Goal: Task Accomplishment & Management: Use online tool/utility

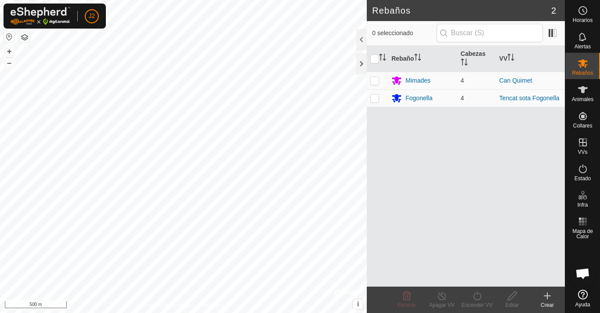
click at [7, 36] on button "button" at bounding box center [9, 37] width 11 height 11
click at [10, 40] on button "button" at bounding box center [9, 37] width 11 height 11
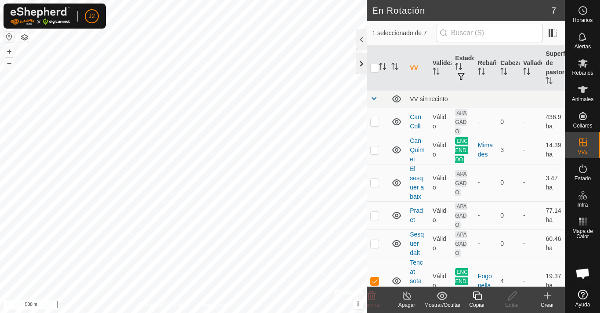
click at [359, 56] on div at bounding box center [361, 63] width 11 height 21
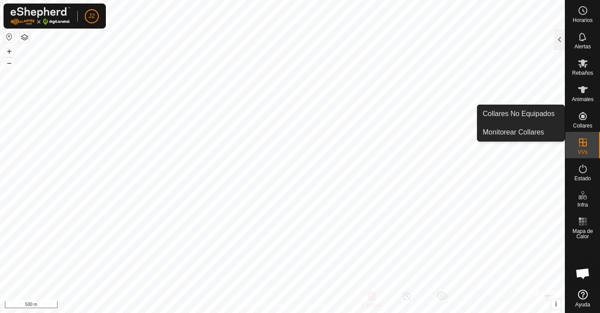
click at [586, 114] on icon at bounding box center [583, 116] width 11 height 11
click at [583, 119] on icon at bounding box center [583, 116] width 8 height 8
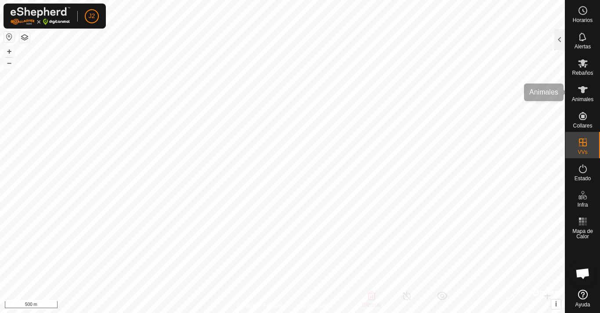
click at [581, 89] on icon at bounding box center [583, 89] width 10 height 7
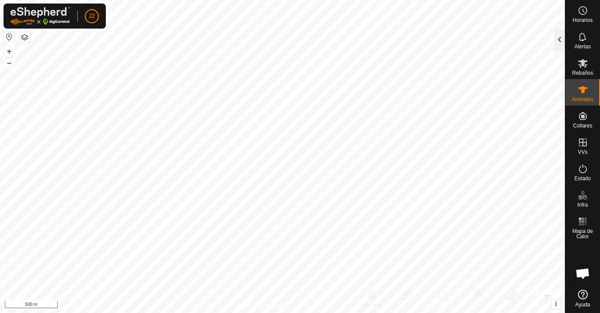
click at [564, 43] on div at bounding box center [559, 39] width 11 height 21
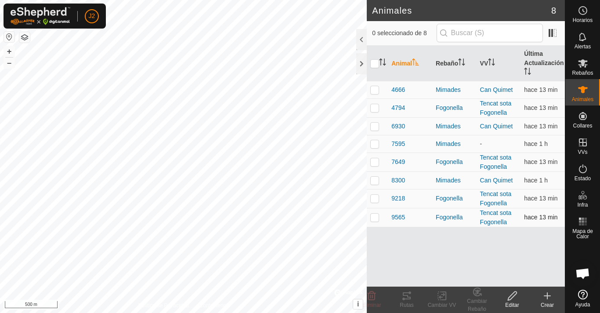
click at [374, 219] on p-checkbox at bounding box center [374, 216] width 9 height 7
checkbox input "true"
click at [406, 302] on div "Rutas" at bounding box center [406, 305] width 35 height 8
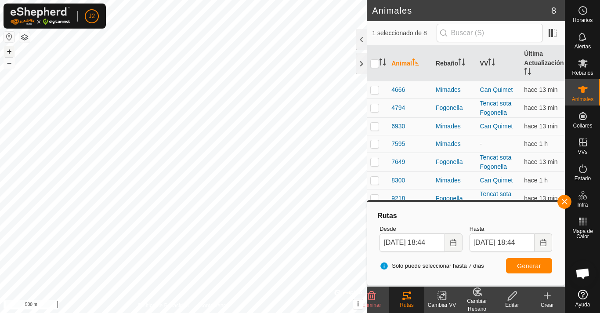
click at [8, 49] on button "+" at bounding box center [9, 51] width 11 height 11
click at [8, 50] on button "+" at bounding box center [9, 51] width 11 height 11
click at [9, 49] on button "+" at bounding box center [9, 51] width 11 height 11
click at [8, 46] on div "+ –" at bounding box center [9, 57] width 11 height 23
click at [584, 68] on icon at bounding box center [583, 63] width 11 height 11
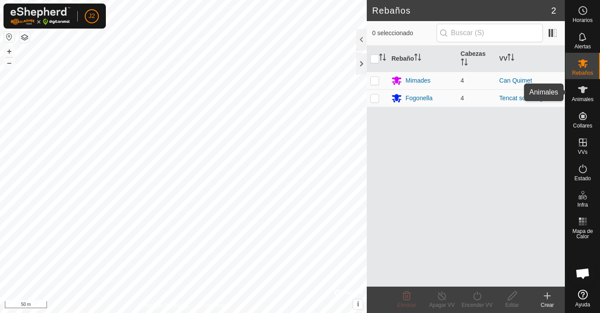
click at [584, 87] on icon at bounding box center [583, 89] width 10 height 7
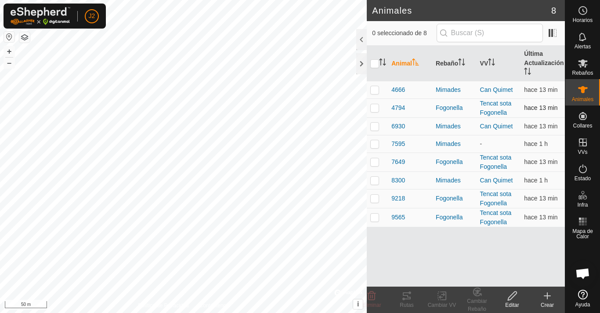
click at [374, 108] on p-checkbox at bounding box center [374, 107] width 9 height 7
checkbox input "true"
click at [407, 291] on icon at bounding box center [406, 295] width 11 height 11
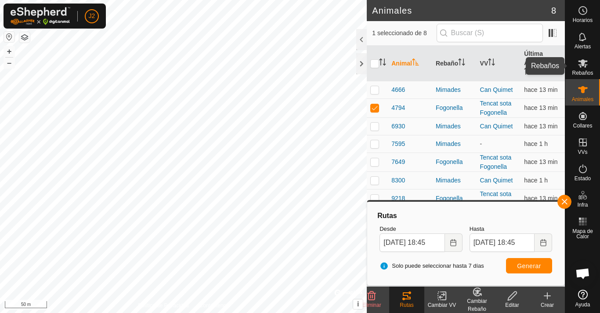
click at [586, 69] on es-mob-svg-icon at bounding box center [583, 63] width 16 height 14
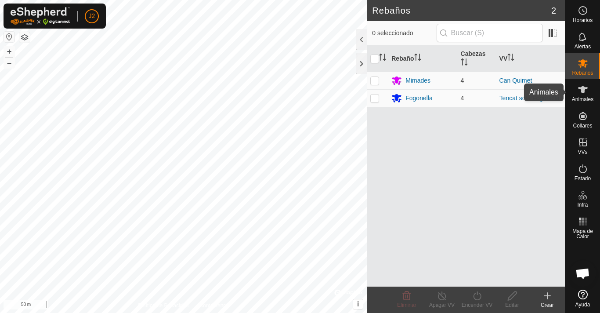
click at [584, 96] on es-animals-svg-icon at bounding box center [583, 90] width 16 height 14
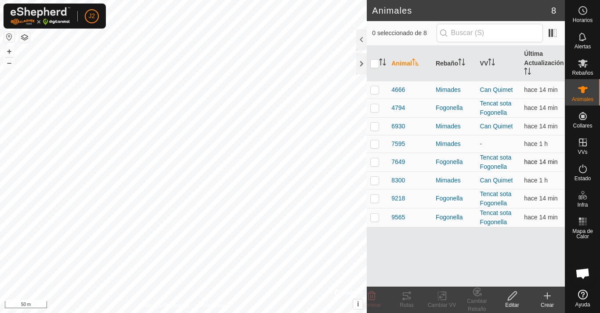
click at [474, 173] on div "Animales 8 0 seleccionado de 8 Animal Rebaño VV Última Actualización 4666 Mimad…" at bounding box center [282, 156] width 565 height 313
click at [416, 119] on div "Animales 8 0 seleccionado de 8 Animal Rebaño VV Última Actualización 4666 Mimad…" at bounding box center [282, 156] width 565 height 313
click at [377, 87] on p-checkbox at bounding box center [374, 89] width 9 height 7
checkbox input "true"
click at [374, 124] on p-checkbox at bounding box center [374, 126] width 9 height 7
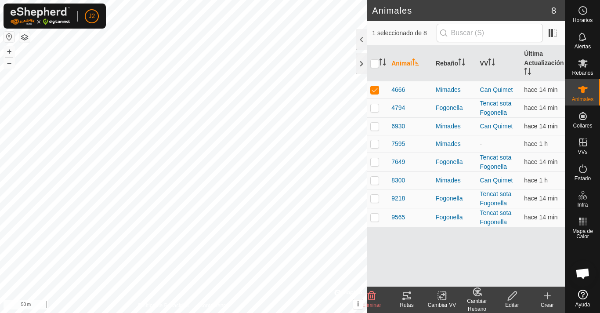
checkbox input "true"
click at [375, 176] on td at bounding box center [377, 180] width 21 height 18
checkbox input "true"
click at [372, 148] on td at bounding box center [377, 144] width 21 height 18
checkbox input "true"
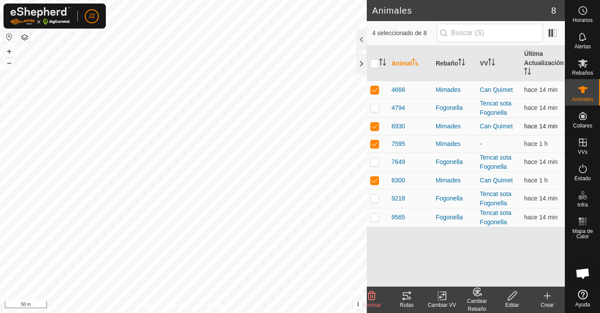
click at [374, 126] on p-checkbox at bounding box center [374, 126] width 9 height 7
checkbox input "false"
click at [373, 91] on p-checkbox at bounding box center [374, 89] width 9 height 7
checkbox input "false"
click at [376, 181] on p-checkbox at bounding box center [374, 180] width 9 height 7
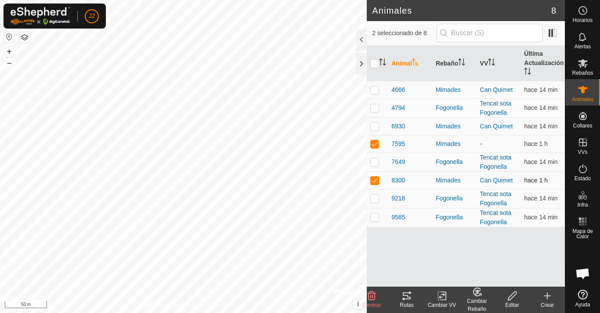
checkbox input "false"
click at [404, 295] on icon at bounding box center [407, 295] width 8 height 7
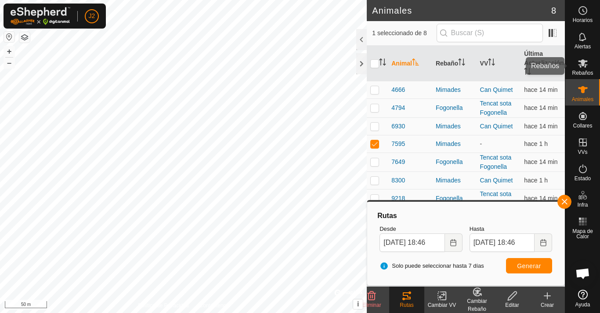
click at [586, 66] on icon at bounding box center [583, 63] width 11 height 11
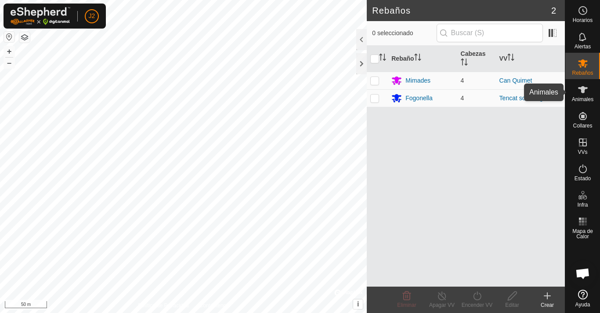
click at [578, 92] on icon at bounding box center [583, 89] width 11 height 11
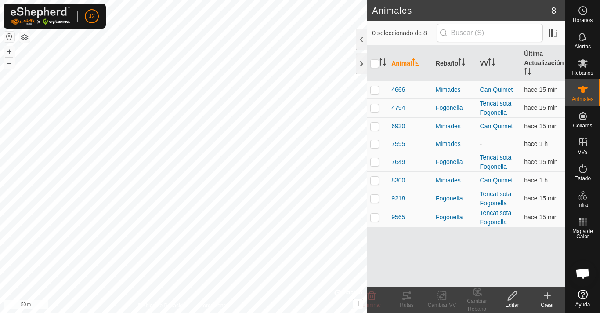
click at [376, 140] on p-checkbox at bounding box center [374, 143] width 9 height 7
checkbox input "true"
click at [508, 300] on icon at bounding box center [512, 295] width 9 height 9
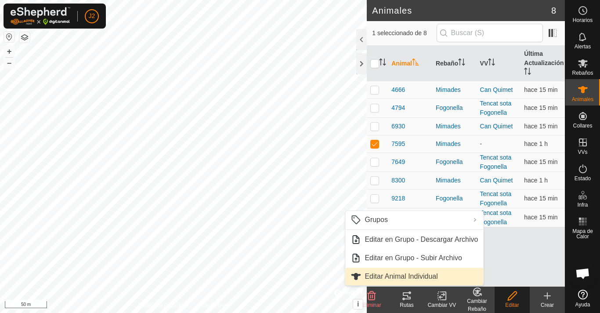
click at [410, 279] on link "Editar Animal Individual" at bounding box center [414, 277] width 138 height 18
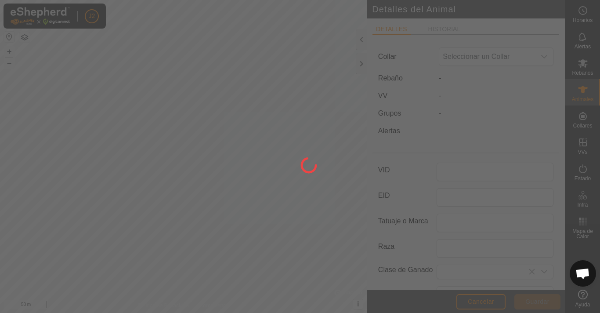
type input "7595"
type input "Bruna dels Pirineus"
type input "0"
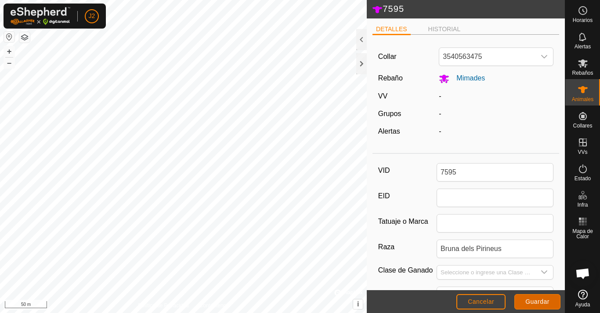
click at [546, 303] on span "Guardar" at bounding box center [537, 301] width 24 height 7
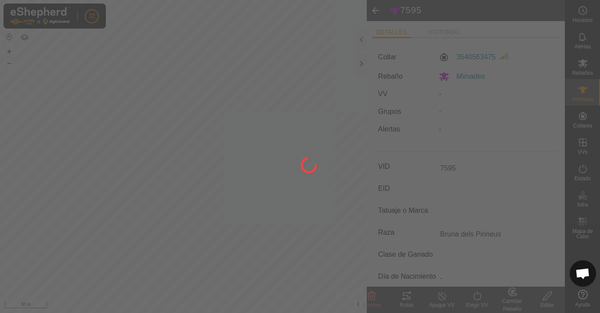
type input "-"
type input "0 kg"
type input "-"
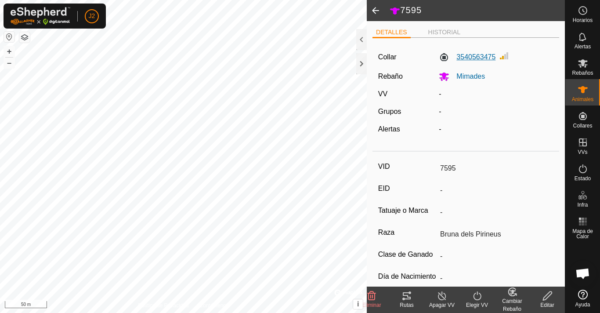
click at [469, 55] on label "3540563475" at bounding box center [467, 57] width 57 height 11
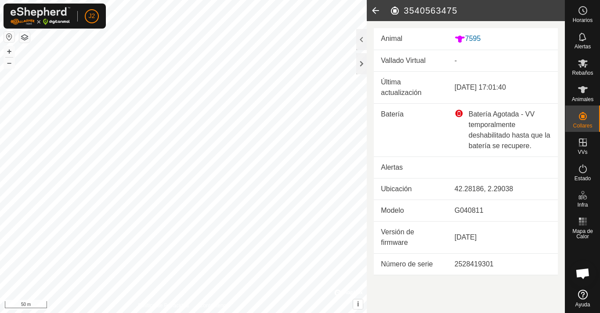
click at [471, 115] on div "Batería Agotada - VV temporalmente deshabilitado hasta que la batería se recupe…" at bounding box center [503, 130] width 96 height 42
click at [474, 117] on div "Batería Agotada - VV temporalmente deshabilitado hasta que la batería se recupe…" at bounding box center [503, 130] width 96 height 42
click at [472, 116] on div "Batería Agotada - VV temporalmente deshabilitado hasta que la batería se recupe…" at bounding box center [503, 130] width 96 height 42
click at [460, 113] on div "Batería Agotada - VV temporalmente deshabilitado hasta que la batería se recupe…" at bounding box center [503, 130] width 96 height 42
click at [12, 49] on button "+" at bounding box center [9, 51] width 11 height 11
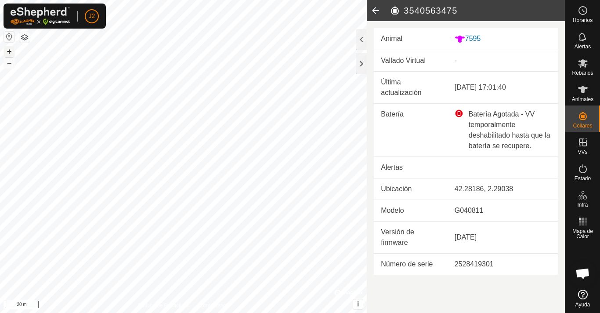
click at [12, 49] on button "+" at bounding box center [9, 51] width 11 height 11
click at [260, 0] on html "J2 Horarios Alertas Rebaños Animales Collares VVs Estado Infra Mapa de Calor Ay…" at bounding box center [300, 156] width 600 height 313
click at [4, 62] on div "+ –" at bounding box center [9, 57] width 11 height 23
click at [11, 64] on button "–" at bounding box center [9, 63] width 11 height 11
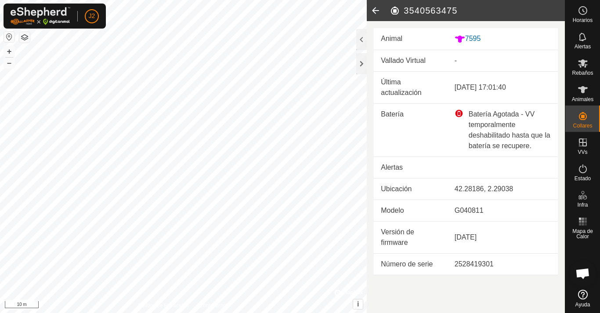
click at [87, 17] on div "J2 Horarios Alertas Rebaños Animales Collares VVs Estado Infra Mapa de Calor Ay…" at bounding box center [300, 156] width 600 height 313
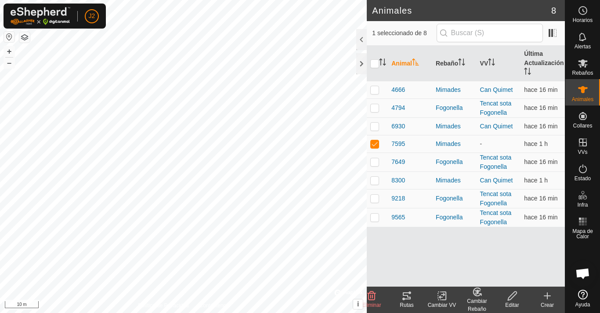
click at [407, 303] on div "Rutas" at bounding box center [406, 305] width 35 height 8
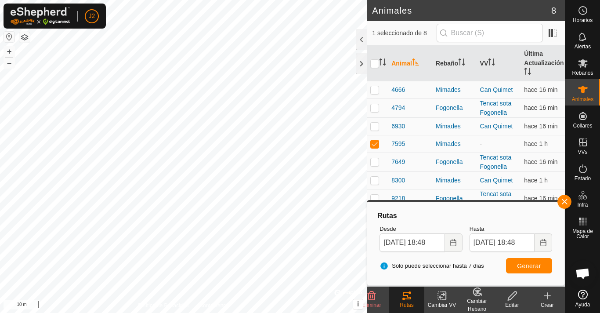
click at [388, 112] on div "Animales 8 1 seleccionado de 8 Animal Rebaño VV Última Actualización 4666 Mimad…" at bounding box center [282, 156] width 565 height 313
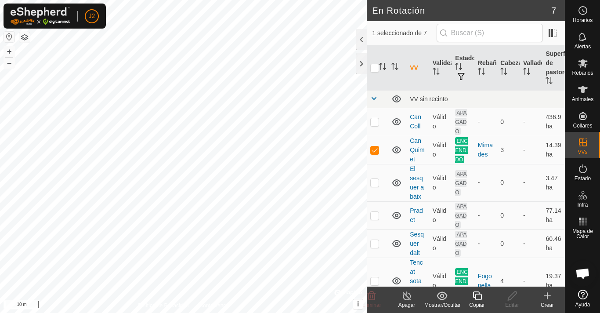
click at [98, 18] on div "J2 Horarios Alertas Rebaños Animales Collares VVs Estado Infra Mapa de Calor Ay…" at bounding box center [300, 156] width 600 height 313
click at [585, 94] on es-animals-svg-icon at bounding box center [583, 90] width 16 height 14
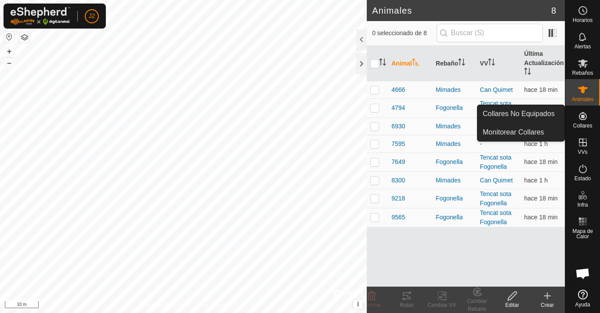
click at [579, 117] on icon at bounding box center [583, 116] width 8 height 8
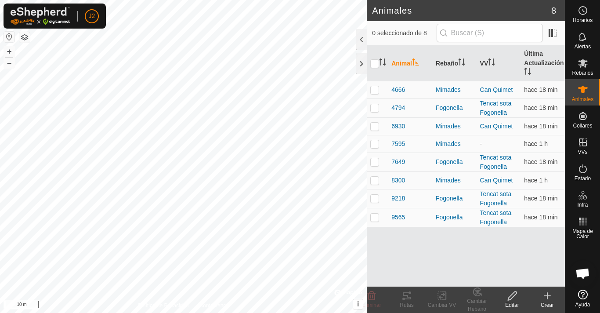
click at [376, 140] on p-checkbox at bounding box center [374, 143] width 9 height 7
checkbox input "true"
click at [403, 299] on icon at bounding box center [407, 295] width 8 height 7
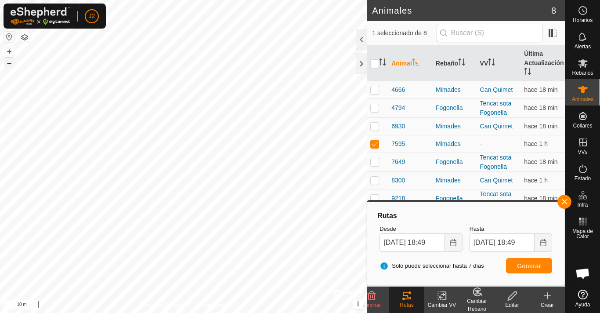
click at [11, 64] on button "–" at bounding box center [9, 63] width 11 height 11
click at [9, 50] on button "+" at bounding box center [9, 51] width 11 height 11
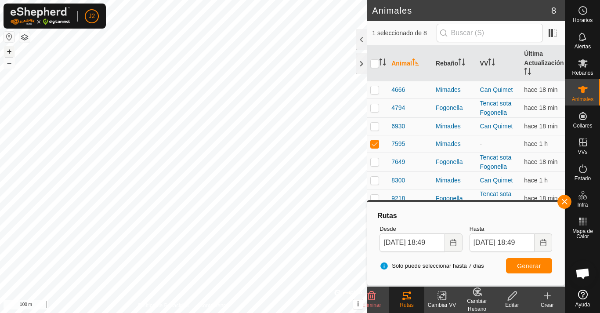
click at [8, 48] on button "+" at bounding box center [9, 51] width 11 height 11
click at [9, 62] on button "–" at bounding box center [9, 63] width 11 height 11
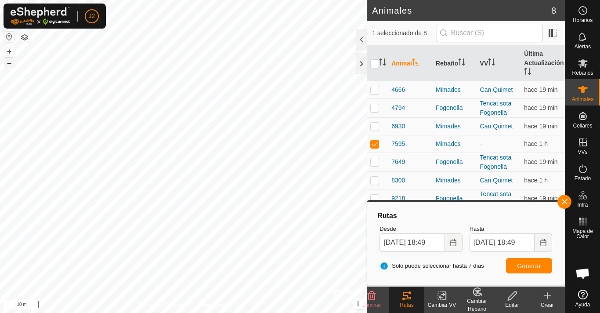
click at [9, 62] on button "–" at bounding box center [9, 63] width 11 height 11
click at [584, 58] on es-mob-svg-icon at bounding box center [583, 63] width 16 height 14
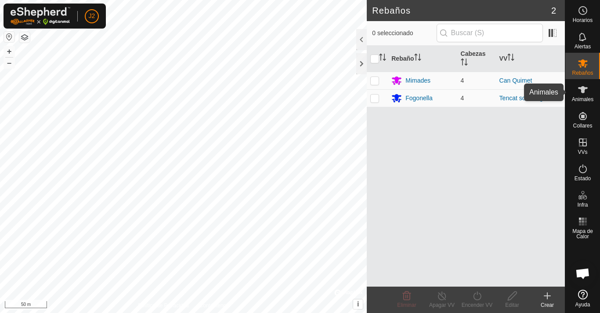
click at [580, 95] on es-animals-svg-icon at bounding box center [583, 90] width 16 height 14
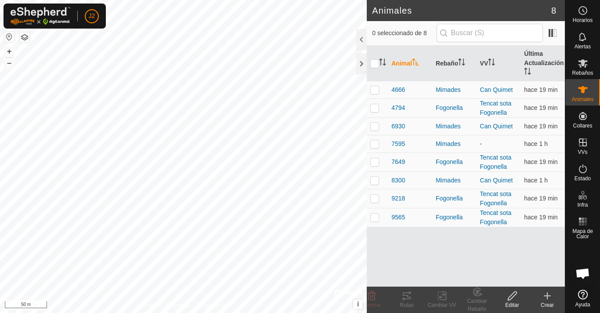
click at [509, 298] on icon at bounding box center [512, 295] width 11 height 11
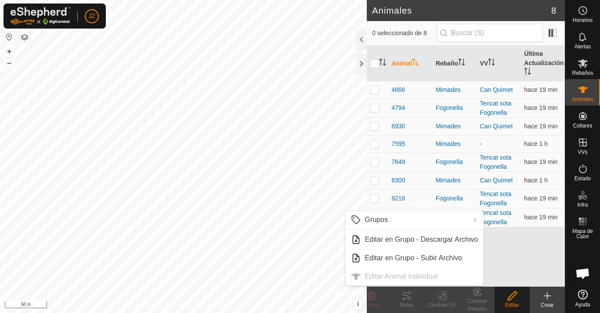
click at [379, 277] on ul "Grupos 4666 5061890542 6930 5582181752 8300 5660346431 Limpiar Grupos Gestionar…" at bounding box center [414, 248] width 138 height 74
click at [426, 276] on ul "Grupos 4666 5061890542 6930 5582181752 8300 5660346431 Limpiar Grupos Gestionar…" at bounding box center [414, 248] width 138 height 74
click at [375, 144] on p-checkbox at bounding box center [374, 143] width 9 height 7
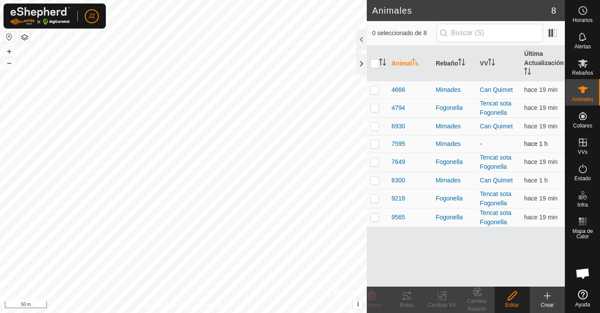
checkbox input "true"
click at [514, 300] on div "Editar" at bounding box center [512, 299] width 35 height 26
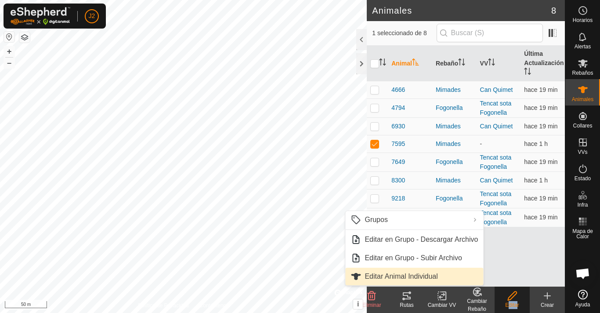
click at [393, 276] on link "Editar Animal Individual" at bounding box center [414, 277] width 138 height 18
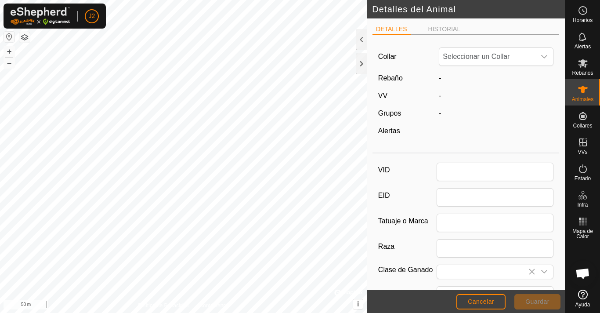
type input "7595"
type input "Bruna dels Pirineus"
type input "0"
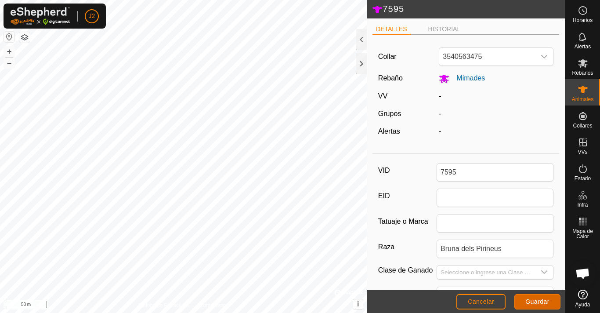
click at [550, 300] on button "Guardar" at bounding box center [537, 301] width 46 height 15
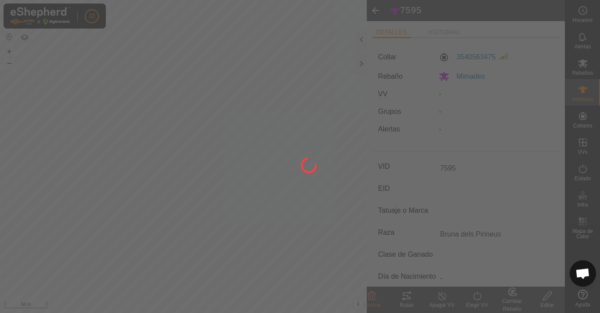
type input "-"
type input "0 kg"
type input "-"
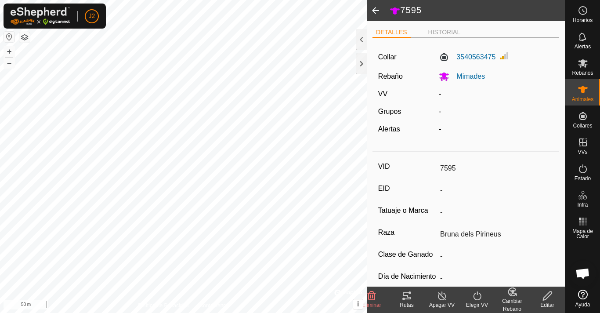
click at [470, 54] on label "3540563475" at bounding box center [467, 57] width 57 height 11
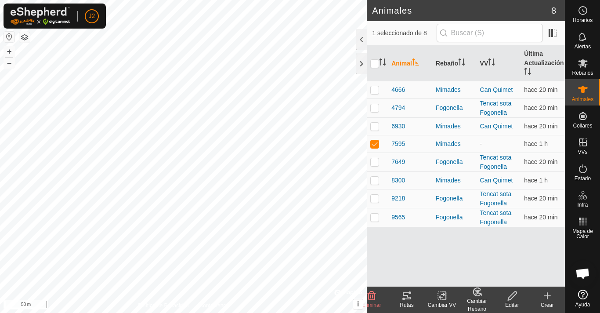
click at [508, 296] on icon at bounding box center [512, 295] width 11 height 11
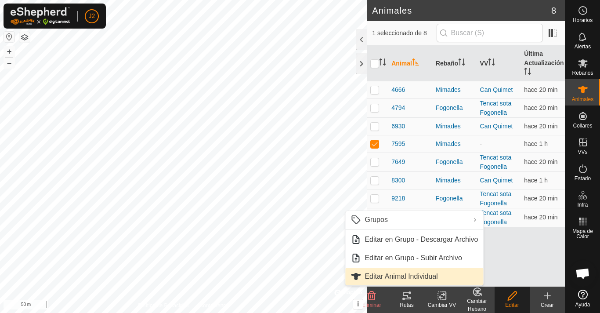
click at [444, 276] on link "Editar Animal Individual" at bounding box center [414, 277] width 138 height 18
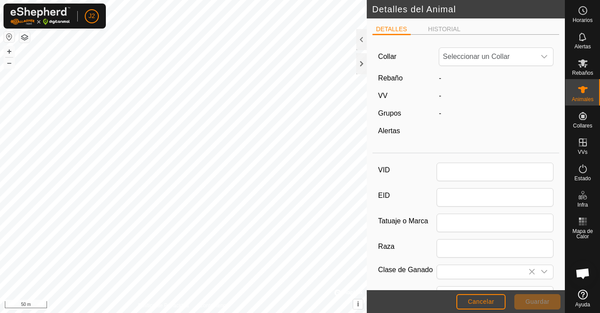
type input "7595"
type input "Bruna dels Pirineus"
type input "0"
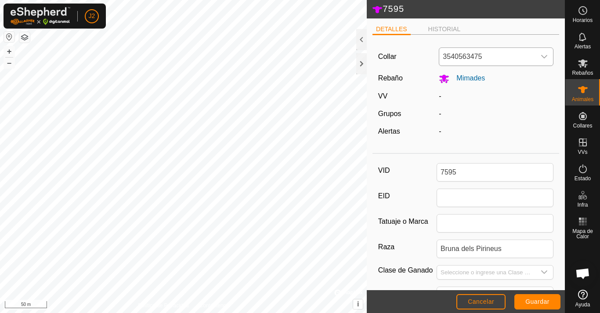
click at [541, 55] on icon "dropdown trigger" at bounding box center [544, 56] width 7 height 7
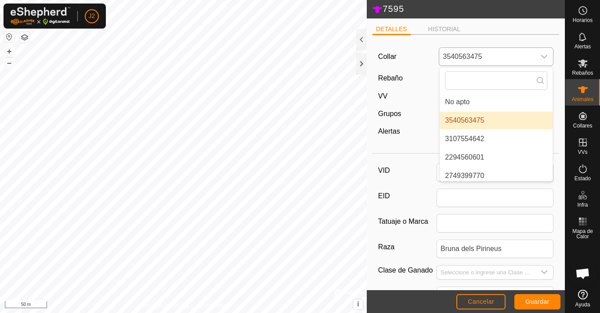
click at [482, 115] on li "3540563475" at bounding box center [496, 121] width 113 height 18
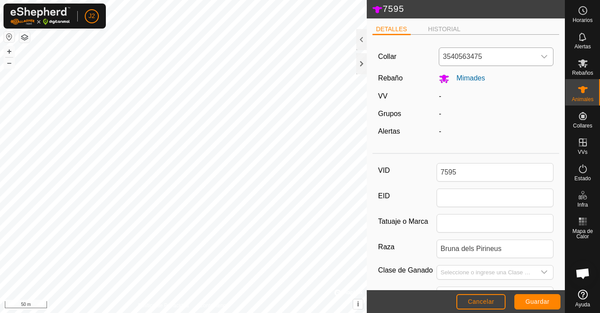
click at [387, 94] on label "VV" at bounding box center [382, 95] width 9 height 7
click at [547, 303] on span "Guardar" at bounding box center [537, 301] width 24 height 7
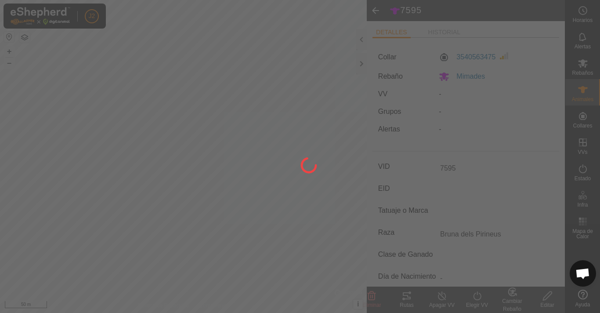
type input "-"
type input "0 kg"
type input "-"
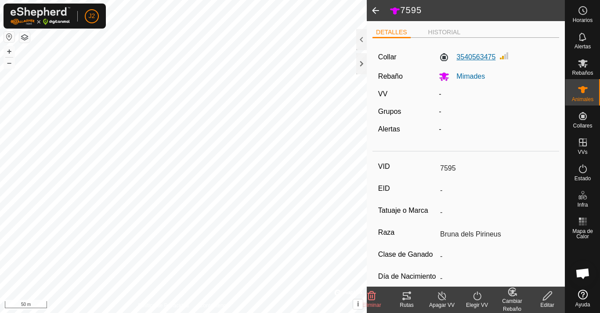
click at [472, 54] on label "3540563475" at bounding box center [467, 57] width 57 height 11
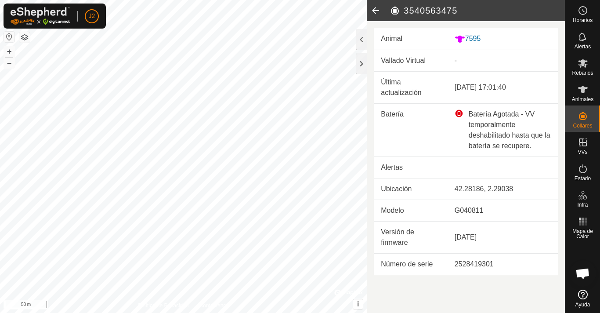
click at [492, 131] on div "Batería Agotada - VV temporalmente deshabilitado hasta que la batería se recupe…" at bounding box center [503, 130] width 96 height 42
click at [415, 134] on td "Batería" at bounding box center [411, 129] width 74 height 53
click at [386, 112] on td "Batería" at bounding box center [411, 129] width 74 height 53
click at [476, 41] on div "7595" at bounding box center [503, 38] width 96 height 11
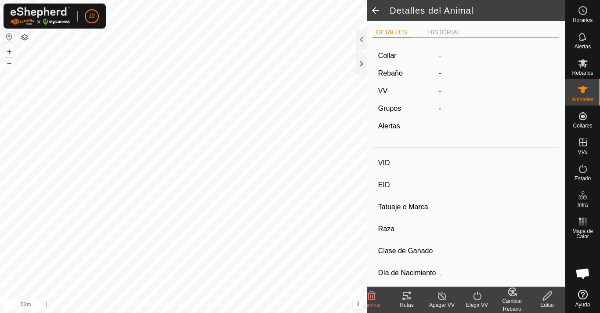
type input "7595"
type input "-"
type input "Bruna dels Pirineus"
type input "-"
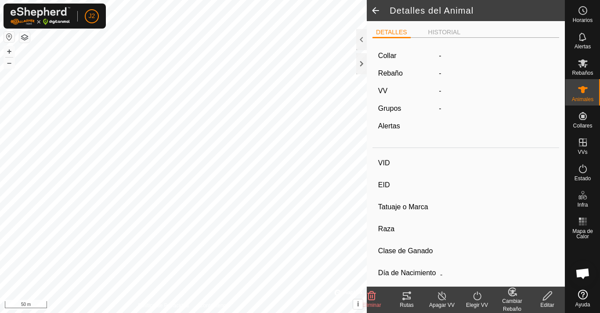
type input "0 kg"
type input "-"
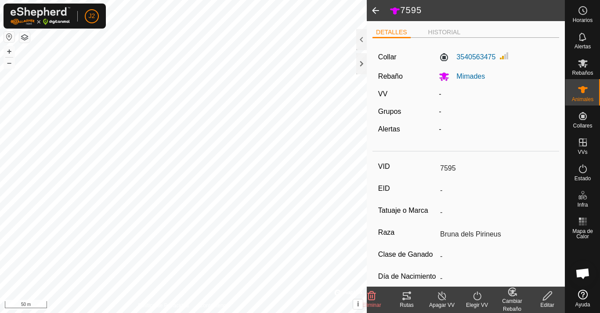
click at [395, 58] on label "Collar" at bounding box center [387, 57] width 18 height 11
click at [388, 57] on label "Collar" at bounding box center [387, 57] width 18 height 11
click at [386, 91] on label "VV" at bounding box center [382, 93] width 9 height 7
click at [444, 92] on div "-" at bounding box center [496, 94] width 122 height 11
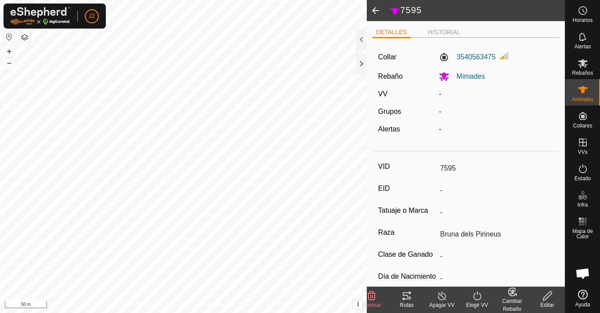
click at [435, 98] on div "-" at bounding box center [496, 94] width 122 height 11
click at [439, 95] on app-display-virtual-paddock-transition "-" at bounding box center [440, 93] width 2 height 7
click at [397, 115] on label "Grupos" at bounding box center [389, 111] width 23 height 7
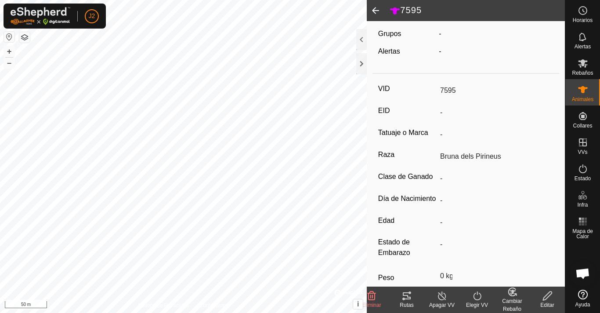
scroll to position [76, 0]
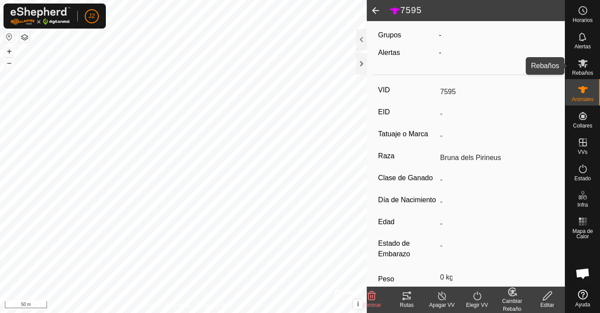
click at [579, 65] on icon at bounding box center [583, 63] width 10 height 8
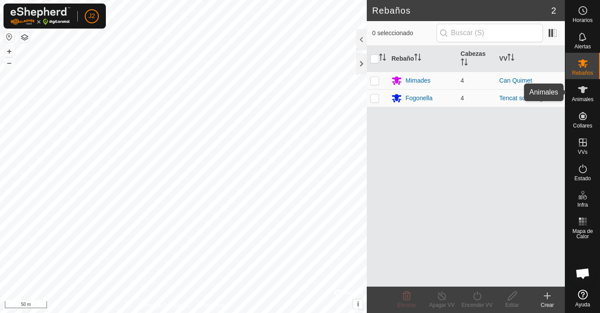
click at [582, 89] on icon at bounding box center [583, 89] width 10 height 7
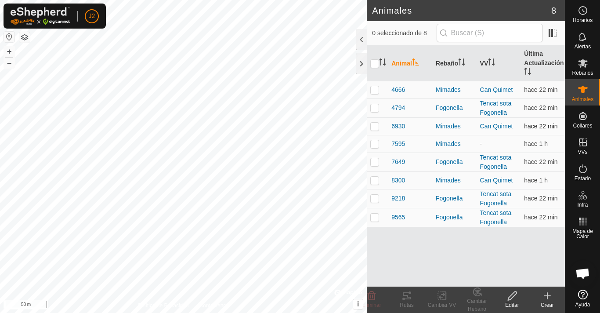
click at [377, 129] on p-checkbox at bounding box center [374, 126] width 9 height 7
checkbox input "true"
click at [372, 90] on p-checkbox at bounding box center [374, 89] width 9 height 7
checkbox input "true"
click at [376, 130] on p-checkbox at bounding box center [374, 126] width 9 height 7
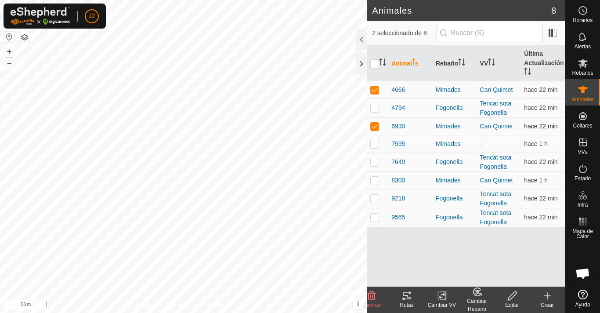
checkbox input "false"
click at [409, 298] on icon at bounding box center [407, 295] width 8 height 7
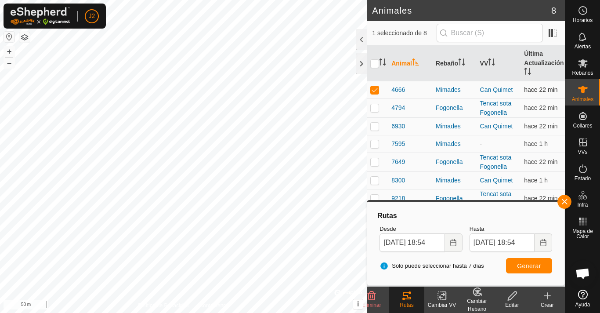
click at [374, 88] on p-checkbox at bounding box center [374, 89] width 9 height 7
checkbox input "false"
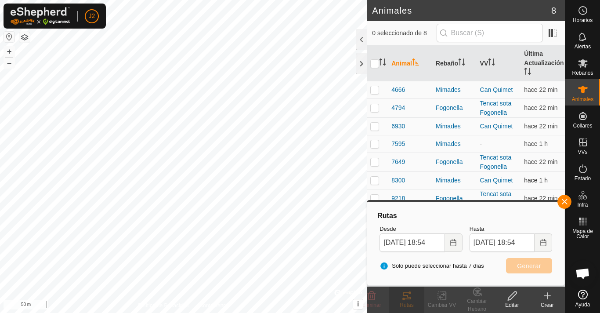
drag, startPoint x: 406, startPoint y: 164, endPoint x: 401, endPoint y: 174, distance: 11.0
click at [401, 174] on tbody "4666 Mimades Can Quimet hace 22 min 4794 Fogonella Tencat sota Fogonella hace 2…" at bounding box center [466, 154] width 198 height 146
click at [415, 147] on div "7595" at bounding box center [409, 143] width 37 height 9
drag, startPoint x: 412, startPoint y: 161, endPoint x: 398, endPoint y: 176, distance: 20.5
click at [398, 176] on tbody "4666 Mimades Can Quimet hace 22 min 4794 Fogonella Tencat sota Fogonella hace 2…" at bounding box center [466, 154] width 198 height 146
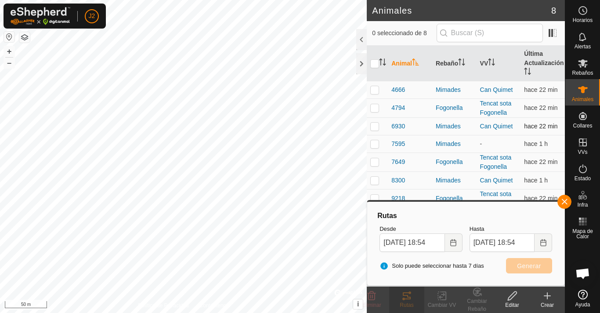
drag, startPoint x: 379, startPoint y: 120, endPoint x: 376, endPoint y: 124, distance: 5.1
click at [377, 122] on td at bounding box center [377, 126] width 21 height 18
checkbox input "true"
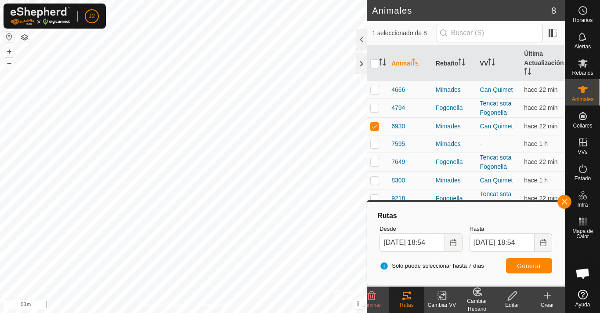
click at [410, 304] on div "Rutas" at bounding box center [406, 305] width 35 height 8
click at [405, 300] on icon at bounding box center [406, 295] width 11 height 11
click at [576, 59] on es-mob-svg-icon at bounding box center [583, 63] width 16 height 14
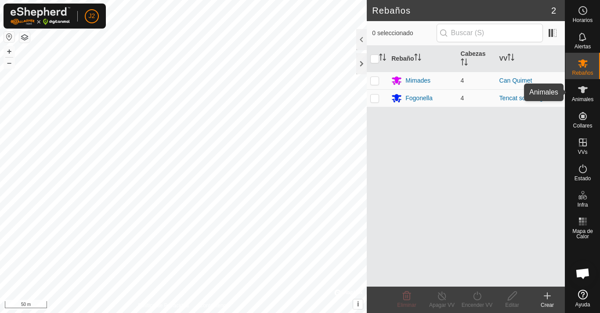
click at [579, 94] on icon at bounding box center [583, 89] width 11 height 11
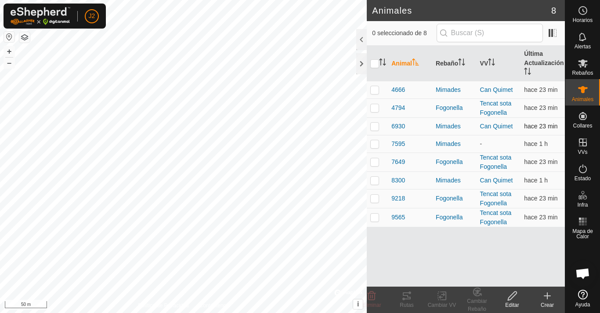
click at [374, 127] on p-checkbox at bounding box center [374, 126] width 9 height 7
checkbox input "true"
drag, startPoint x: 404, startPoint y: 295, endPoint x: 406, endPoint y: 301, distance: 6.0
click at [406, 301] on div "Rutas" at bounding box center [406, 305] width 35 height 8
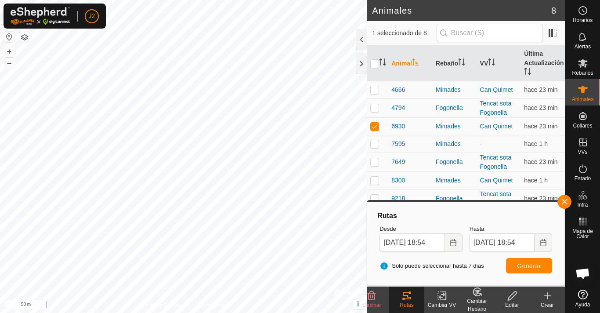
click at [213, 0] on html "J2 Horarios Alertas Rebaños Animales Collares VVs Estado Infra Mapa de Calor Ay…" at bounding box center [300, 156] width 600 height 313
click at [586, 87] on icon at bounding box center [583, 89] width 11 height 11
click at [581, 65] on icon at bounding box center [583, 63] width 11 height 11
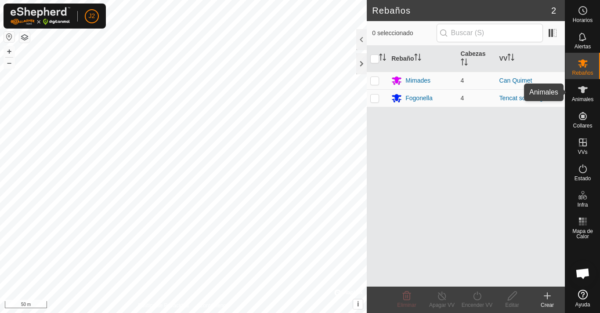
click at [582, 89] on icon at bounding box center [583, 89] width 10 height 7
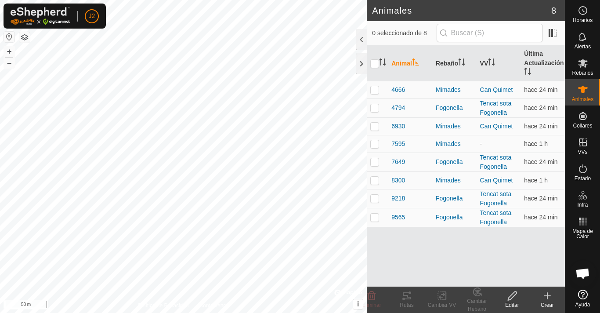
click at [376, 146] on p-checkbox at bounding box center [374, 143] width 9 height 7
checkbox input "true"
click at [510, 295] on icon at bounding box center [512, 295] width 11 height 11
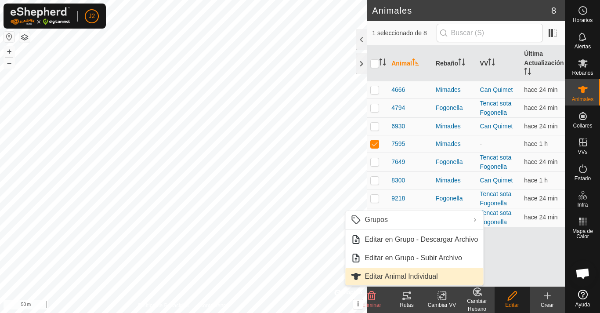
click at [423, 276] on link "Editar Animal Individual" at bounding box center [414, 277] width 138 height 18
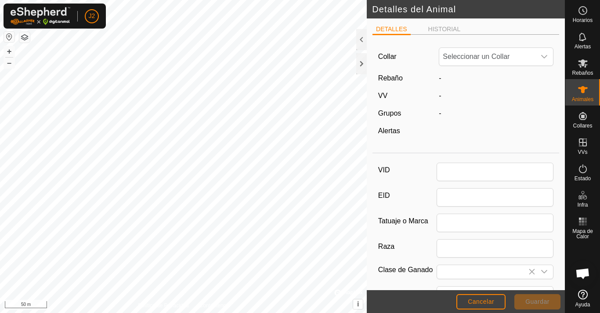
type input "7595"
type input "Bruna dels Pirineus"
type input "0"
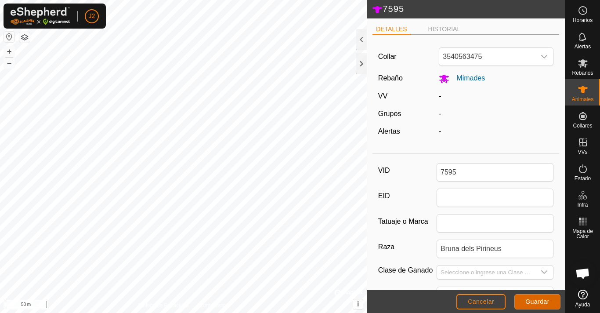
click at [551, 300] on button "Guardar" at bounding box center [537, 301] width 46 height 15
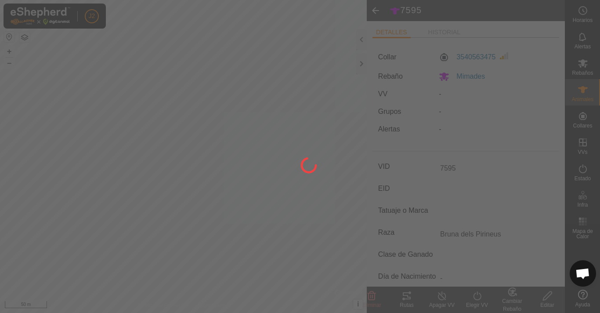
type input "-"
type input "0 kg"
type input "-"
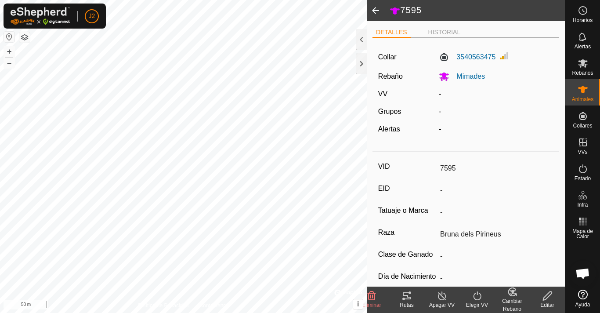
click at [481, 58] on label "3540563475" at bounding box center [467, 57] width 57 height 11
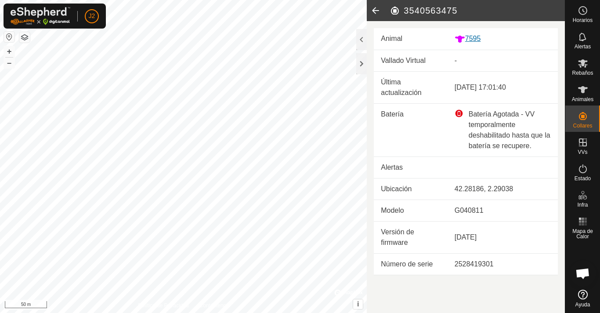
click at [466, 42] on div "7595" at bounding box center [503, 38] width 96 height 11
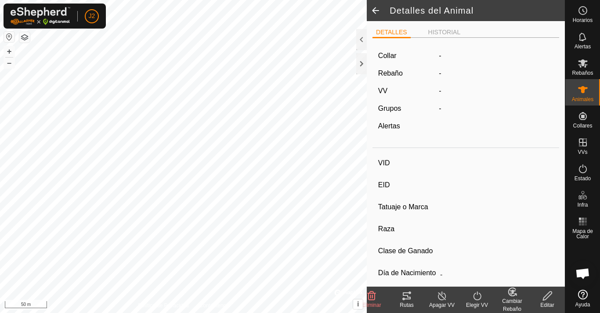
type input "7595"
type input "-"
type input "Bruna dels Pirineus"
type input "-"
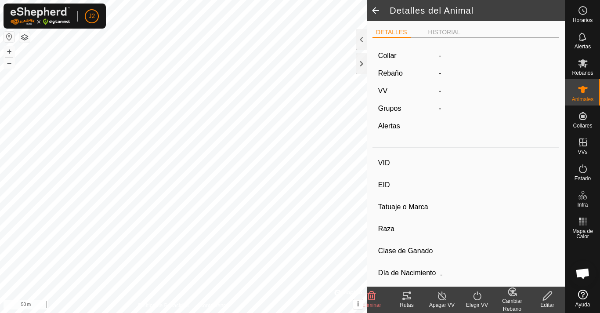
type input "0 kg"
type input "-"
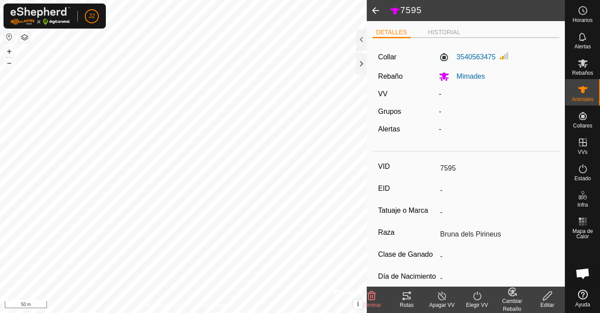
click at [455, 167] on input "7595" at bounding box center [495, 168] width 117 height 15
click at [451, 169] on input "7595" at bounding box center [495, 168] width 117 height 15
click at [447, 167] on input "7595" at bounding box center [495, 168] width 117 height 15
click at [438, 168] on input "7595" at bounding box center [495, 168] width 117 height 15
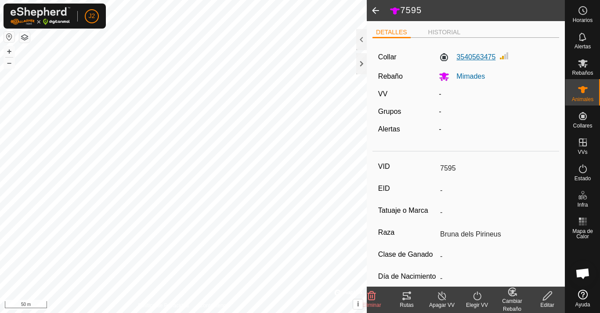
click at [472, 58] on label "3540563475" at bounding box center [467, 57] width 57 height 11
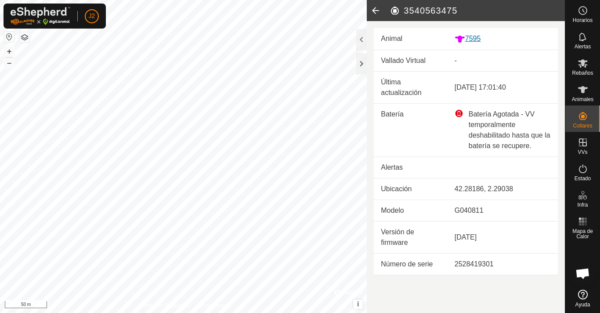
click at [471, 36] on div "7595" at bounding box center [503, 38] width 96 height 11
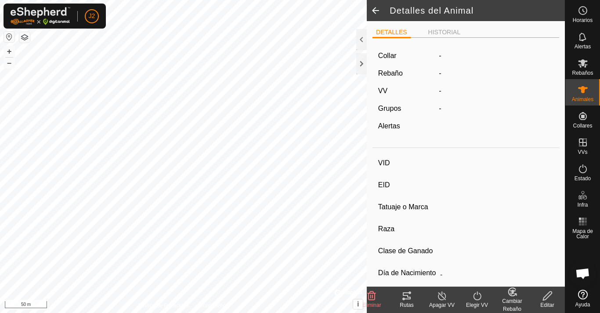
type input "7595"
type input "-"
type input "Bruna dels Pirineus"
type input "-"
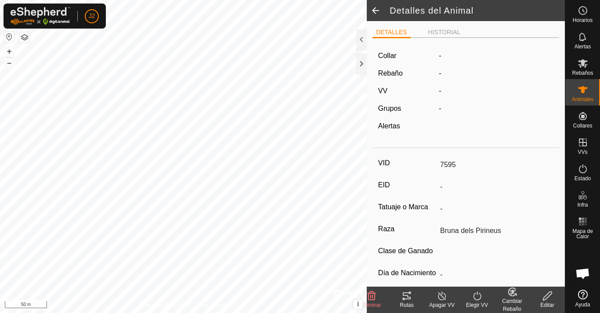
type input "0 kg"
type input "-"
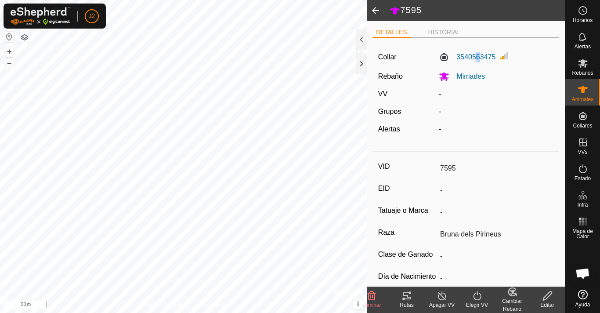
click at [476, 57] on label "3540563475" at bounding box center [467, 57] width 57 height 11
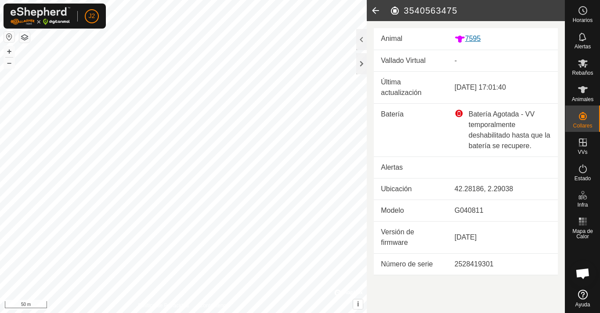
click at [466, 36] on div "7595" at bounding box center [503, 38] width 96 height 11
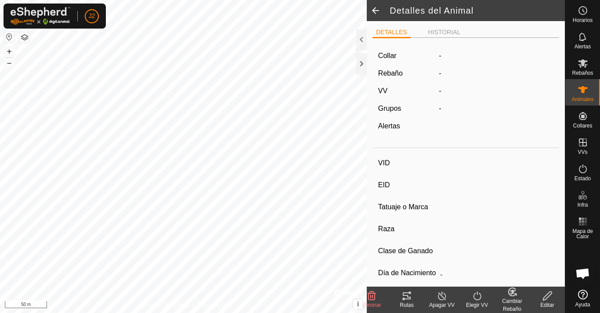
type input "7595"
type input "-"
type input "Bruna dels Pirineus"
type input "-"
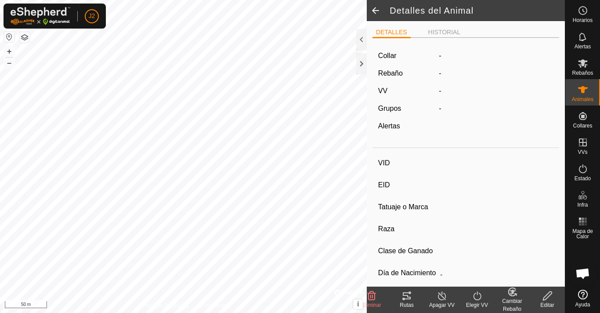
type input "0 kg"
type input "-"
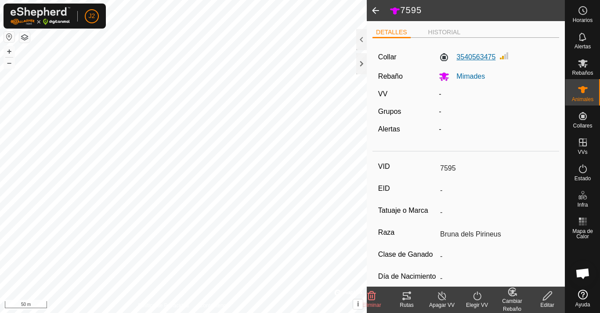
click at [485, 57] on label "3540563475" at bounding box center [467, 57] width 57 height 11
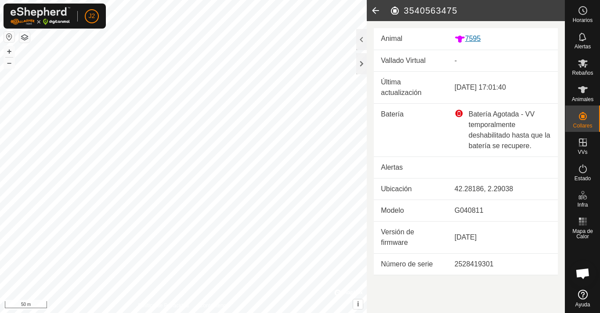
click at [472, 41] on div "7595" at bounding box center [503, 38] width 96 height 11
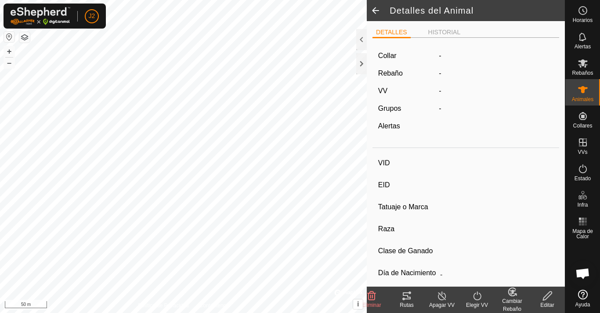
type input "7595"
type input "-"
type input "Bruna dels Pirineus"
type input "-"
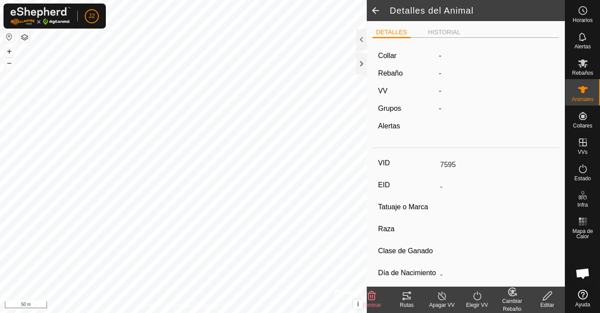
type input "0 kg"
type input "-"
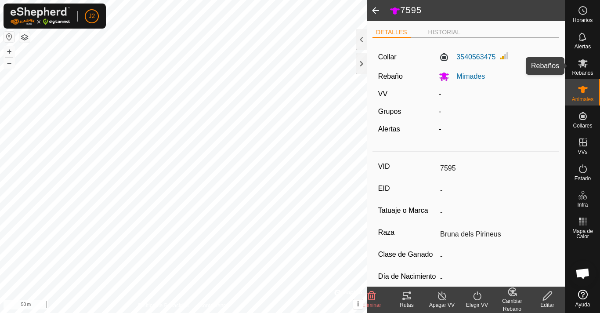
click at [581, 65] on icon at bounding box center [583, 63] width 11 height 11
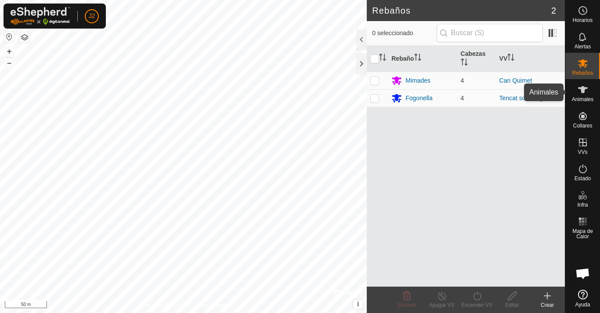
click at [585, 90] on icon at bounding box center [583, 89] width 11 height 11
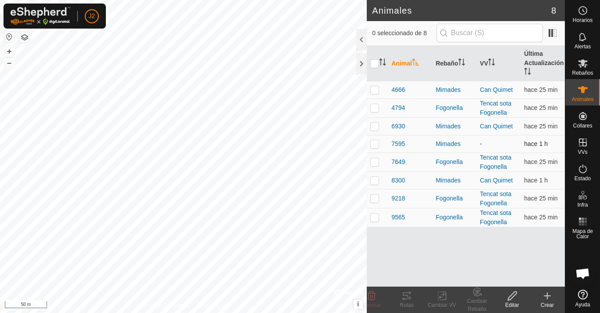
click at [374, 144] on p-checkbox at bounding box center [374, 143] width 9 height 7
checkbox input "true"
click at [512, 302] on div "Editar" at bounding box center [512, 305] width 35 height 8
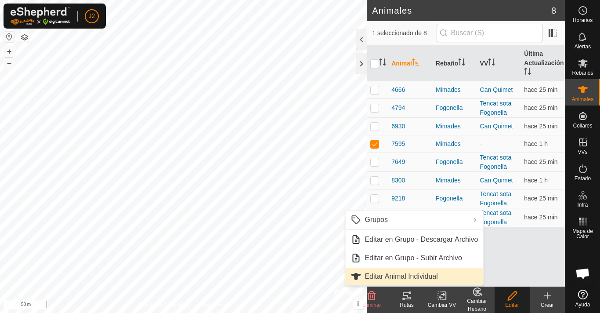
click at [445, 277] on link "Editar Animal Individual" at bounding box center [414, 277] width 138 height 18
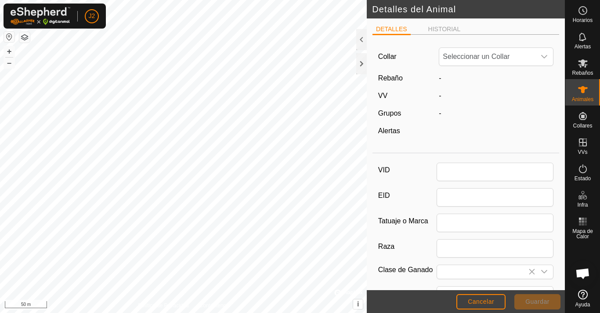
type input "7595"
type input "Bruna dels Pirineus"
type input "0"
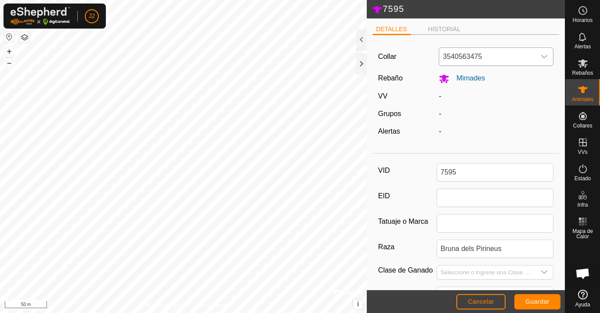
click at [535, 54] on div "dropdown trigger" at bounding box center [544, 57] width 18 height 18
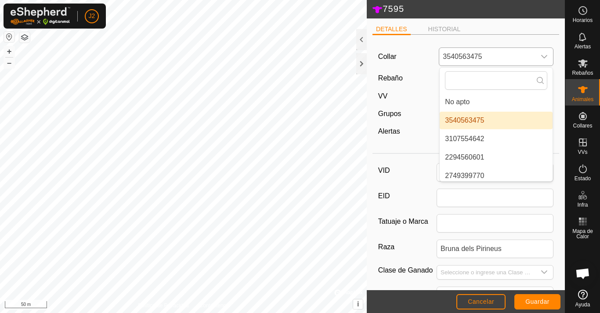
click at [475, 123] on li "3540563475" at bounding box center [496, 121] width 113 height 18
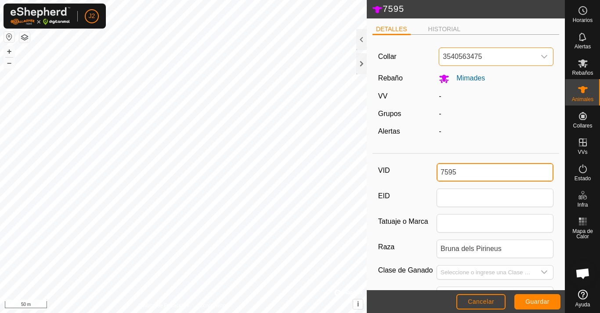
click at [472, 173] on input "7595" at bounding box center [495, 172] width 117 height 18
type input "7"
type input "7595-Tubau"
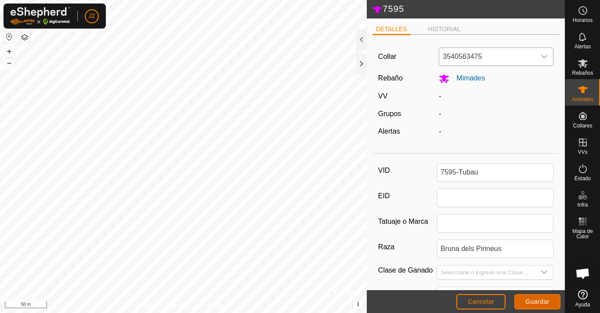
click at [547, 300] on span "Guardar" at bounding box center [537, 301] width 24 height 7
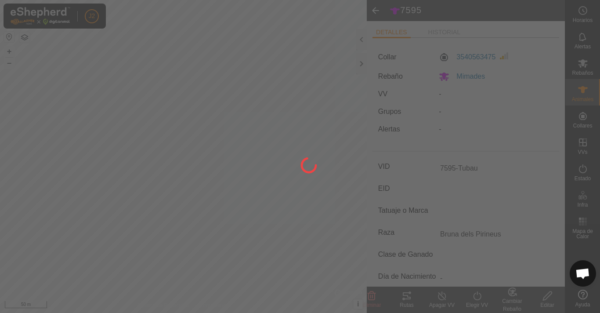
type input "-"
type input "0 kg"
type input "-"
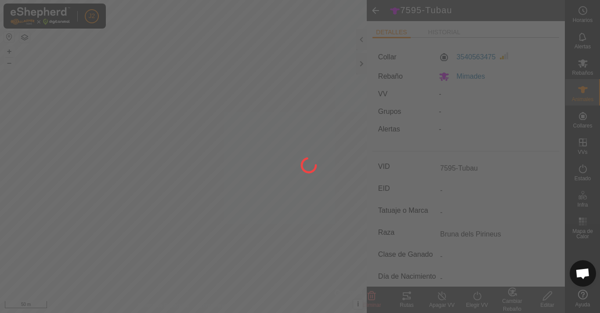
type input "7595"
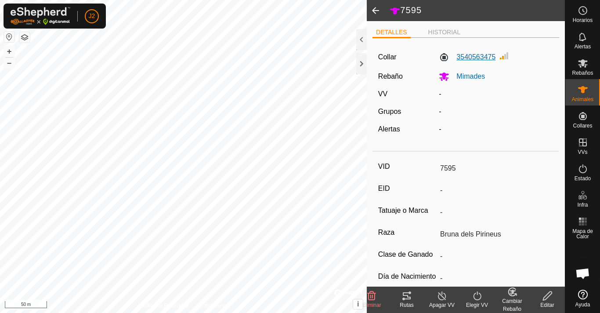
click at [472, 53] on label "3540563475" at bounding box center [467, 57] width 57 height 11
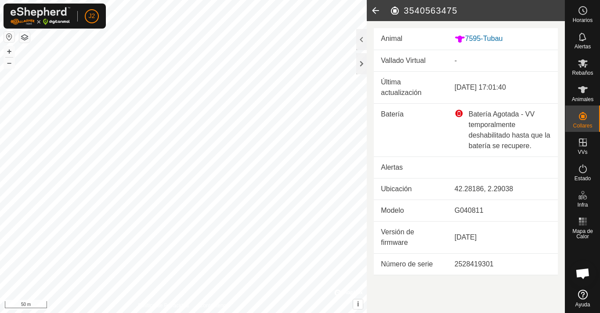
click at [408, 59] on td "Vallado Virtual" at bounding box center [411, 61] width 74 height 22
click at [442, 57] on td "Vallado Virtual" at bounding box center [411, 61] width 74 height 22
click at [459, 62] on td "-" at bounding box center [503, 61] width 110 height 22
click at [458, 62] on td "-" at bounding box center [503, 61] width 110 height 22
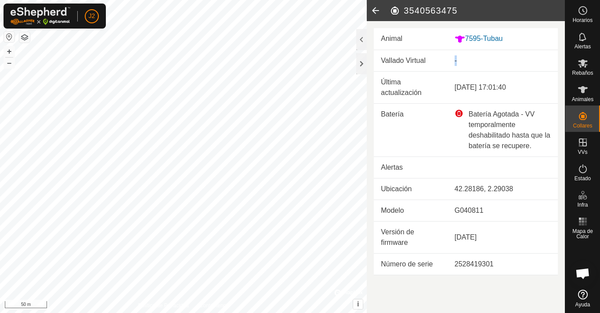
click at [458, 62] on td "-" at bounding box center [503, 61] width 110 height 22
click at [585, 88] on icon at bounding box center [583, 89] width 10 height 7
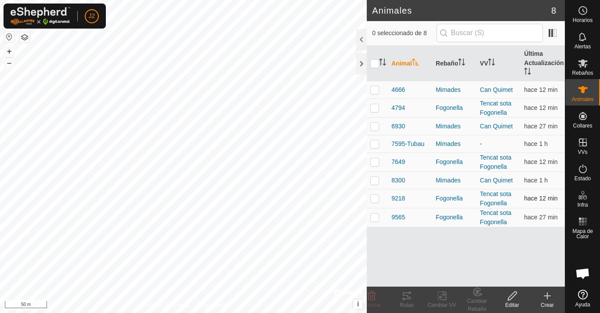
click at [376, 198] on p-checkbox at bounding box center [374, 198] width 9 height 7
click at [409, 296] on icon at bounding box center [407, 295] width 8 height 7
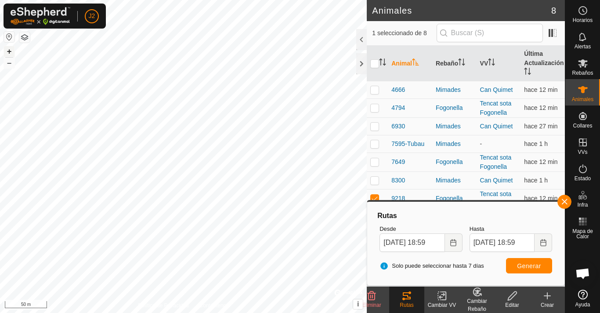
click at [12, 52] on button "+" at bounding box center [9, 51] width 11 height 11
click at [5, 50] on button "+" at bounding box center [9, 51] width 11 height 11
click at [374, 198] on p-checkbox at bounding box center [374, 198] width 9 height 7
checkbox input "false"
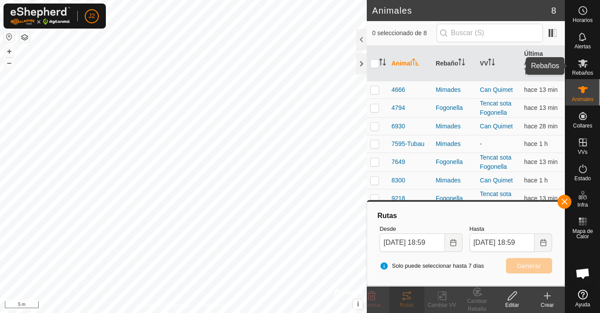
click at [589, 61] on es-mob-svg-icon at bounding box center [583, 63] width 16 height 14
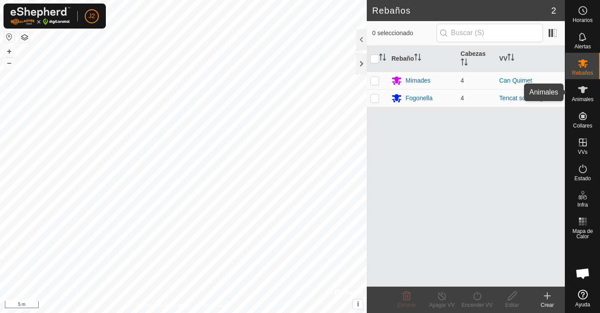
click at [578, 96] on es-animals-svg-icon at bounding box center [583, 90] width 16 height 14
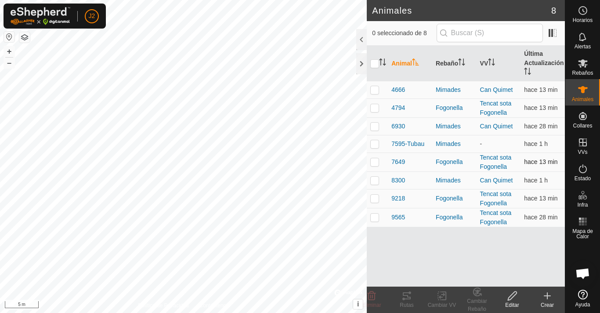
click at [380, 163] on td at bounding box center [377, 161] width 21 height 19
checkbox input "true"
click at [407, 303] on div "Rutas" at bounding box center [406, 305] width 35 height 8
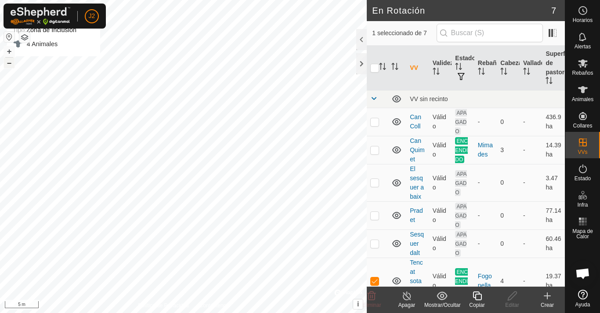
click at [8, 65] on button "–" at bounding box center [9, 63] width 11 height 11
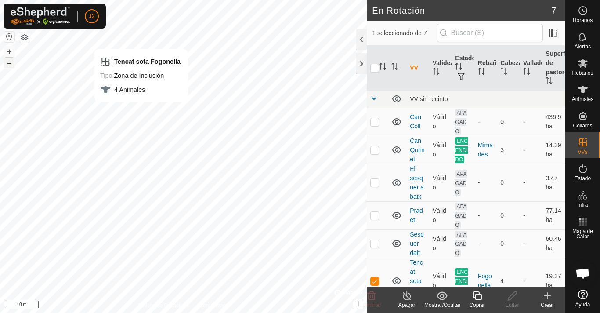
click at [8, 65] on button "–" at bounding box center [9, 63] width 11 height 11
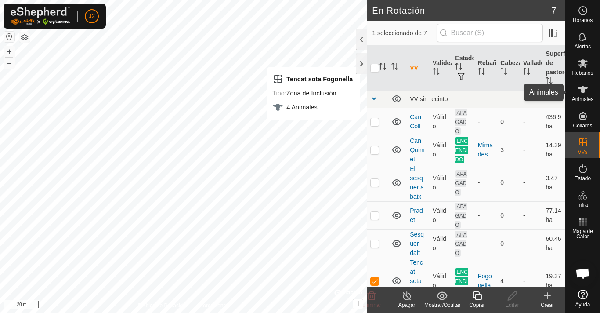
click at [591, 90] on div "Animales" at bounding box center [582, 92] width 35 height 26
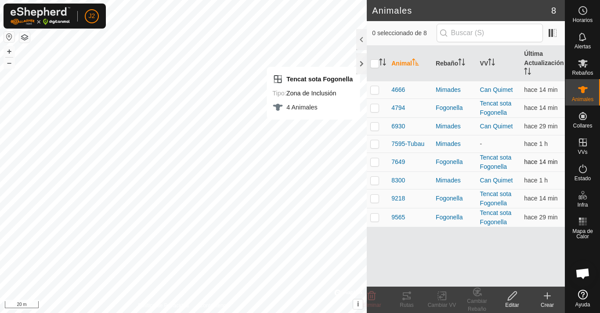
click at [378, 162] on p-checkbox at bounding box center [374, 161] width 9 height 7
checkbox input "true"
click at [408, 297] on icon at bounding box center [407, 295] width 8 height 7
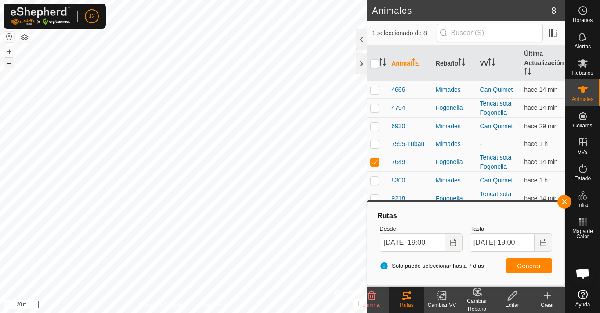
click at [11, 65] on button "–" at bounding box center [9, 63] width 11 height 11
click at [10, 50] on button "+" at bounding box center [9, 51] width 11 height 11
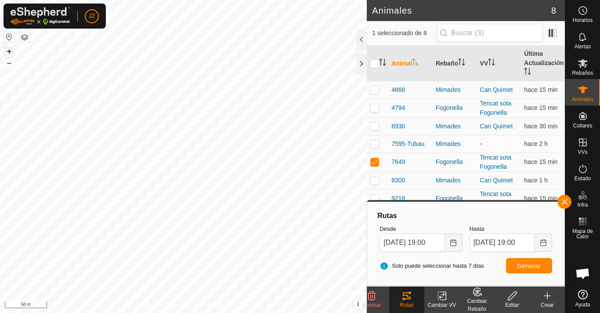
click at [10, 50] on button "+" at bounding box center [9, 51] width 11 height 11
click at [486, 58] on th "VV" at bounding box center [499, 64] width 44 height 36
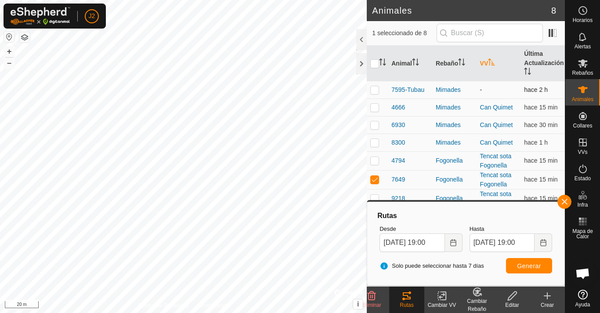
click at [482, 87] on td "-" at bounding box center [499, 90] width 44 height 18
click at [484, 101] on td "Can Quimet" at bounding box center [499, 107] width 44 height 18
click at [371, 86] on p-checkbox at bounding box center [374, 89] width 9 height 7
checkbox input "true"
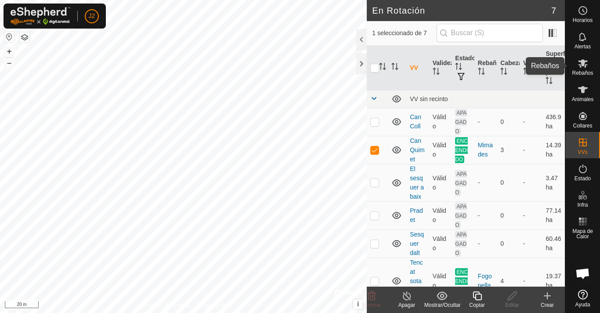
click at [580, 61] on icon at bounding box center [583, 63] width 10 height 8
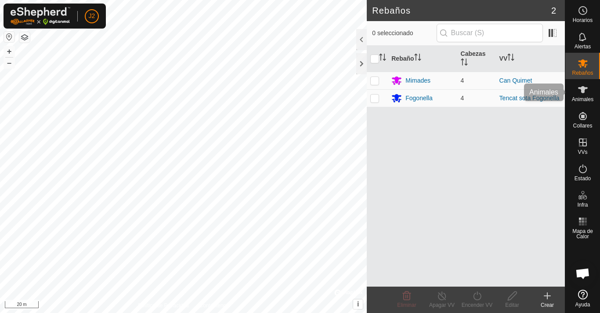
click at [583, 89] on icon at bounding box center [583, 89] width 10 height 7
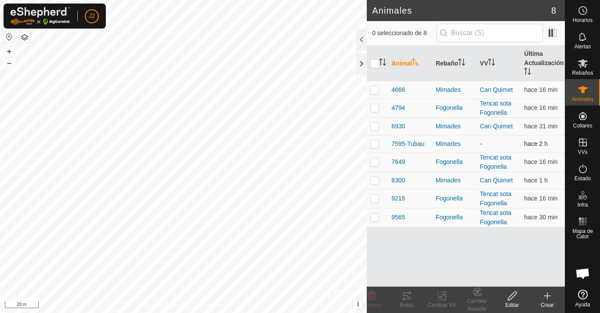
drag, startPoint x: 380, startPoint y: 144, endPoint x: 370, endPoint y: 147, distance: 10.1
click at [370, 147] on td at bounding box center [377, 144] width 21 height 18
checkbox input "true"
click at [508, 296] on icon at bounding box center [512, 295] width 11 height 11
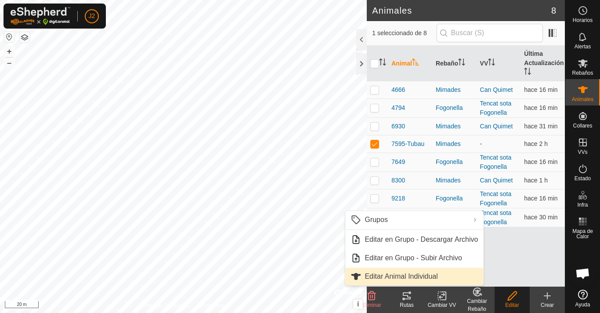
click at [390, 275] on link "Editar Animal Individual" at bounding box center [414, 277] width 138 height 18
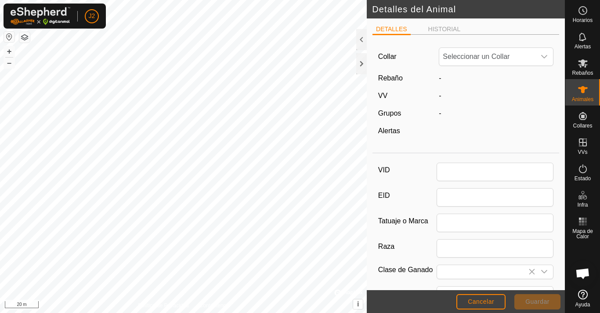
type input "7595-Tubau"
type input "Bruna dels Pirineus"
type input "0"
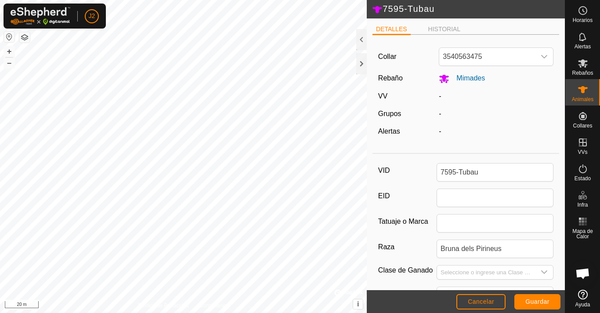
click at [439, 97] on app-display-virtual-paddock-transition "-" at bounding box center [440, 95] width 2 height 7
click at [445, 111] on div "-" at bounding box center [496, 113] width 122 height 11
click at [444, 127] on div "Collar 3540563475 Rebaño Mimades VV - Grupos - Alertas -" at bounding box center [465, 95] width 187 height 107
click at [440, 134] on div "-" at bounding box center [496, 131] width 122 height 11
click at [459, 80] on span "Mimades" at bounding box center [467, 77] width 36 height 7
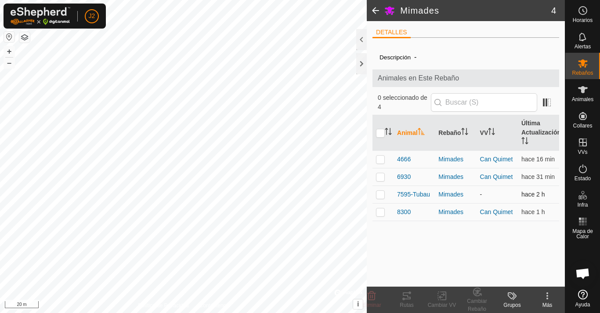
click at [483, 194] on td "-" at bounding box center [497, 194] width 41 height 18
click at [499, 194] on td "-" at bounding box center [497, 194] width 41 height 18
click at [498, 194] on td "-" at bounding box center [497, 194] width 41 height 18
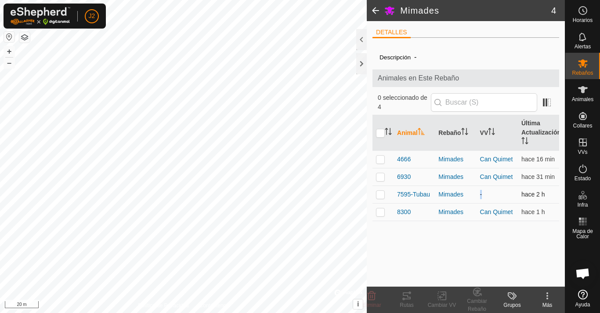
click at [498, 194] on td "-" at bounding box center [497, 194] width 41 height 18
click at [498, 176] on link "Can Quimet" at bounding box center [496, 176] width 33 height 7
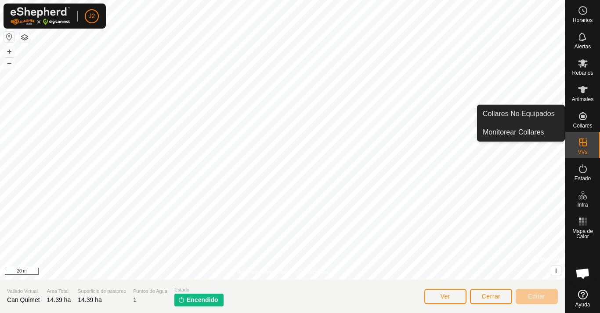
click at [582, 120] on icon at bounding box center [583, 116] width 11 height 11
click at [581, 113] on icon at bounding box center [583, 116] width 8 height 8
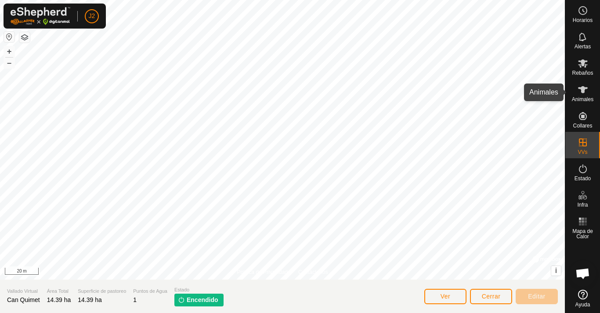
click at [586, 94] on es-animals-svg-icon at bounding box center [583, 90] width 16 height 14
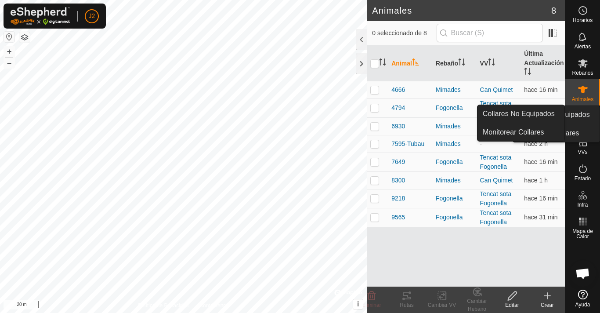
click at [586, 112] on icon at bounding box center [583, 116] width 11 height 11
click at [578, 123] on span "Collares" at bounding box center [582, 125] width 19 height 5
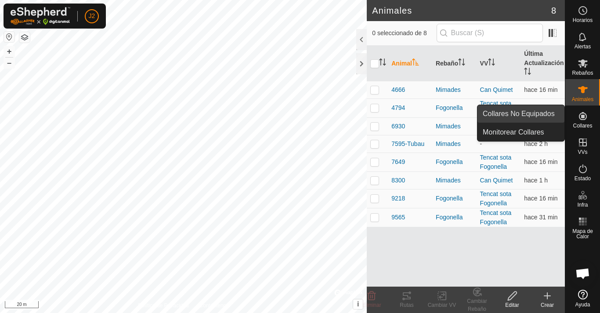
click at [544, 112] on link "Collares No Equipados" at bounding box center [520, 114] width 87 height 18
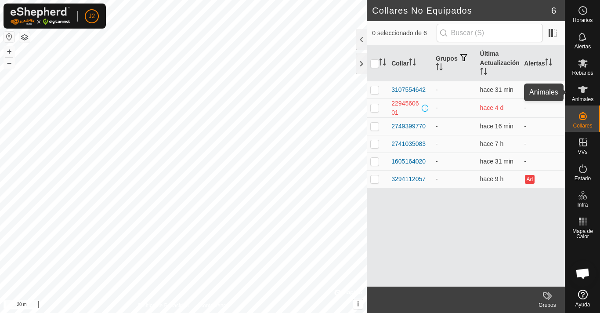
click at [581, 91] on icon at bounding box center [583, 89] width 10 height 7
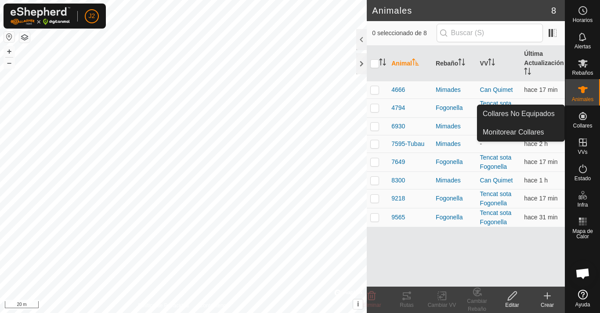
click at [582, 122] on es-neckbands-svg-icon at bounding box center [583, 116] width 16 height 14
click at [581, 116] on icon at bounding box center [583, 116] width 11 height 11
click at [537, 131] on link "Monitorear Collares" at bounding box center [520, 132] width 87 height 18
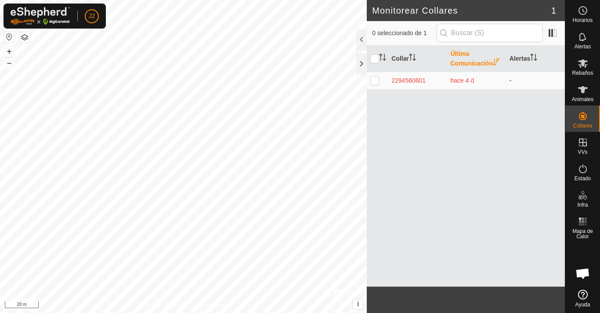
click at [376, 82] on p-checkbox at bounding box center [374, 80] width 9 height 7
checkbox input "true"
click at [404, 78] on div "2294560601" at bounding box center [417, 80] width 52 height 9
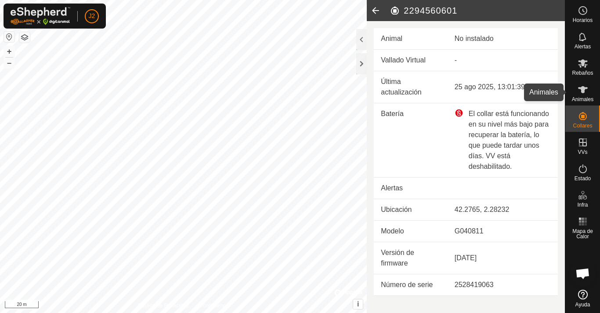
click at [583, 97] on span "Animales" at bounding box center [583, 99] width 22 height 5
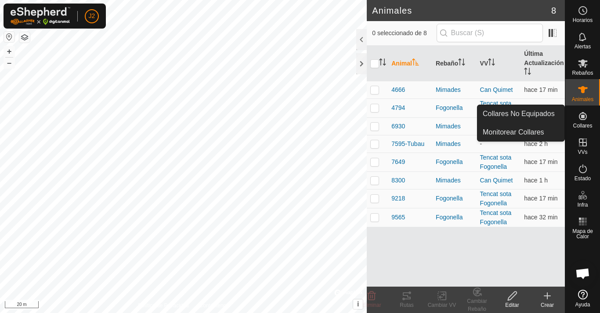
click at [578, 117] on icon at bounding box center [583, 116] width 11 height 11
click at [584, 119] on icon at bounding box center [583, 116] width 8 height 8
click at [532, 129] on link "Monitorear Collares" at bounding box center [520, 132] width 87 height 18
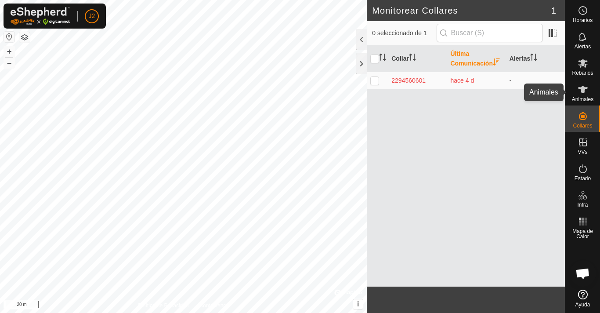
click at [582, 92] on icon at bounding box center [583, 89] width 10 height 7
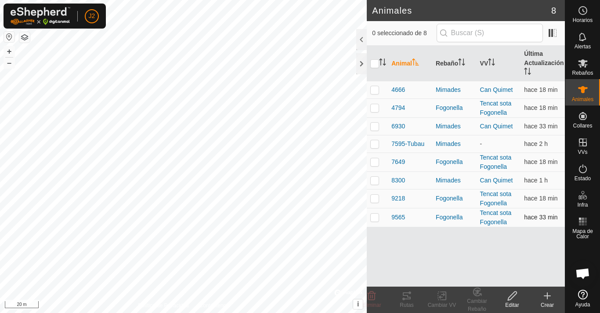
click at [372, 216] on p-checkbox at bounding box center [374, 216] width 9 height 7
checkbox input "true"
click at [512, 297] on icon at bounding box center [512, 295] width 11 height 11
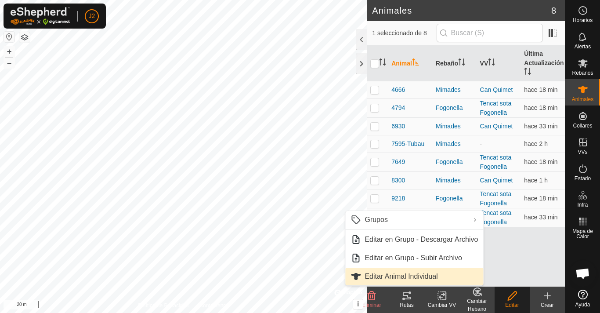
click at [443, 272] on link "Editar Animal Individual" at bounding box center [414, 277] width 138 height 18
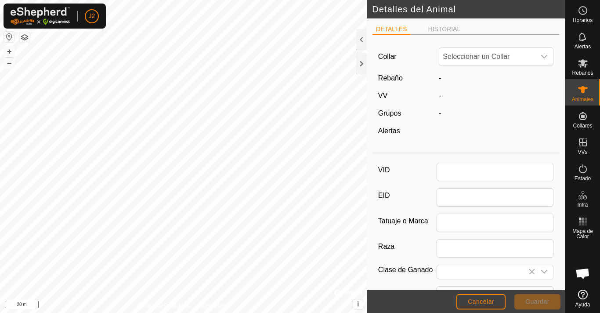
type input "9565"
type input "Bruna dels Pirineus"
type input "0"
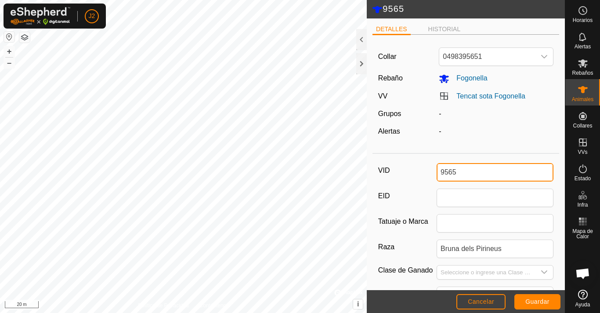
click at [459, 171] on input "9565" at bounding box center [495, 172] width 117 height 18
click at [530, 299] on span "Guardar" at bounding box center [537, 301] width 24 height 7
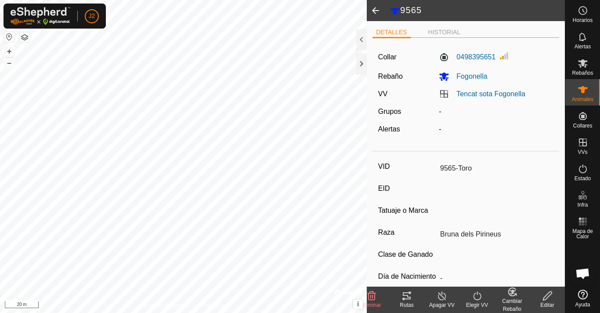
type input "9565"
type input "-"
type input "0 kg"
type input "-"
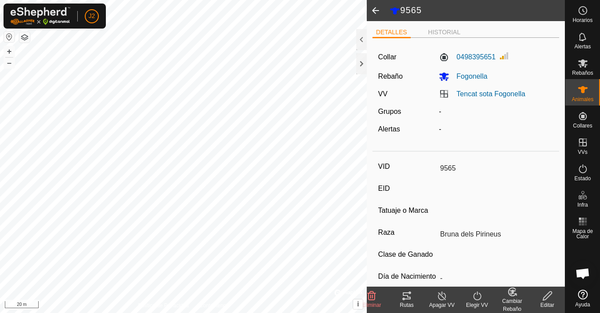
type input "-"
type input "9565-Toro"
click at [475, 95] on link "Tencat sota Fogonella" at bounding box center [490, 93] width 69 height 7
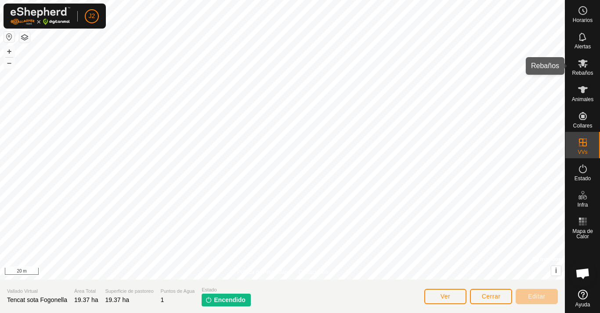
click at [584, 61] on icon at bounding box center [583, 63] width 10 height 8
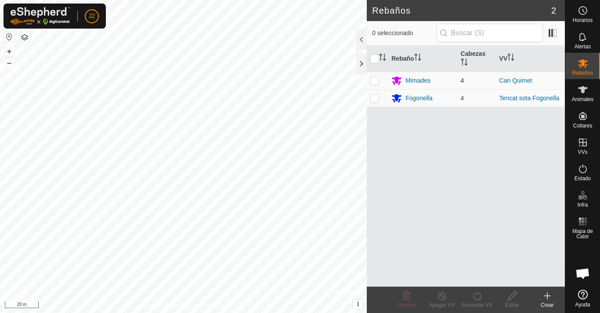
click at [374, 82] on p-checkbox at bounding box center [374, 80] width 9 height 7
click at [376, 81] on p-checkbox at bounding box center [374, 80] width 9 height 7
checkbox input "false"
click at [8, 64] on button "–" at bounding box center [9, 63] width 11 height 11
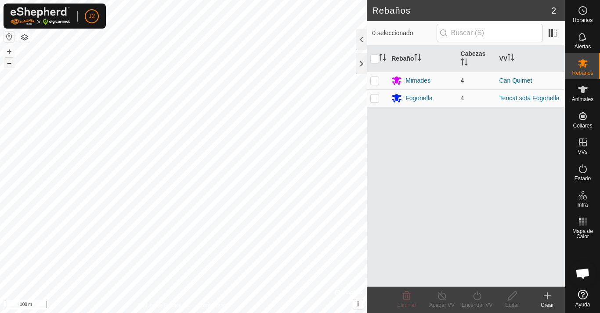
click at [8, 64] on button "–" at bounding box center [9, 63] width 11 height 11
click at [5, 50] on button "+" at bounding box center [9, 51] width 11 height 11
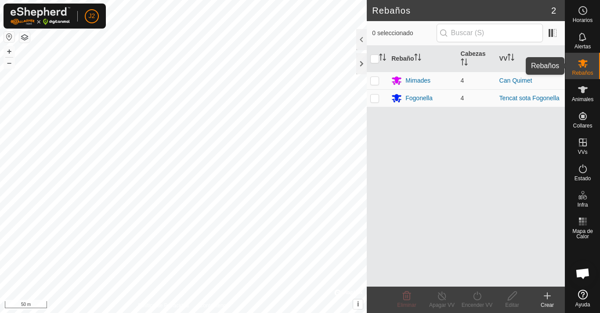
click at [593, 65] on div "Rebaños" at bounding box center [582, 66] width 35 height 26
click at [580, 93] on icon at bounding box center [583, 89] width 11 height 11
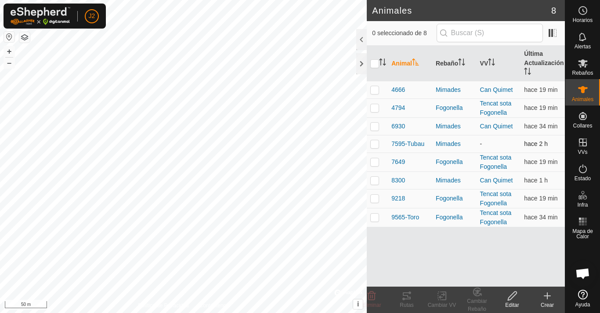
click at [376, 145] on p-checkbox at bounding box center [374, 143] width 9 height 7
checkbox input "true"
click at [512, 299] on icon at bounding box center [512, 295] width 11 height 11
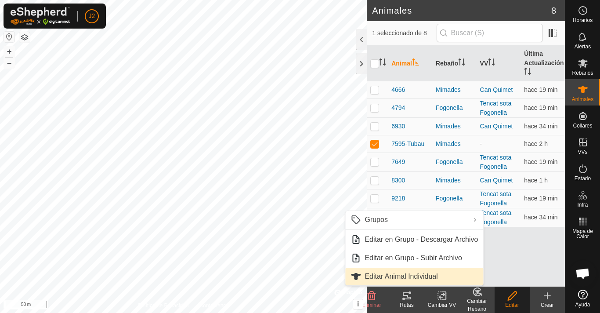
click at [428, 272] on link "Editar Animal Individual" at bounding box center [414, 277] width 138 height 18
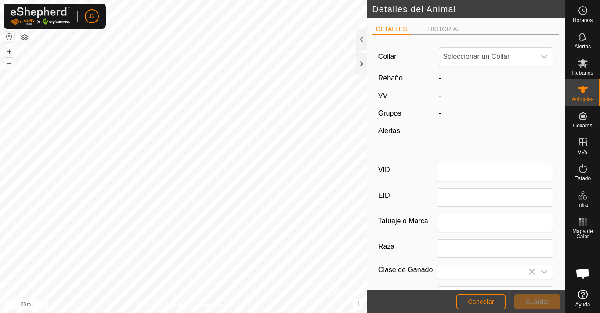
type input "7595-Tubau"
type input "Bruna dels Pirineus"
type input "0"
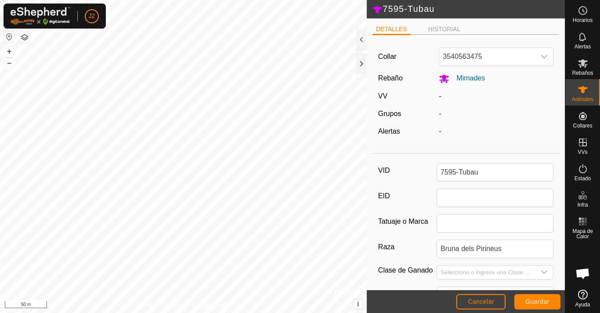
click at [443, 95] on div "-" at bounding box center [496, 96] width 122 height 11
click at [446, 98] on div "-" at bounding box center [496, 96] width 122 height 11
click at [586, 68] on icon at bounding box center [583, 63] width 11 height 11
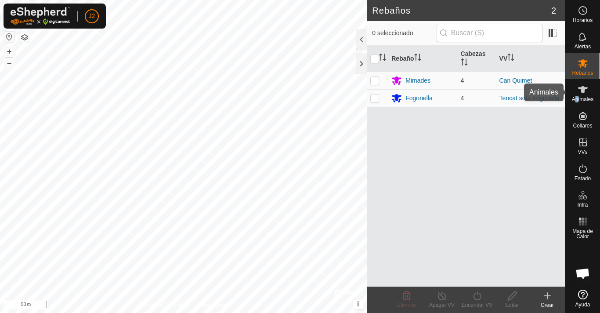
click at [577, 97] on span "Animales" at bounding box center [583, 99] width 22 height 5
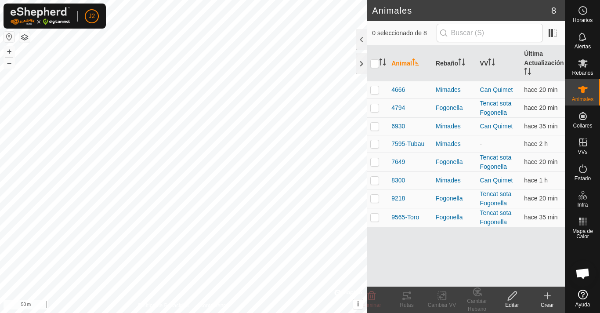
click at [377, 105] on p-checkbox at bounding box center [374, 107] width 9 height 7
checkbox input "true"
click at [507, 297] on icon at bounding box center [512, 295] width 11 height 11
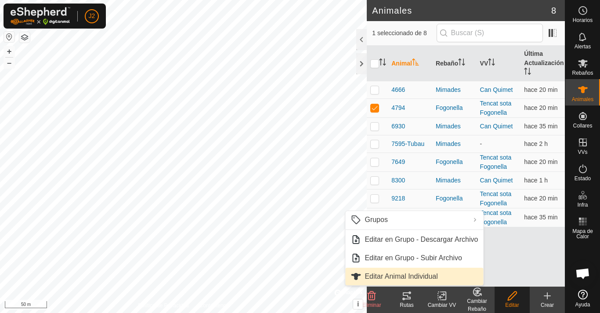
click at [408, 271] on link "Editar Animal Individual" at bounding box center [414, 277] width 138 height 18
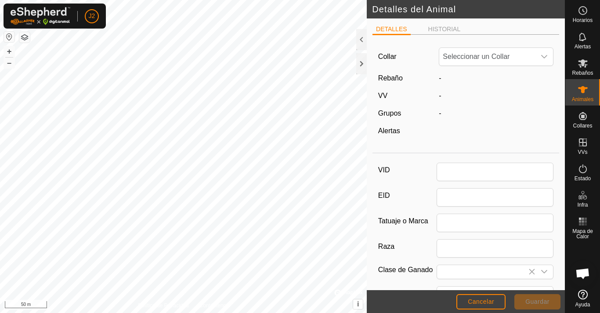
type input "4794"
type input "0"
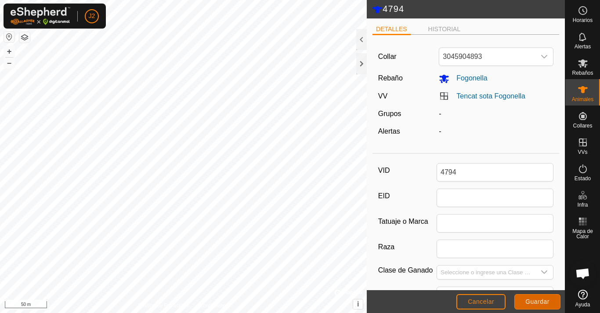
click at [539, 304] on span "Guardar" at bounding box center [537, 301] width 24 height 7
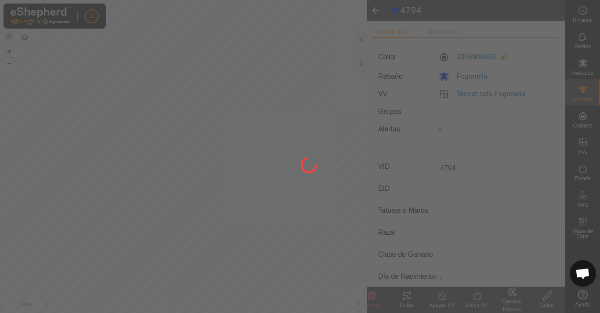
type input "-"
type input "0 kg"
type input "-"
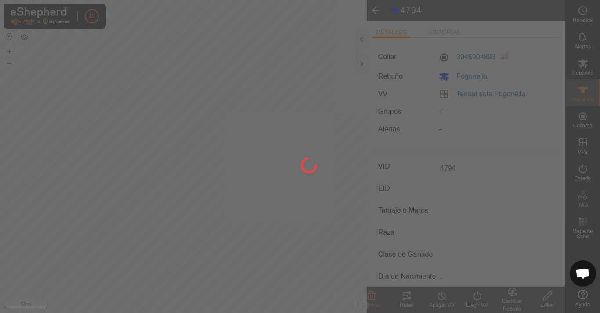
type input "-"
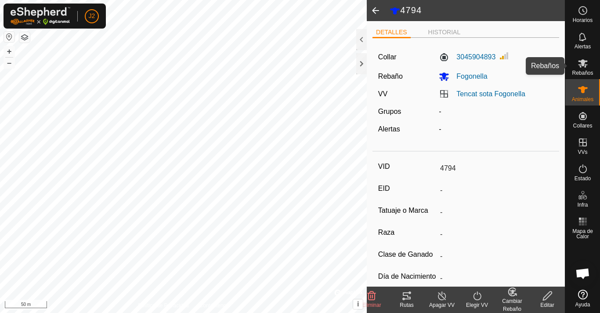
click at [579, 60] on icon at bounding box center [583, 63] width 11 height 11
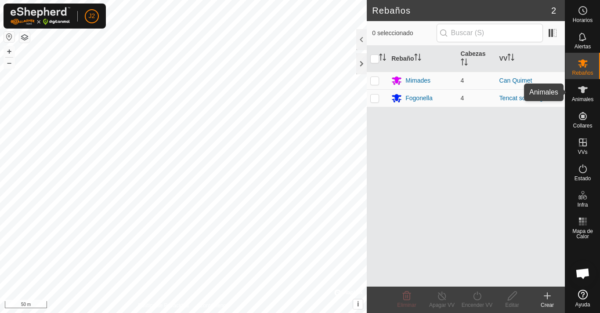
click at [583, 99] on span "Animales" at bounding box center [583, 99] width 22 height 5
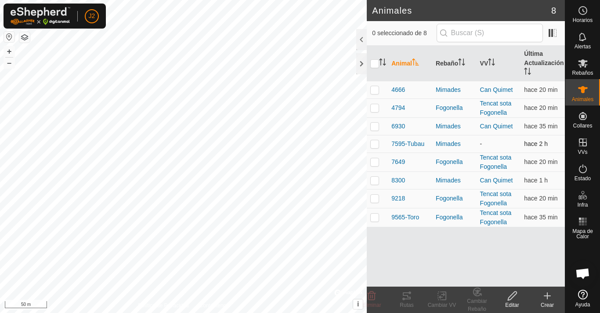
click at [375, 146] on p-checkbox at bounding box center [374, 143] width 9 height 7
checkbox input "true"
click at [511, 298] on icon at bounding box center [512, 295] width 11 height 11
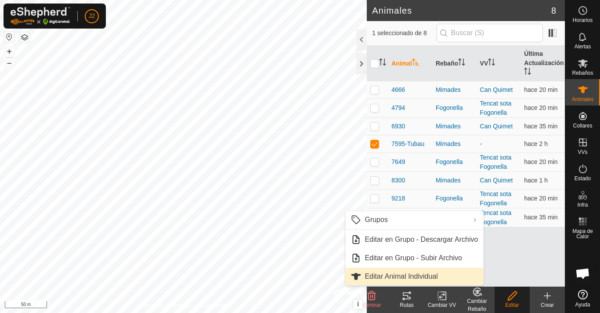
click at [405, 269] on link "Editar Animal Individual" at bounding box center [414, 277] width 138 height 18
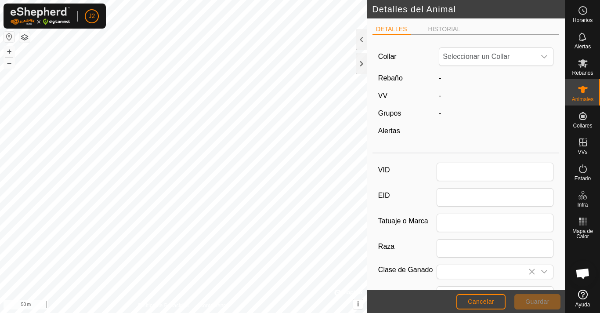
type input "7595-Tubau"
type input "Bruna dels Pirineus"
type input "0"
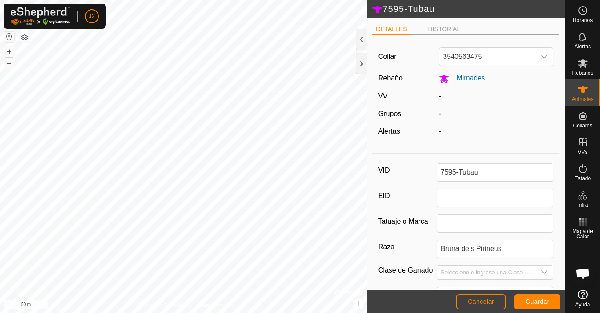
click at [441, 98] on div "-" at bounding box center [496, 96] width 122 height 11
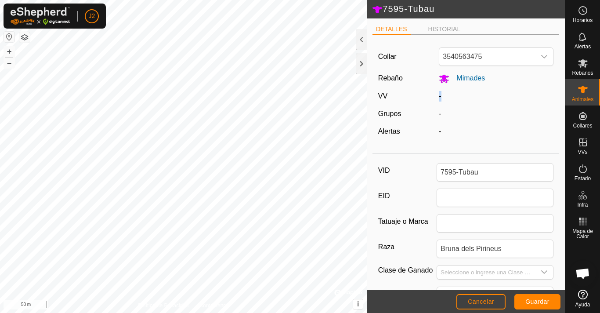
click at [441, 97] on div "-" at bounding box center [496, 96] width 122 height 11
click at [439, 26] on li "HISTORIAL" at bounding box center [445, 30] width 40 height 11
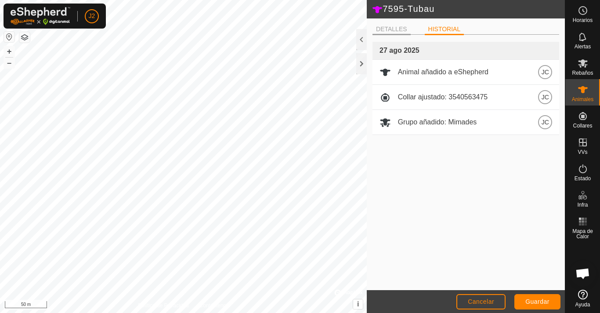
click at [390, 27] on li "DETALLES" at bounding box center [391, 30] width 38 height 11
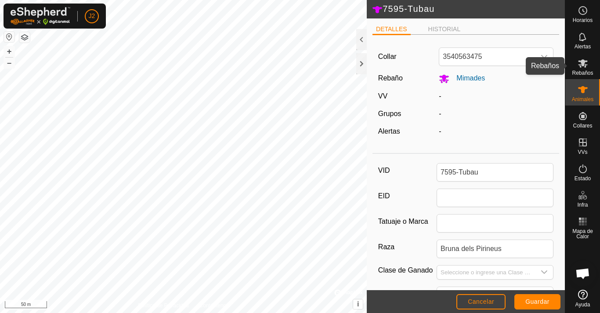
click at [586, 63] on icon at bounding box center [583, 63] width 11 height 11
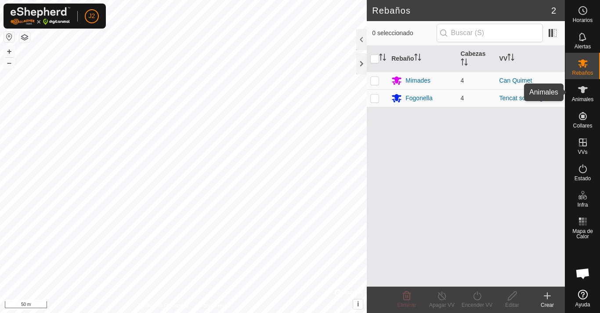
click at [584, 101] on span "Animales" at bounding box center [583, 99] width 22 height 5
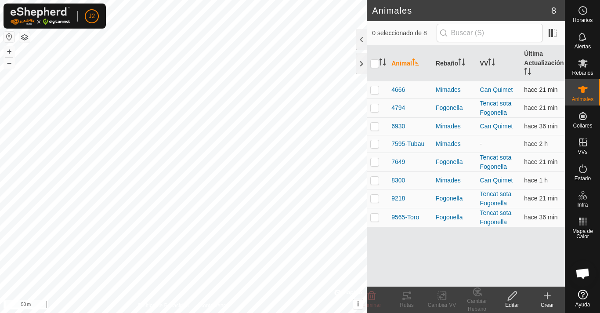
click at [375, 87] on p-checkbox at bounding box center [374, 89] width 9 height 7
checkbox input "true"
click at [508, 303] on div "Editar" at bounding box center [512, 305] width 35 height 8
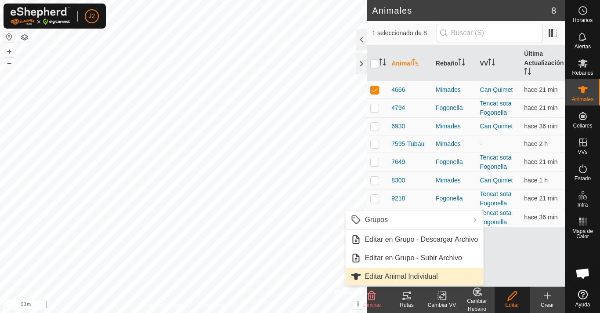
click at [413, 278] on span "Editar Animal Individual" at bounding box center [401, 276] width 73 height 11
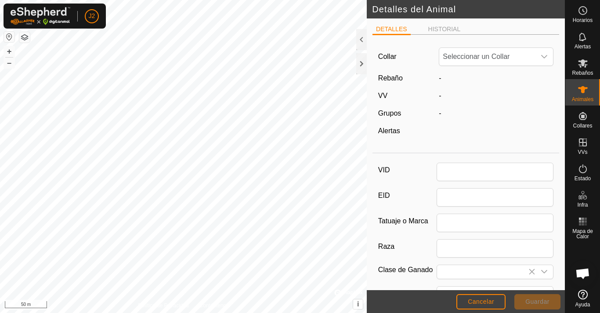
type input "4666"
type input "Bruna dels Pirineus"
type input "0"
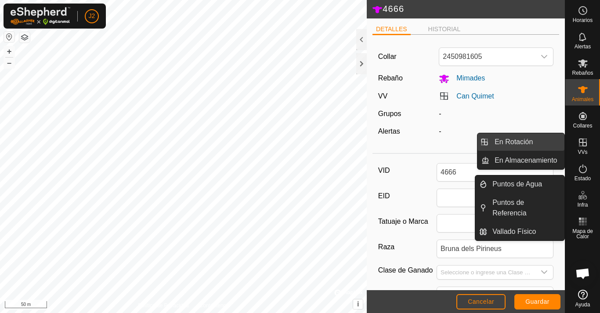
click at [519, 144] on link "En Rotación" at bounding box center [526, 142] width 75 height 18
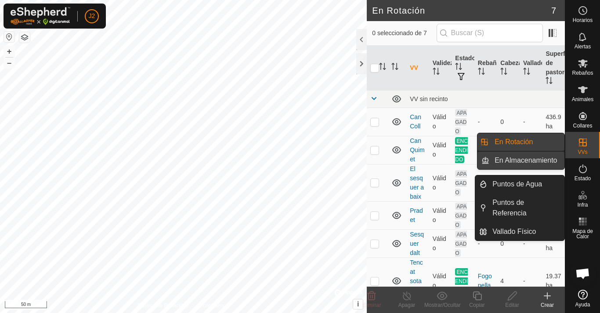
click at [539, 156] on link "En Almacenamiento" at bounding box center [526, 161] width 75 height 18
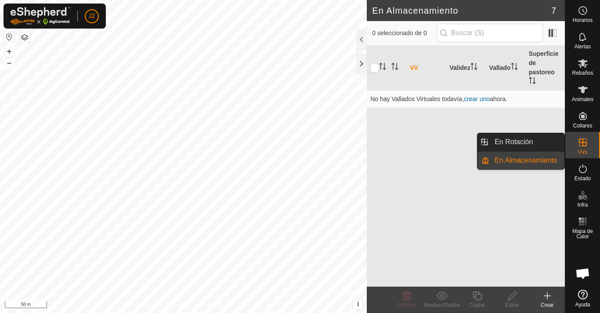
click at [579, 142] on icon at bounding box center [583, 142] width 11 height 11
click at [540, 144] on link "En Rotación" at bounding box center [526, 142] width 75 height 18
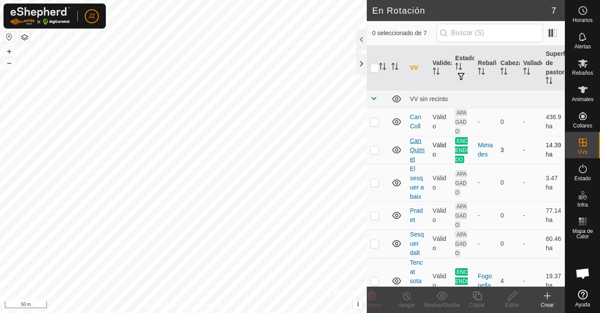
click at [413, 147] on link "Can Quimet" at bounding box center [417, 149] width 14 height 25
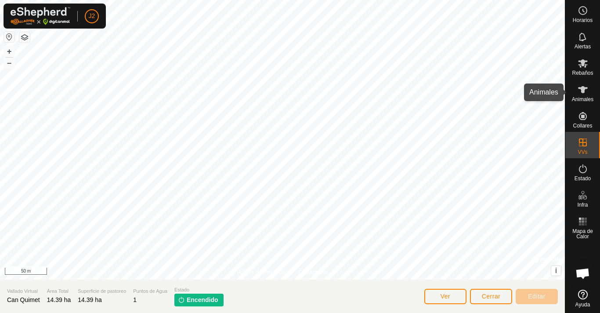
click at [583, 96] on es-animals-svg-icon at bounding box center [583, 90] width 16 height 14
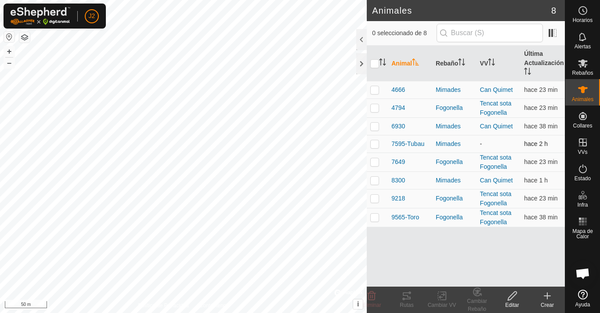
click at [374, 143] on p-checkbox at bounding box center [374, 143] width 9 height 7
checkbox input "true"
click at [443, 302] on div "Cambiar VV" at bounding box center [441, 305] width 35 height 8
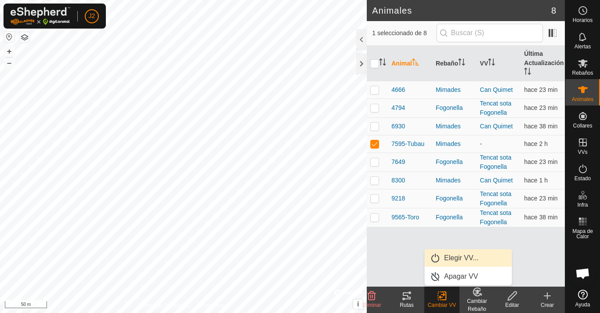
click at [454, 261] on link "Elegir VV..." at bounding box center [468, 258] width 87 height 18
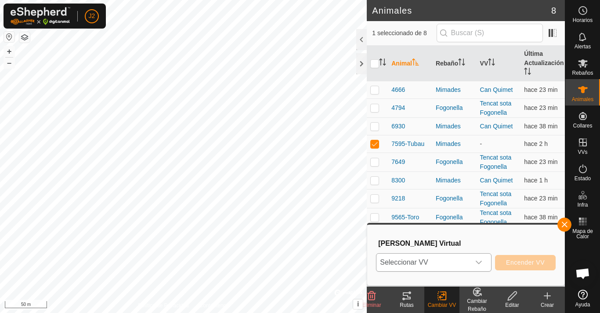
click at [430, 261] on span "Seleccionar VV" at bounding box center [423, 262] width 94 height 18
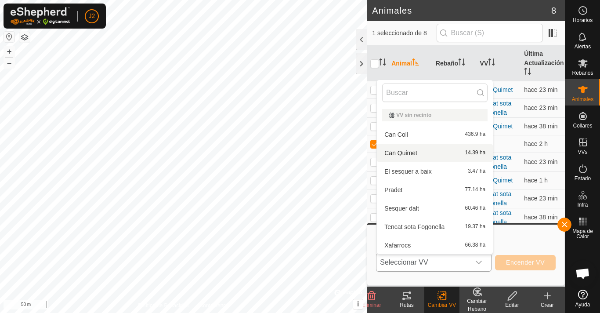
click at [420, 151] on li "Can Quimet 14.39 ha" at bounding box center [435, 153] width 116 height 18
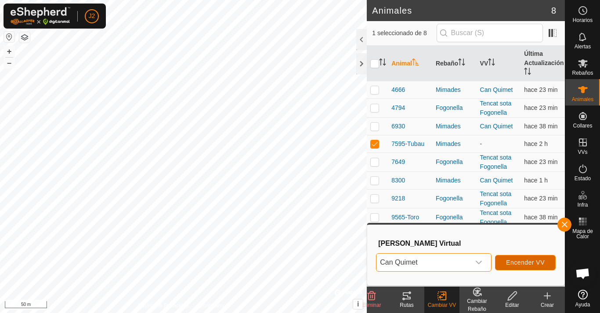
click at [517, 264] on span "Encender VV" at bounding box center [525, 262] width 39 height 7
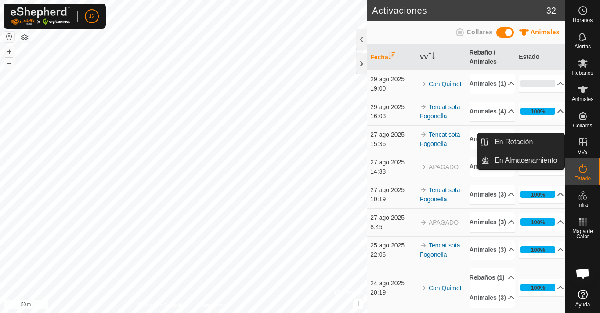
click at [581, 141] on icon at bounding box center [583, 142] width 11 height 11
click at [584, 145] on icon at bounding box center [583, 142] width 11 height 11
click at [519, 142] on link "En Rotación" at bounding box center [526, 142] width 75 height 18
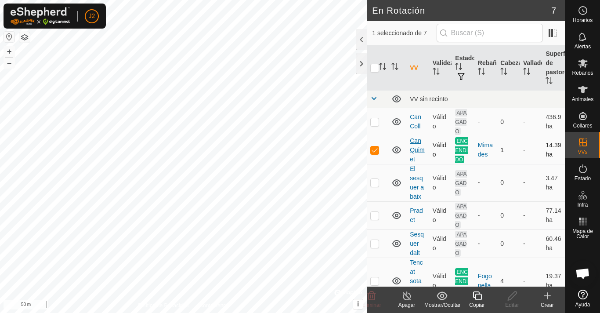
click at [414, 148] on link "Can Quimet" at bounding box center [417, 149] width 14 height 25
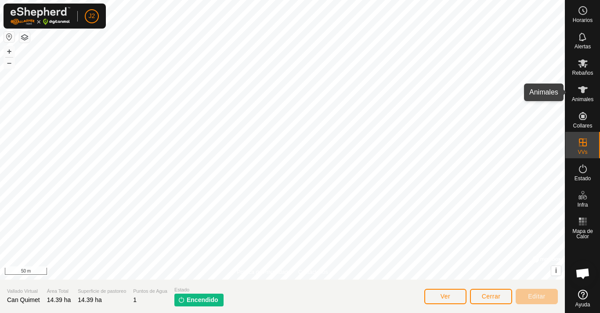
click at [580, 88] on icon at bounding box center [583, 89] width 10 height 7
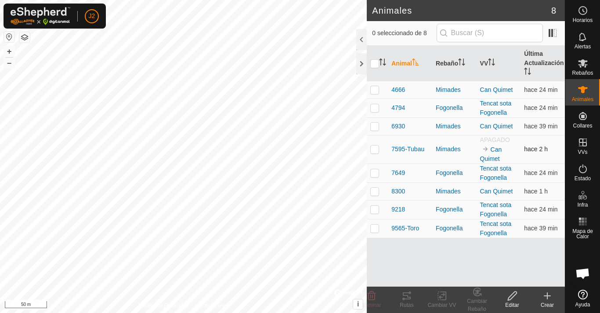
click at [492, 141] on span "APAGADO" at bounding box center [495, 139] width 30 height 7
click at [373, 149] on p-checkbox at bounding box center [374, 148] width 9 height 7
checkbox input "true"
click at [372, 86] on p-checkbox at bounding box center [374, 89] width 9 height 7
checkbox input "true"
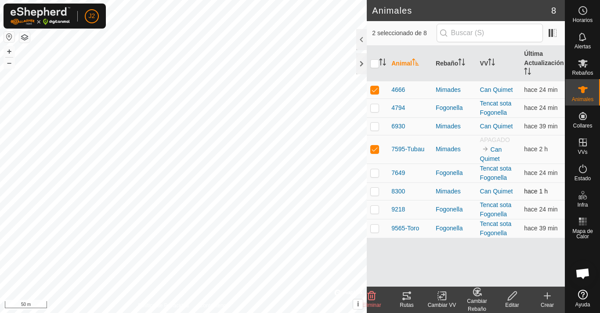
click at [376, 190] on p-checkbox at bounding box center [374, 191] width 9 height 7
checkbox input "true"
click at [373, 123] on p-checkbox at bounding box center [374, 126] width 9 height 7
checkbox input "true"
click at [443, 299] on icon at bounding box center [444, 296] width 4 height 8
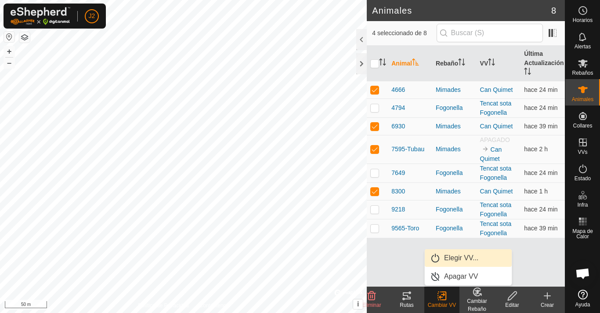
click at [455, 256] on link "Elegir VV..." at bounding box center [468, 258] width 87 height 18
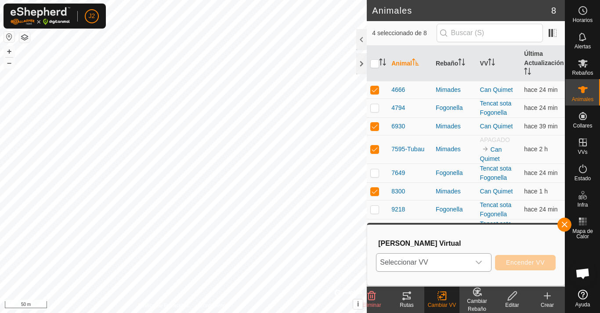
click at [448, 263] on span "Seleccionar VV" at bounding box center [423, 262] width 94 height 18
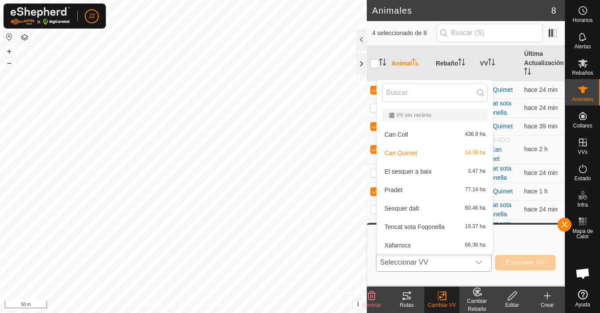
click at [439, 155] on li "Can Quimet 14.39 ha" at bounding box center [435, 153] width 116 height 18
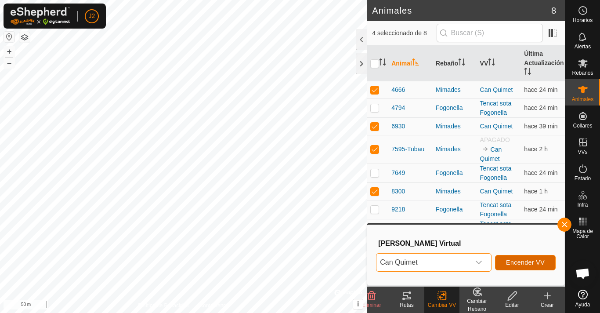
click at [535, 261] on span "Encender VV" at bounding box center [525, 262] width 39 height 7
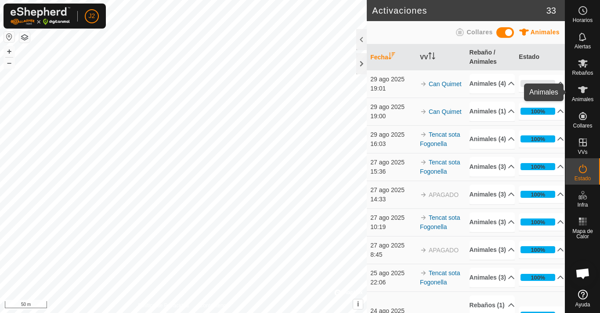
click at [584, 90] on icon at bounding box center [583, 89] width 10 height 7
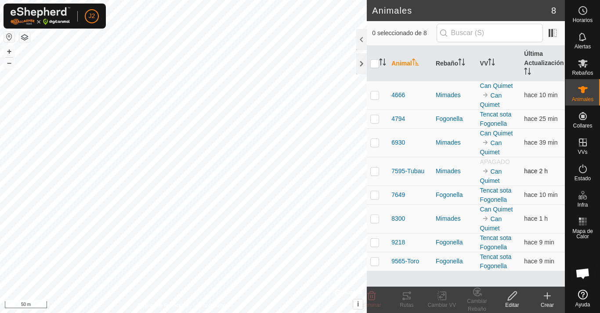
click at [373, 174] on p-checkbox at bounding box center [374, 170] width 9 height 7
checkbox input "true"
drag, startPoint x: 506, startPoint y: 297, endPoint x: 514, endPoint y: 295, distance: 8.2
click at [514, 295] on icon at bounding box center [512, 295] width 9 height 9
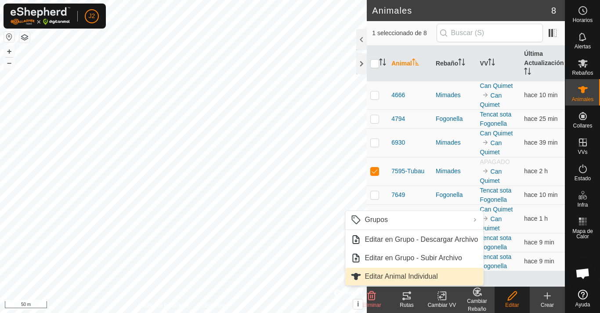
click at [407, 272] on link "Editar Animal Individual" at bounding box center [414, 277] width 138 height 18
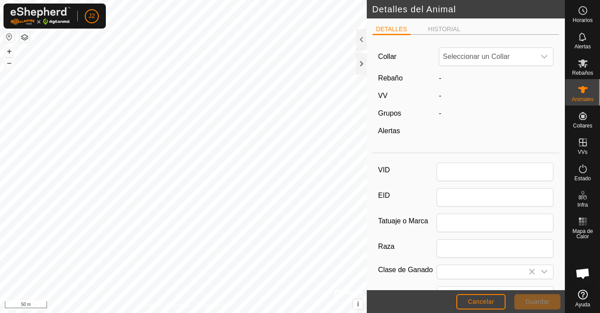
type input "7595-Tubau"
type input "Bruna dels Pirineus"
type input "0"
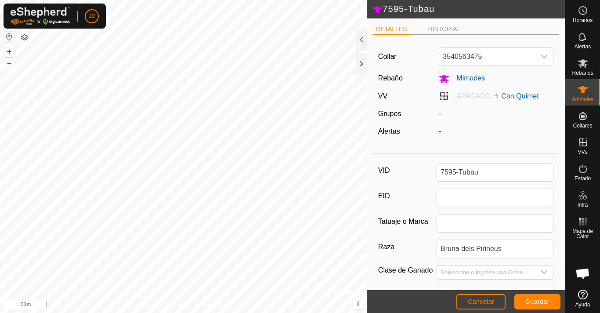
click at [468, 97] on span "APAGADO" at bounding box center [473, 95] width 34 height 7
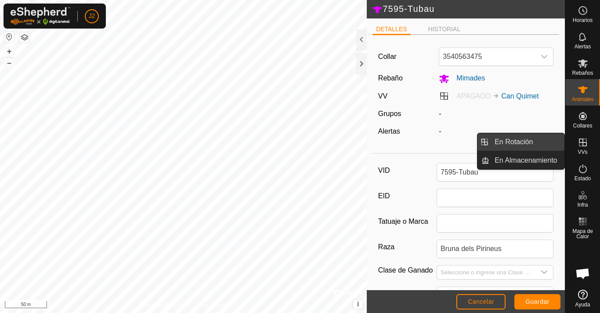
click at [540, 143] on link "En Rotación" at bounding box center [526, 142] width 75 height 18
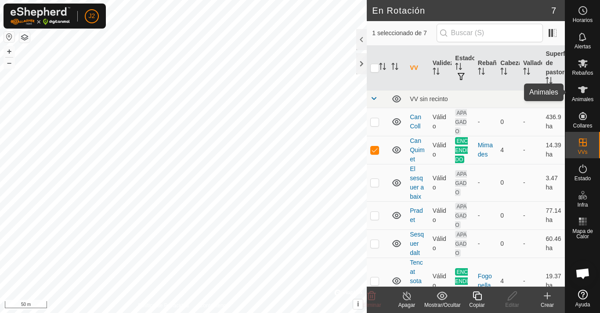
click at [586, 91] on icon at bounding box center [583, 89] width 11 height 11
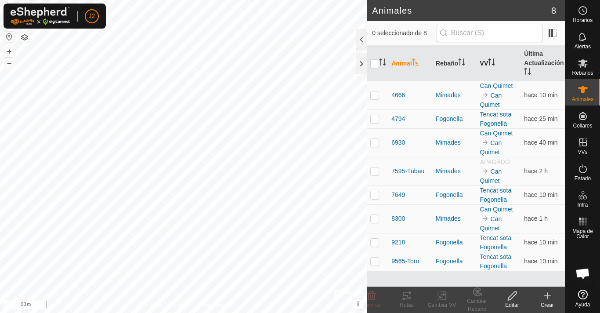
click at [485, 60] on th "VV" at bounding box center [499, 64] width 44 height 36
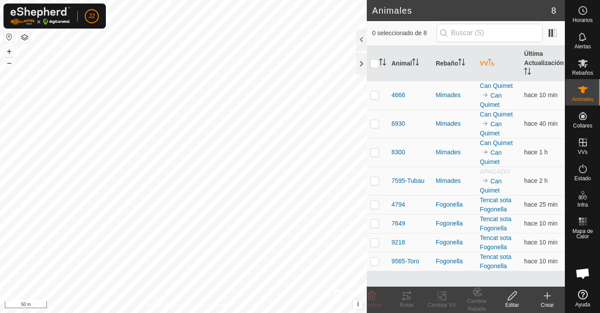
click at [487, 61] on th "VV" at bounding box center [499, 64] width 44 height 36
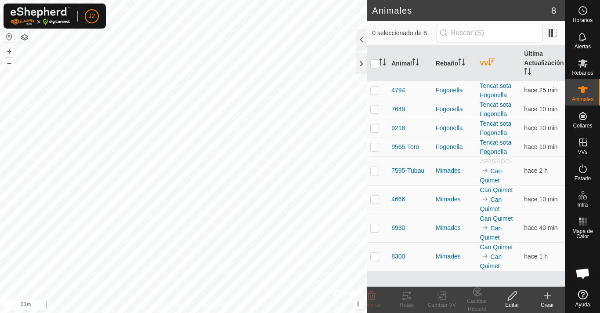
click at [485, 62] on th "VV" at bounding box center [499, 64] width 44 height 36
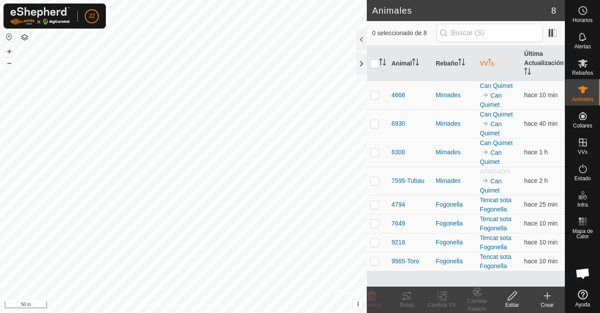
click at [485, 62] on th "VV" at bounding box center [499, 64] width 44 height 36
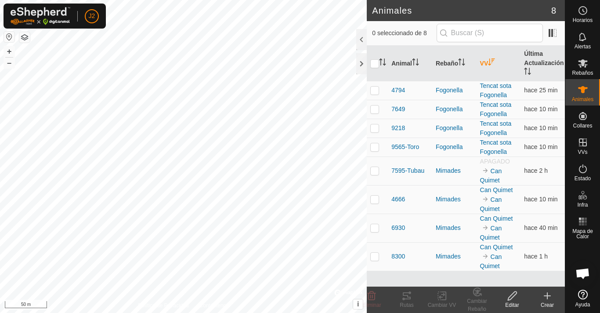
click at [485, 62] on th "VV" at bounding box center [499, 64] width 44 height 36
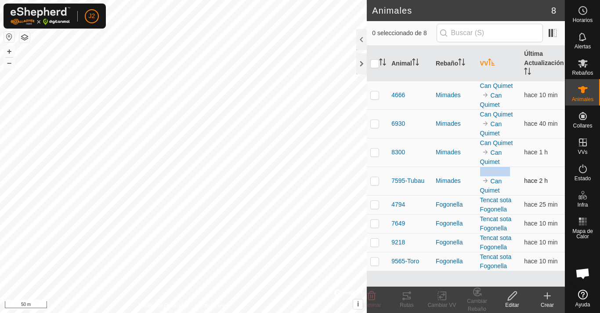
drag, startPoint x: 507, startPoint y: 169, endPoint x: 478, endPoint y: 173, distance: 29.6
click at [478, 173] on td "APAGADO Can Quimet" at bounding box center [499, 180] width 44 height 29
click at [506, 181] on td "APAGADO Can Quimet" at bounding box center [499, 180] width 44 height 29
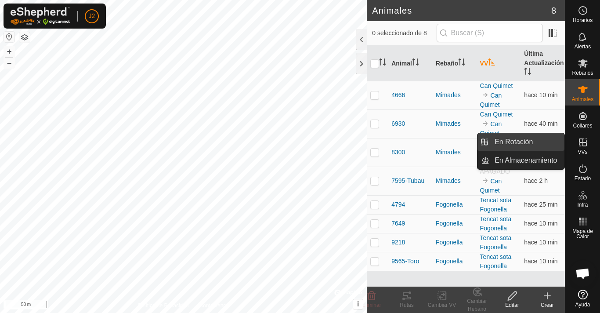
click at [535, 143] on link "En Rotación" at bounding box center [526, 142] width 75 height 18
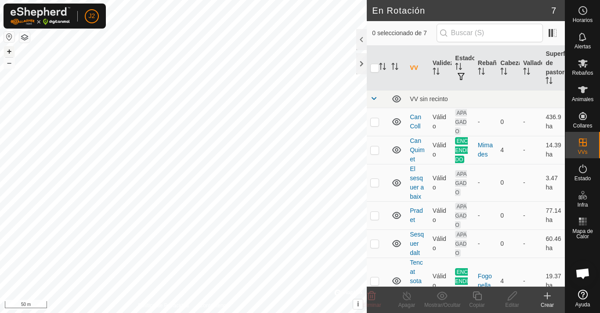
click at [9, 49] on button "+" at bounding box center [9, 51] width 11 height 11
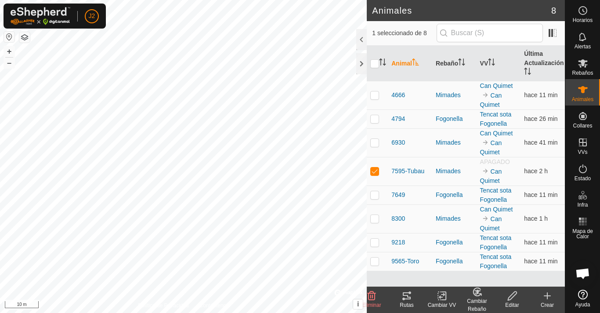
click at [512, 293] on icon at bounding box center [512, 295] width 11 height 11
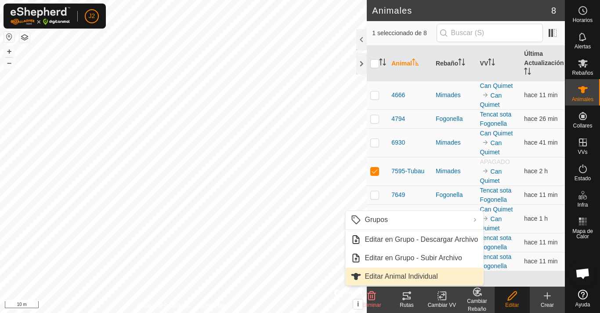
click at [426, 278] on span "Editar Animal Individual" at bounding box center [401, 276] width 73 height 11
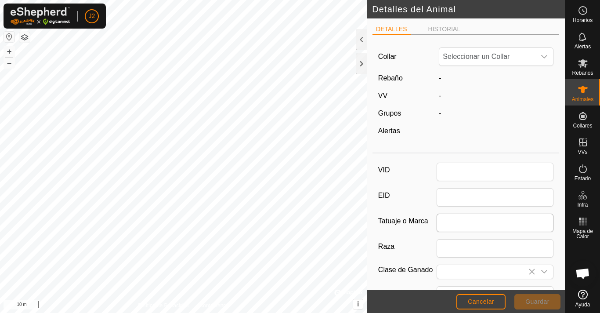
type input "7595-Tubau"
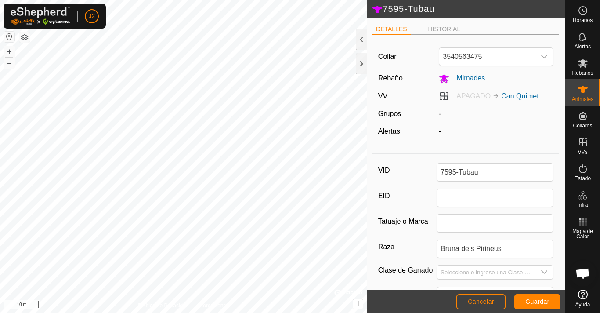
click at [512, 97] on link "Can Quimet" at bounding box center [519, 95] width 37 height 7
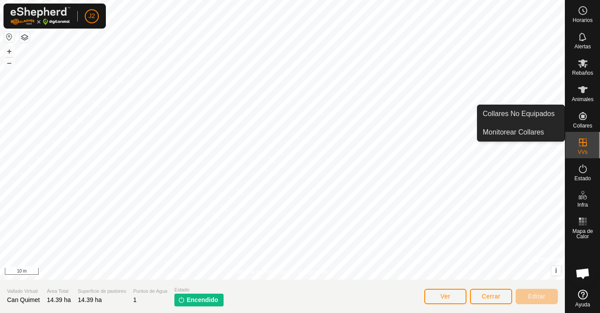
click at [583, 112] on icon at bounding box center [583, 116] width 8 height 8
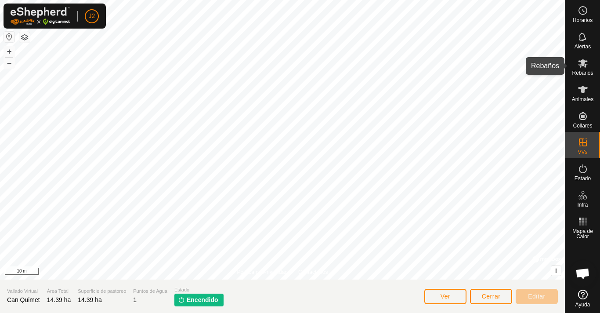
click at [585, 69] on div "Rebaños" at bounding box center [582, 66] width 35 height 26
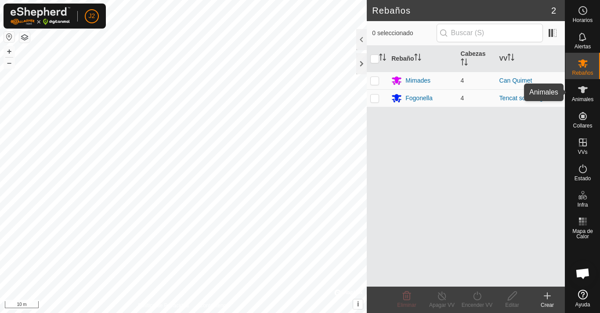
click at [585, 99] on span "Animales" at bounding box center [583, 99] width 22 height 5
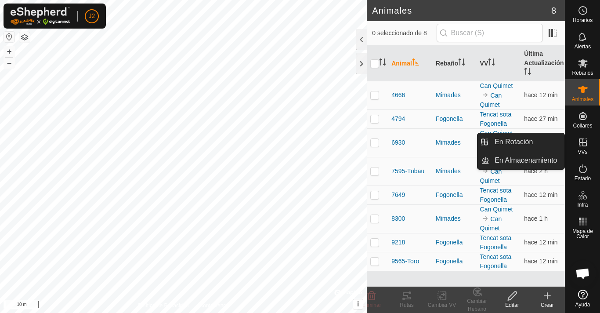
click at [585, 148] on es-virtualpaddocks-svg-icon at bounding box center [583, 142] width 16 height 14
click at [582, 145] on icon at bounding box center [583, 142] width 11 height 11
click at [533, 141] on link "En Rotación" at bounding box center [526, 142] width 75 height 18
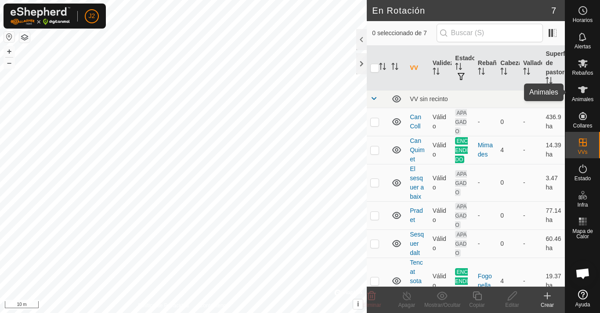
click at [584, 90] on icon at bounding box center [583, 89] width 10 height 7
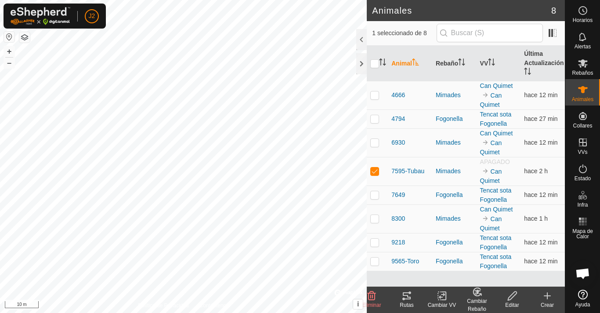
click at [513, 300] on icon at bounding box center [512, 295] width 11 height 11
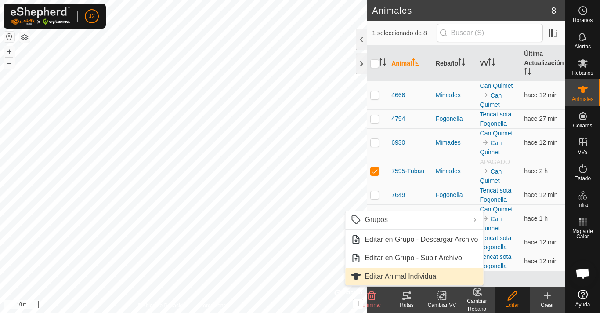
click at [398, 271] on link "Editar Animal Individual" at bounding box center [414, 277] width 138 height 18
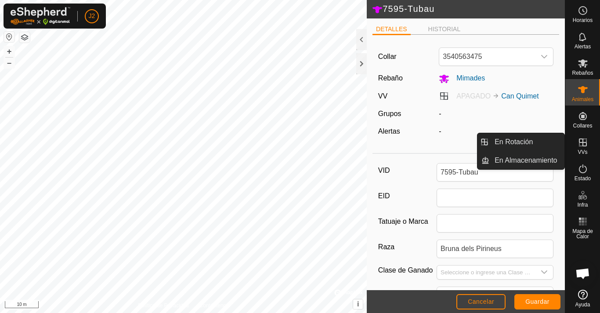
click at [581, 144] on icon at bounding box center [583, 142] width 11 height 11
click at [538, 140] on link "En Rotación" at bounding box center [526, 142] width 75 height 18
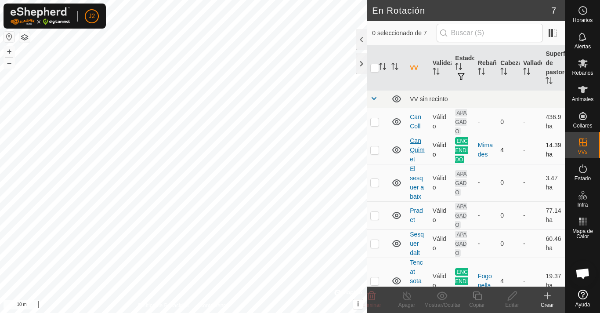
click at [414, 152] on link "Can Quimet" at bounding box center [417, 149] width 14 height 25
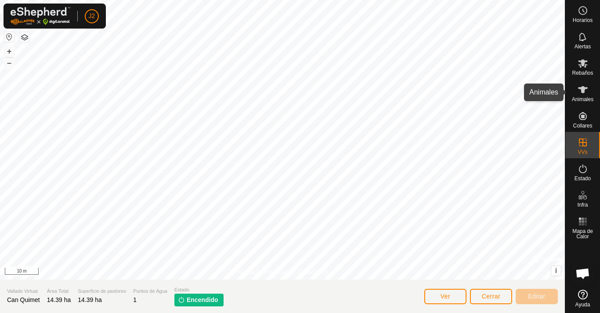
click at [582, 91] on icon at bounding box center [583, 89] width 10 height 7
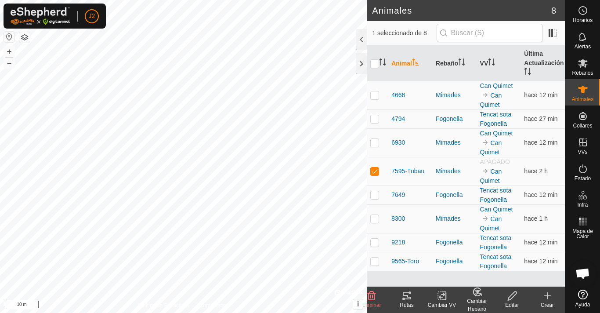
click at [513, 297] on icon at bounding box center [512, 295] width 11 height 11
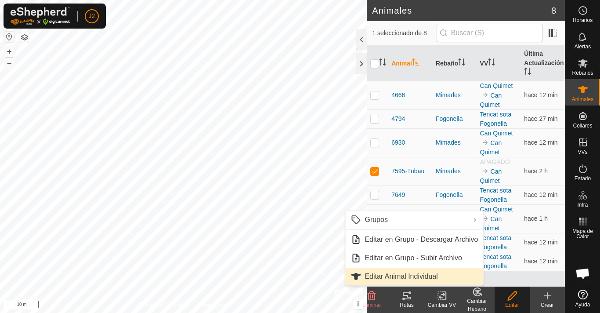
click at [414, 275] on span "Editar Animal Individual" at bounding box center [401, 276] width 73 height 11
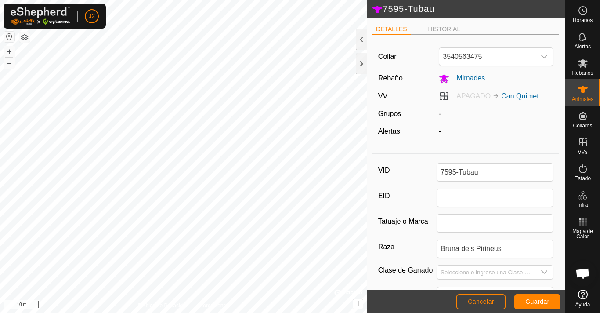
click at [466, 97] on span "APAGADO" at bounding box center [473, 95] width 34 height 7
click at [445, 97] on label "APAGADO Can Quimet" at bounding box center [489, 95] width 100 height 7
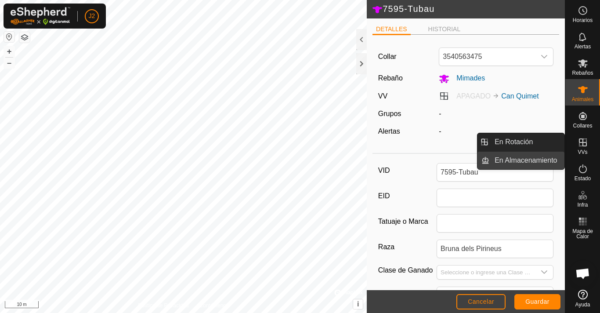
click at [542, 157] on link "En Almacenamiento" at bounding box center [526, 161] width 75 height 18
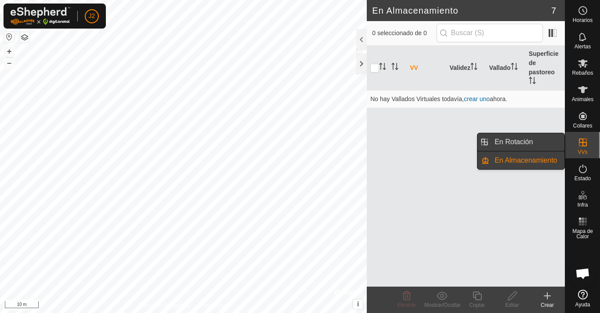
click at [529, 134] on link "En Rotación" at bounding box center [526, 142] width 75 height 18
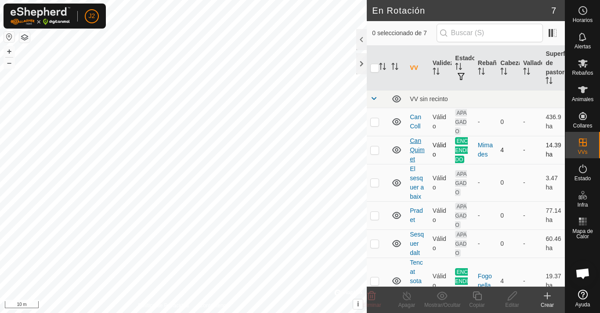
click at [417, 150] on link "Can Quimet" at bounding box center [417, 149] width 14 height 25
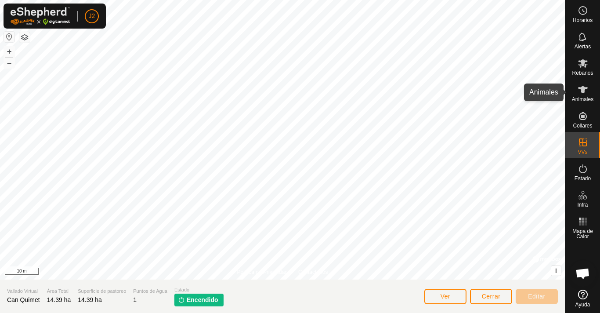
click at [581, 89] on icon at bounding box center [583, 89] width 10 height 7
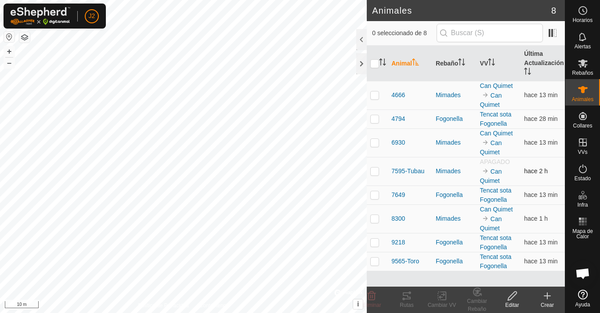
click at [375, 173] on p-checkbox at bounding box center [374, 170] width 9 height 7
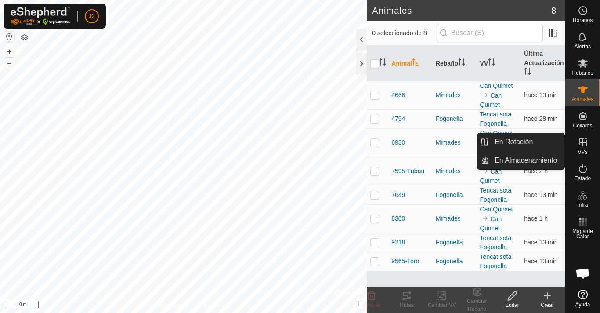
click at [579, 141] on icon at bounding box center [583, 142] width 8 height 8
click at [587, 141] on icon at bounding box center [583, 142] width 11 height 11
click at [542, 144] on link "En Rotación" at bounding box center [526, 142] width 75 height 18
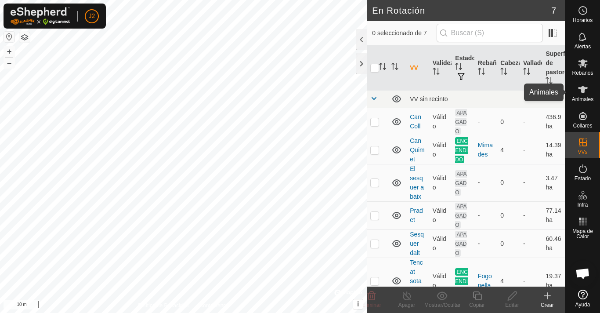
click at [587, 89] on icon at bounding box center [583, 89] width 11 height 11
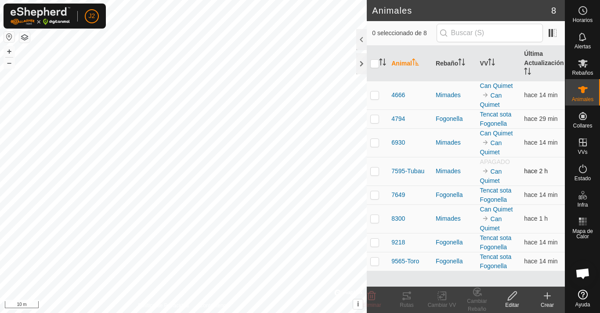
click at [496, 162] on span "APAGADO" at bounding box center [495, 161] width 30 height 7
click at [493, 174] on link "Can Quimet" at bounding box center [491, 176] width 22 height 16
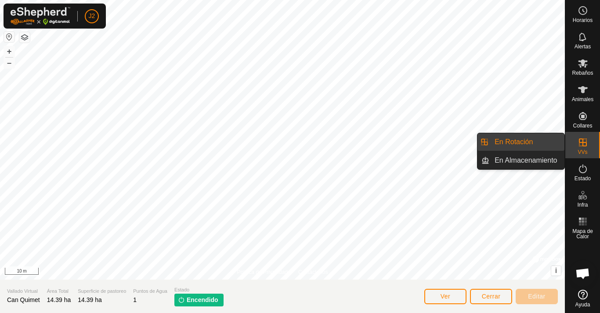
click at [553, 138] on link "En Rotación" at bounding box center [526, 142] width 75 height 18
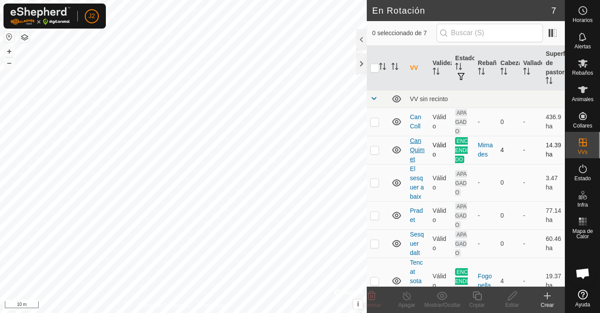
click at [411, 144] on link "Can Quimet" at bounding box center [417, 149] width 14 height 25
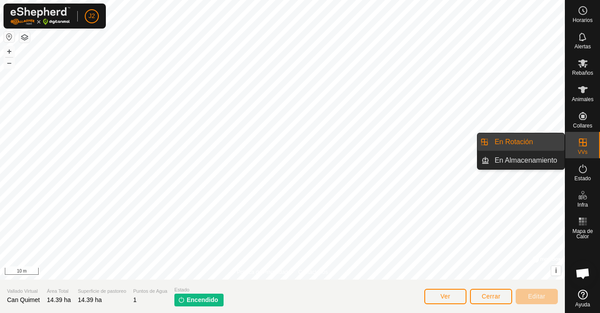
click at [544, 145] on link "En Rotación" at bounding box center [526, 142] width 75 height 18
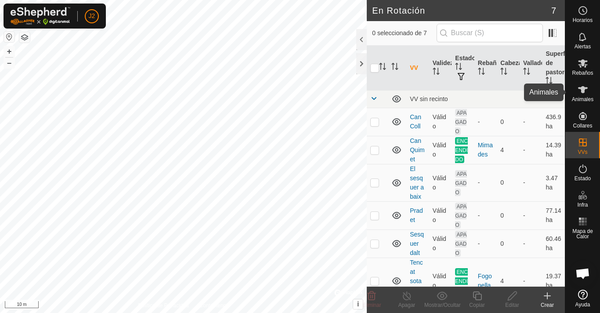
click at [590, 93] on es-animals-svg-icon at bounding box center [583, 90] width 16 height 14
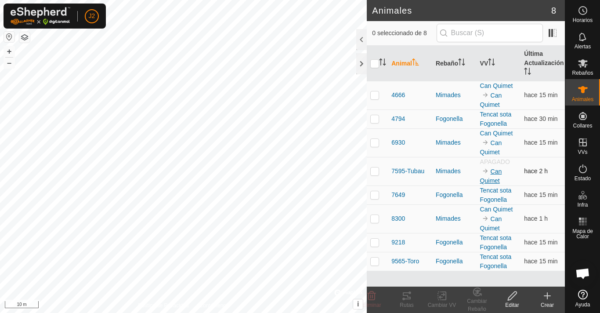
click at [495, 172] on link "Can Quimet" at bounding box center [491, 176] width 22 height 16
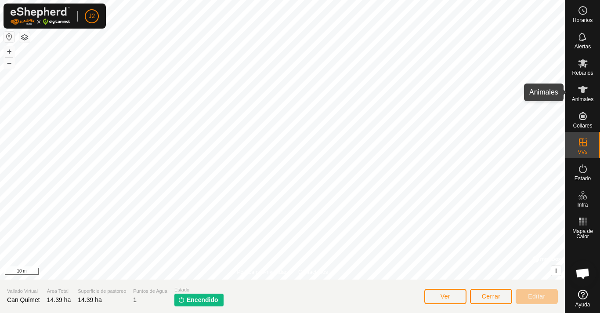
click at [587, 98] on span "Animales" at bounding box center [583, 99] width 22 height 5
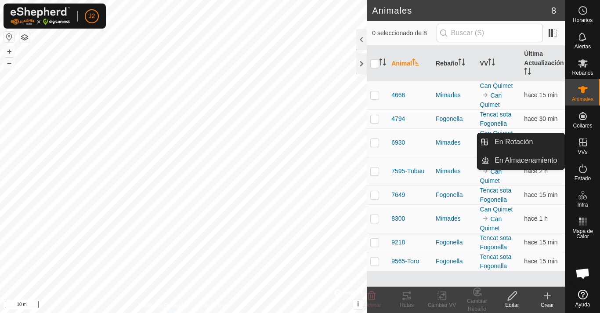
drag, startPoint x: 583, startPoint y: 134, endPoint x: 584, endPoint y: 142, distance: 8.0
click at [587, 145] on icon at bounding box center [583, 142] width 11 height 11
click at [535, 162] on link "En Almacenamiento" at bounding box center [526, 161] width 75 height 18
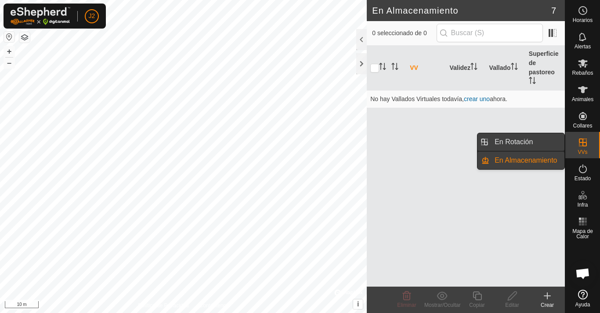
click at [538, 143] on link "En Rotación" at bounding box center [526, 142] width 75 height 18
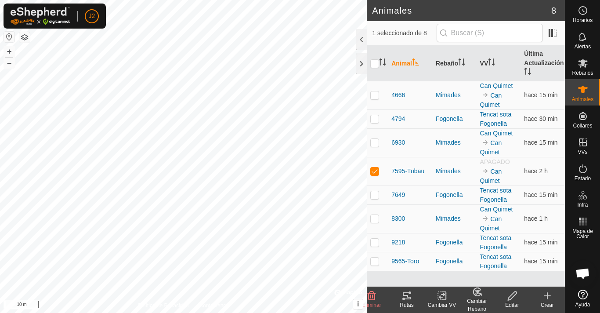
click at [437, 299] on icon at bounding box center [442, 295] width 11 height 11
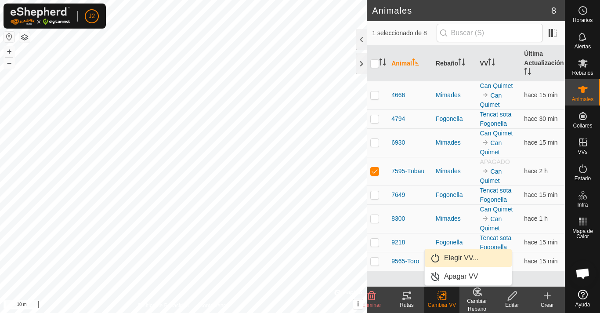
click at [457, 260] on link "Elegir VV..." at bounding box center [468, 258] width 87 height 18
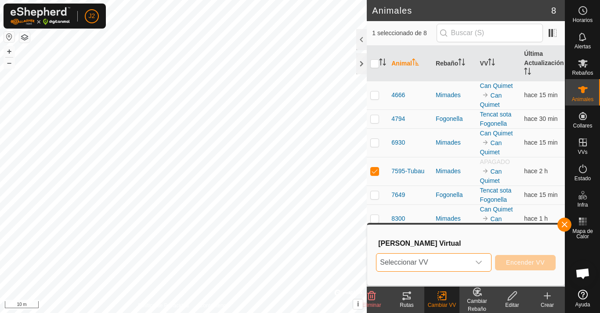
click at [444, 266] on span "Seleccionar VV" at bounding box center [423, 262] width 94 height 18
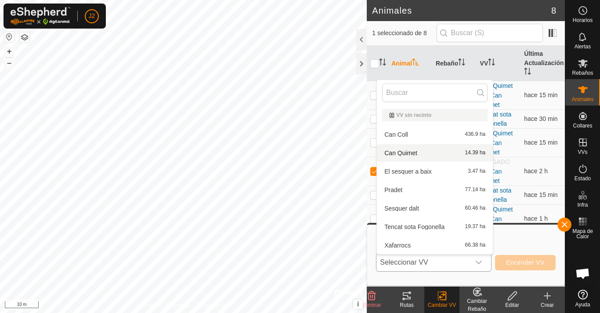
click at [421, 152] on li "Can Quimet 14.39 ha" at bounding box center [435, 153] width 116 height 18
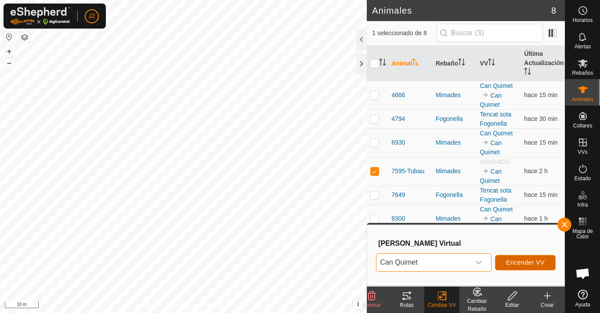
click at [518, 259] on button "Encender VV" at bounding box center [525, 262] width 61 height 15
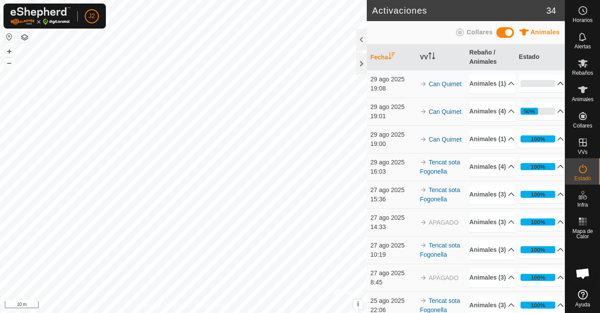
click at [534, 87] on p-accordion-header "0%" at bounding box center [541, 84] width 45 height 18
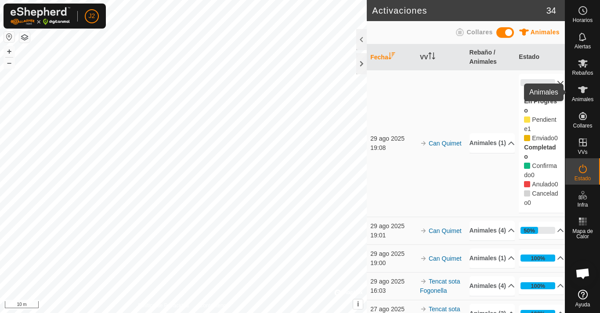
drag, startPoint x: 580, startPoint y: 90, endPoint x: 588, endPoint y: 86, distance: 8.7
click at [588, 86] on icon at bounding box center [583, 89] width 11 height 11
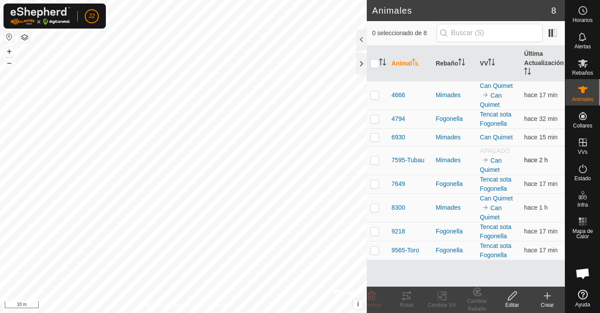
click at [371, 160] on p-checkbox at bounding box center [374, 159] width 9 height 7
click at [439, 300] on rect at bounding box center [442, 296] width 8 height 8
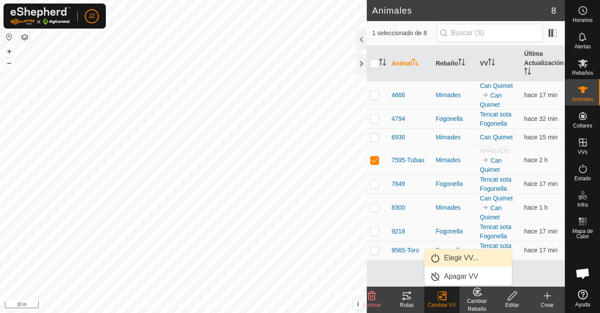
click at [465, 257] on link "Elegir VV..." at bounding box center [468, 258] width 87 height 18
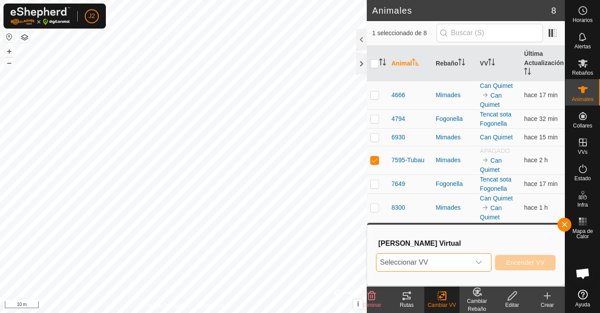
click at [445, 260] on span "Seleccionar VV" at bounding box center [423, 262] width 94 height 18
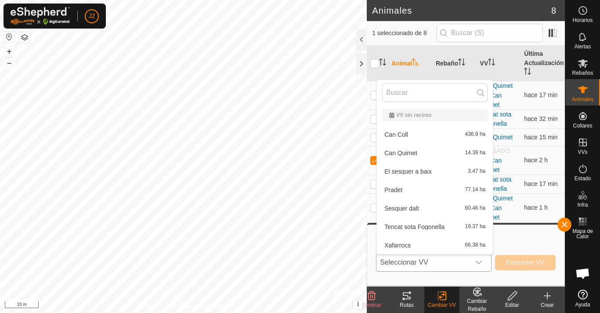
click at [417, 155] on li "Can Quimet 14.39 ha" at bounding box center [435, 153] width 116 height 18
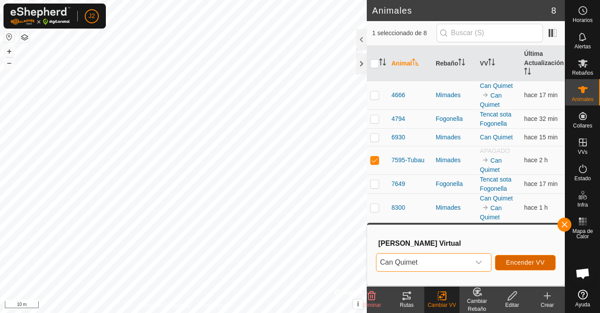
click at [526, 263] on span "Encender VV" at bounding box center [525, 262] width 39 height 7
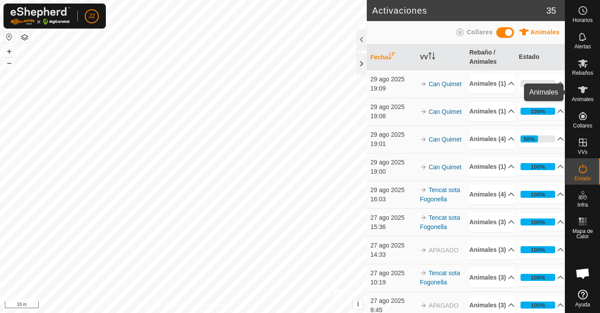
click at [586, 88] on icon at bounding box center [583, 89] width 10 height 7
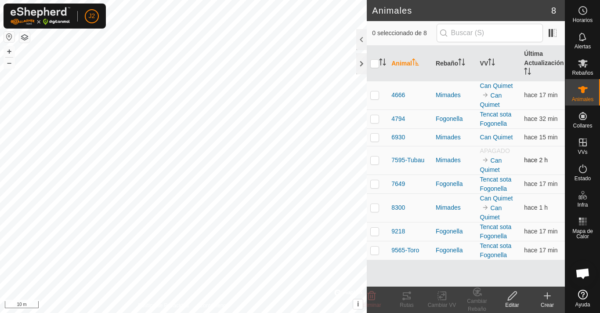
click at [480, 151] on span "APAGADO" at bounding box center [495, 150] width 30 height 7
drag, startPoint x: 480, startPoint y: 150, endPoint x: 508, endPoint y: 147, distance: 27.8
click at [508, 147] on span "APAGADO" at bounding box center [495, 150] width 30 height 7
click at [515, 150] on td "APAGADO Can Quimet" at bounding box center [499, 160] width 44 height 29
click at [377, 158] on p-checkbox at bounding box center [374, 159] width 9 height 7
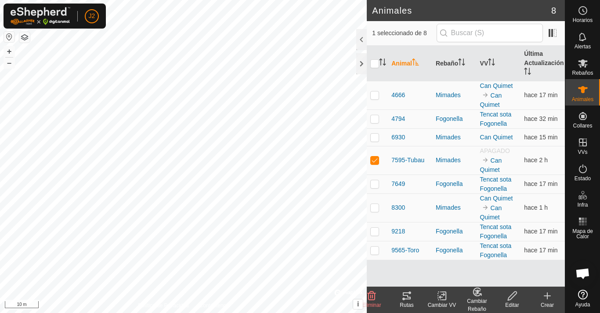
click at [443, 299] on icon at bounding box center [442, 295] width 11 height 11
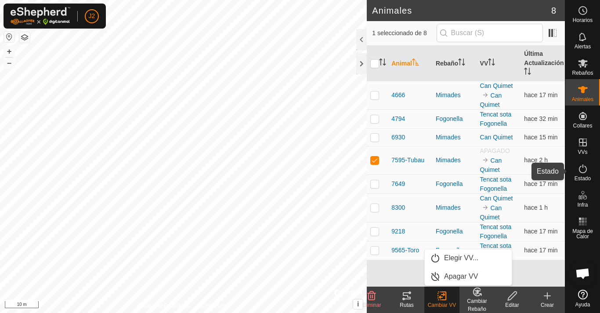
click at [581, 170] on icon at bounding box center [583, 168] width 11 height 11
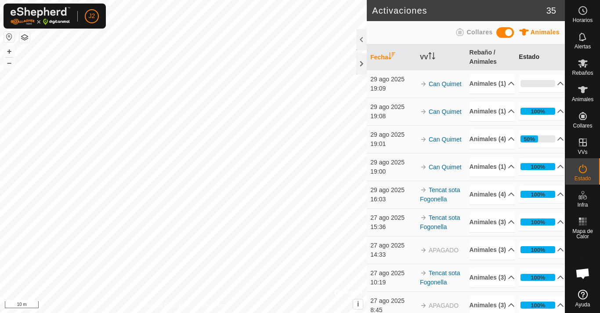
click at [528, 57] on th "Estado" at bounding box center [540, 57] width 50 height 26
click at [532, 86] on p-accordion-header "0%" at bounding box center [541, 84] width 45 height 18
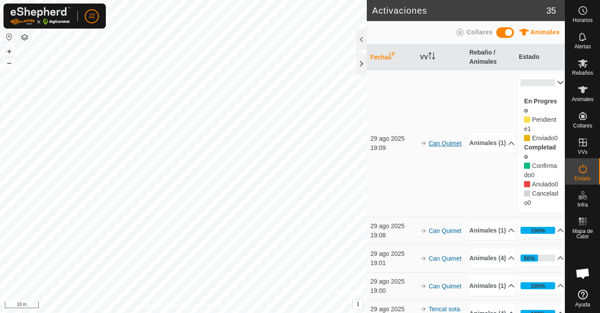
click at [436, 147] on link "Can Quimet" at bounding box center [445, 143] width 33 height 7
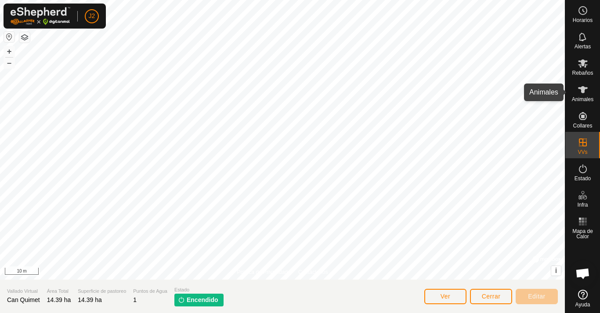
click at [579, 91] on icon at bounding box center [583, 89] width 11 height 11
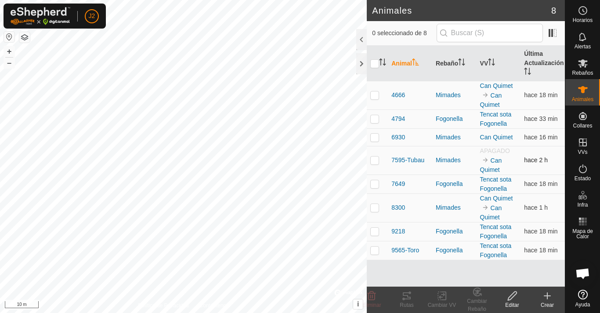
click at [374, 159] on p-checkbox at bounding box center [374, 159] width 9 height 7
click at [447, 300] on icon at bounding box center [442, 295] width 11 height 11
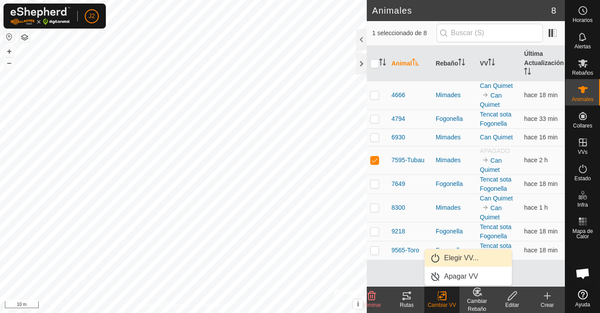
click at [452, 257] on link "Elegir VV..." at bounding box center [468, 258] width 87 height 18
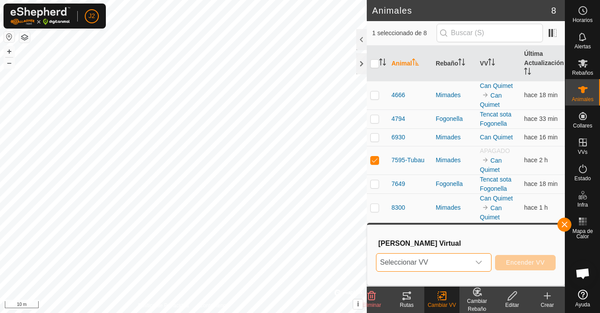
click at [469, 260] on span "Seleccionar VV" at bounding box center [423, 262] width 94 height 18
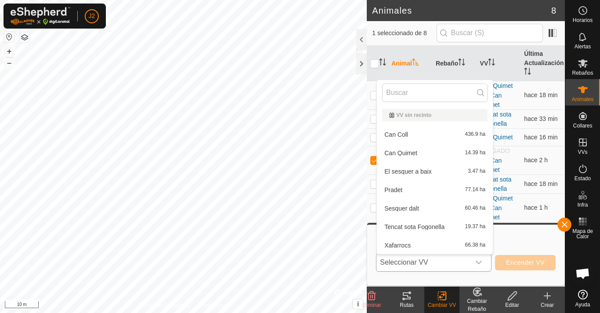
click at [412, 150] on li "Can Quimet 14.39 ha" at bounding box center [435, 153] width 116 height 18
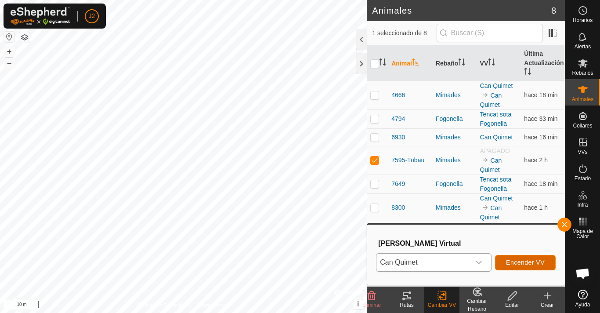
click at [533, 260] on span "Encender VV" at bounding box center [525, 262] width 39 height 7
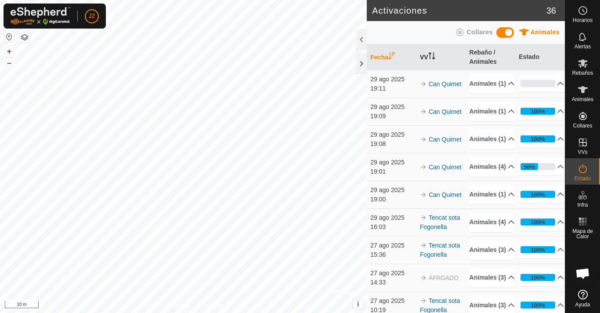
click at [423, 57] on th "VV" at bounding box center [441, 57] width 50 height 26
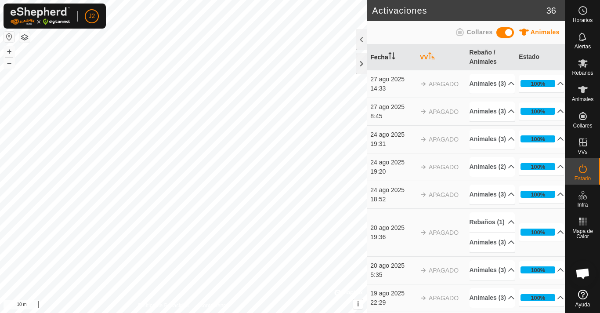
click at [389, 57] on icon "Activar para ordenar" at bounding box center [391, 55] width 7 height 7
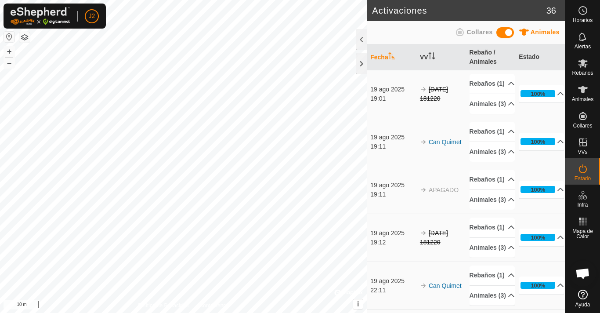
click at [440, 193] on span "APAGADO" at bounding box center [444, 189] width 30 height 7
click at [426, 213] on td "APAGADO" at bounding box center [441, 190] width 50 height 48
drag, startPoint x: 441, startPoint y: 267, endPoint x: 447, endPoint y: 233, distance: 33.9
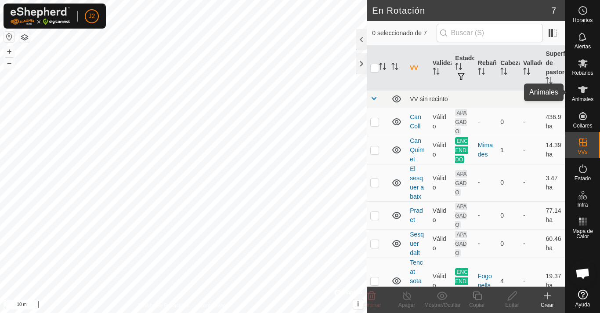
click at [582, 87] on icon at bounding box center [583, 89] width 10 height 7
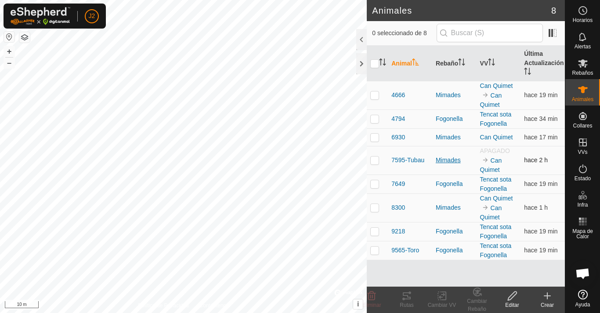
click at [457, 163] on div "Mimades" at bounding box center [454, 159] width 37 height 9
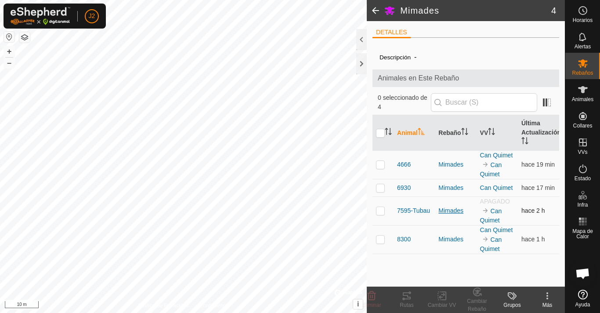
click at [452, 210] on div "Mimades" at bounding box center [455, 210] width 34 height 9
click at [492, 214] on link "Can Quimet" at bounding box center [491, 215] width 22 height 16
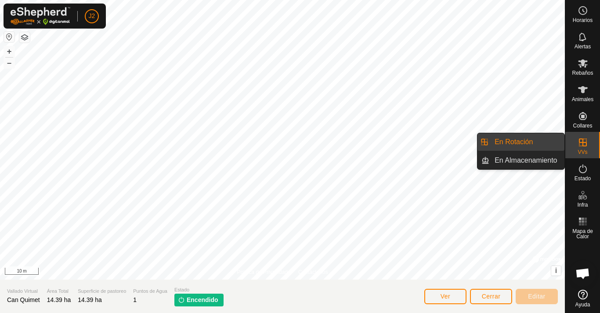
click at [538, 141] on link "En Rotación" at bounding box center [526, 142] width 75 height 18
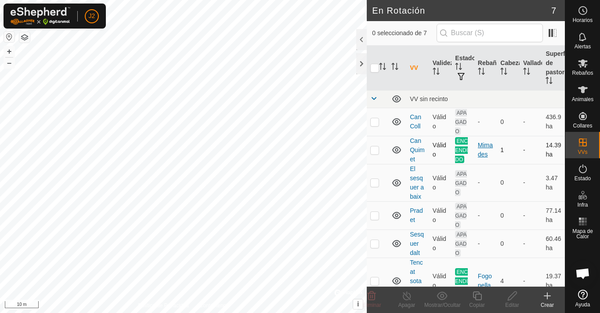
click at [482, 154] on div "Mimades" at bounding box center [486, 150] width 16 height 18
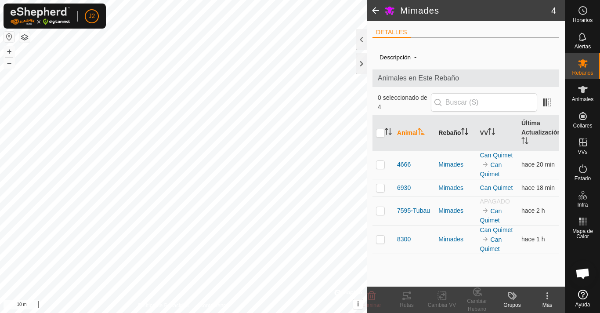
click at [459, 134] on th "Rebaño" at bounding box center [455, 133] width 41 height 36
click at [412, 127] on th "Animal" at bounding box center [414, 133] width 41 height 36
click at [488, 134] on th "VV" at bounding box center [497, 133] width 41 height 36
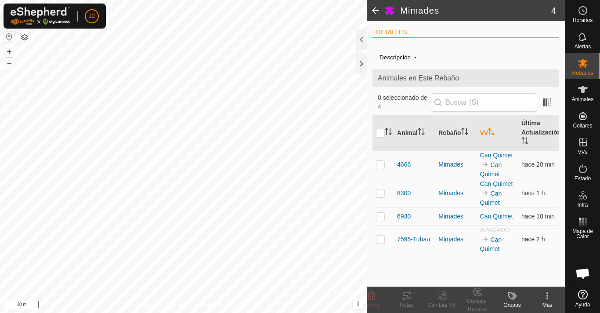
click at [490, 231] on span "APAGADO" at bounding box center [495, 229] width 30 height 7
click at [486, 127] on th "VV" at bounding box center [497, 133] width 41 height 36
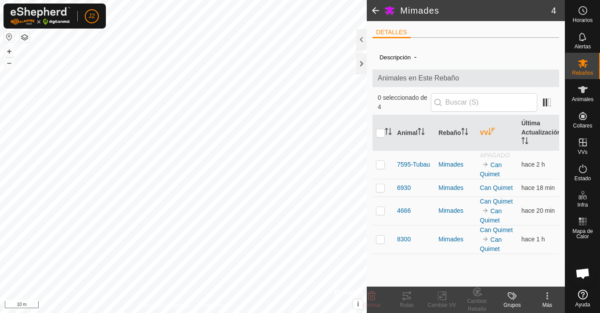
click at [486, 127] on th "VV" at bounding box center [497, 133] width 41 height 36
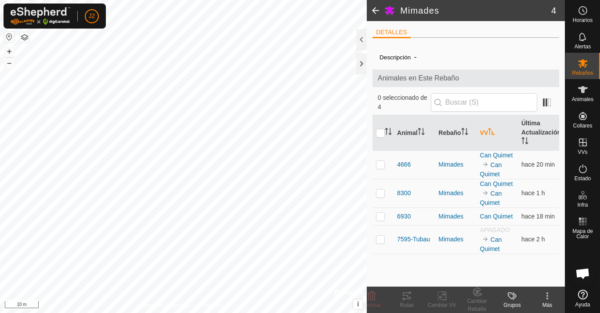
click at [486, 127] on th "VV" at bounding box center [497, 133] width 41 height 36
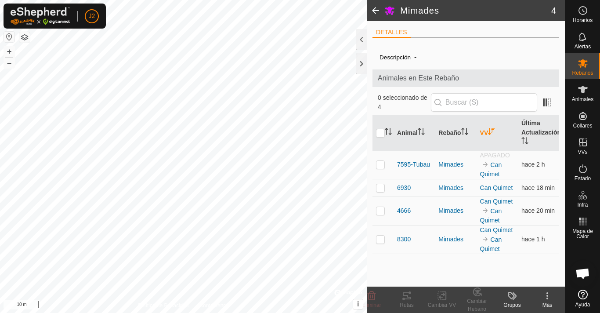
click at [488, 127] on th "VV" at bounding box center [497, 133] width 41 height 36
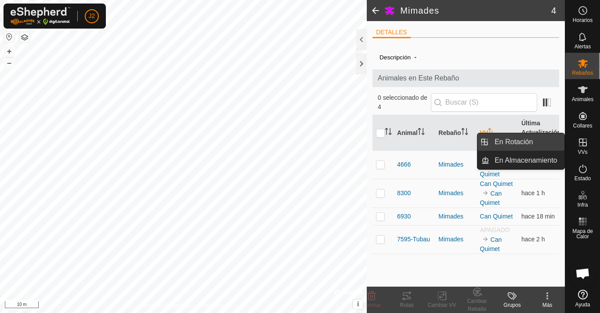
click at [541, 140] on link "En Rotación" at bounding box center [526, 142] width 75 height 18
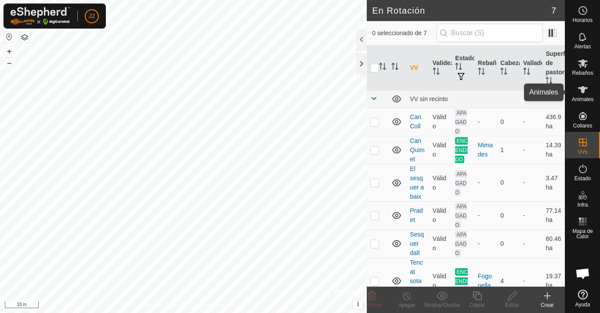
click at [582, 93] on icon at bounding box center [583, 89] width 10 height 7
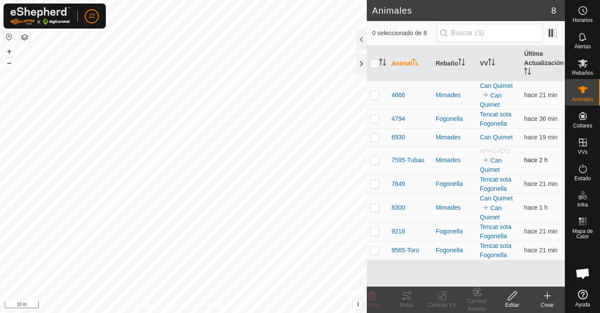
click at [371, 155] on td at bounding box center [377, 160] width 21 height 29
click at [446, 301] on div "Cambiar VV" at bounding box center [441, 305] width 35 height 8
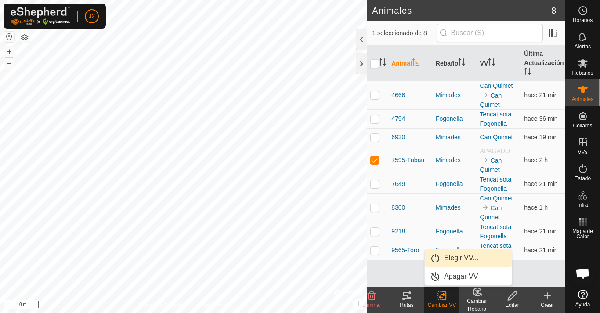
click at [443, 260] on link "Elegir VV..." at bounding box center [468, 258] width 87 height 18
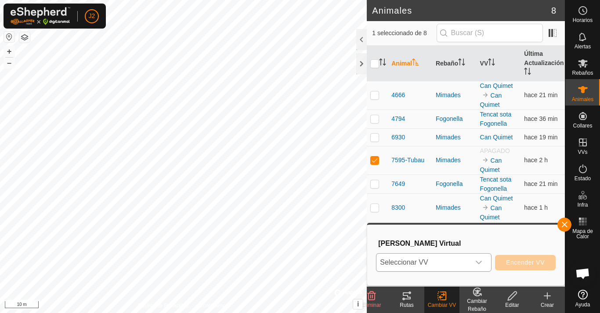
click at [443, 264] on span "Seleccionar VV" at bounding box center [423, 262] width 94 height 18
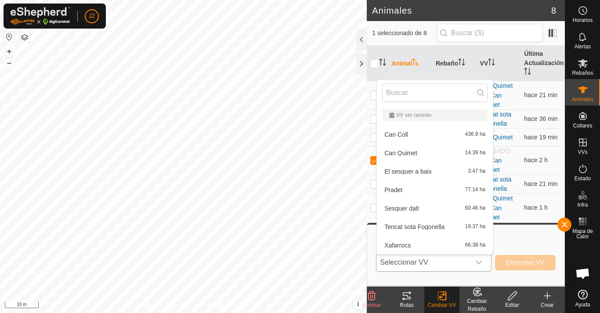
click at [420, 157] on li "Can Quimet 14.39 ha" at bounding box center [435, 153] width 116 height 18
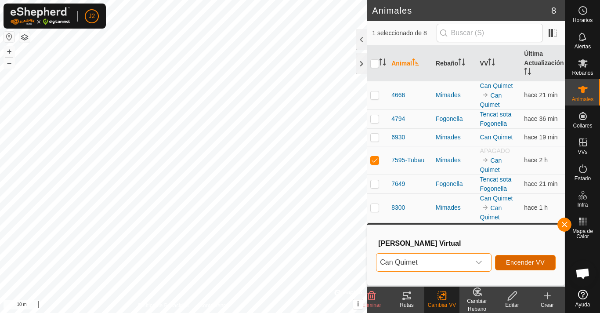
click at [532, 260] on span "Encender VV" at bounding box center [525, 262] width 39 height 7
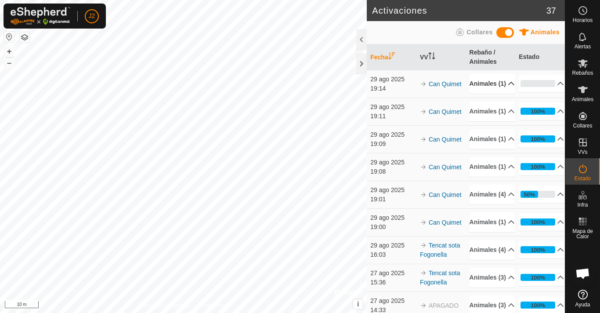
click at [503, 91] on p-accordion-header "Animales (1)" at bounding box center [492, 84] width 45 height 20
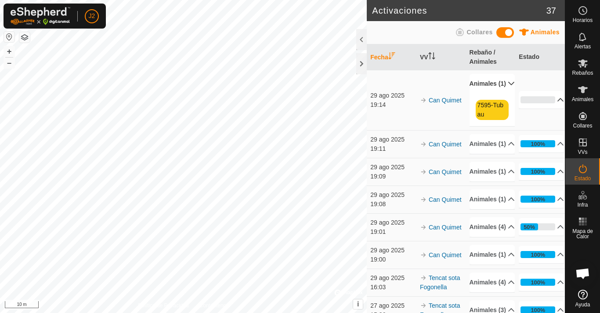
click at [547, 102] on p-accordion-header "0%" at bounding box center [541, 100] width 45 height 18
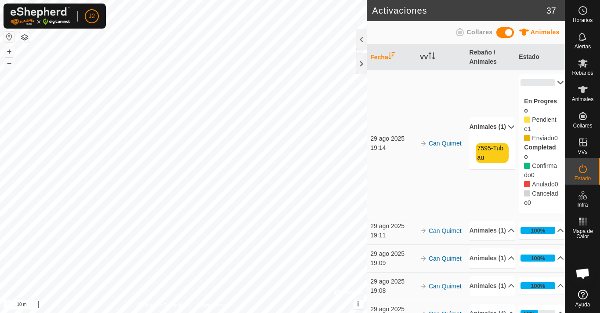
click at [547, 81] on p-accordion-header "0%" at bounding box center [541, 83] width 45 height 18
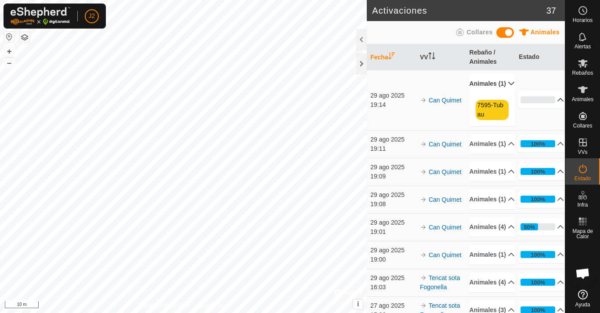
click at [533, 105] on p-accordion-header "0%" at bounding box center [541, 100] width 45 height 18
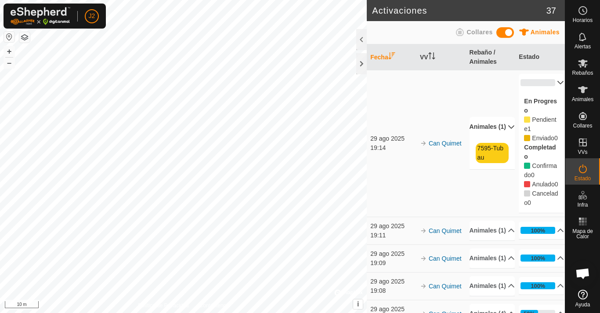
click at [500, 134] on p-accordion-header "Animales (1)" at bounding box center [492, 127] width 45 height 20
click at [430, 53] on th "VV" at bounding box center [441, 57] width 50 height 26
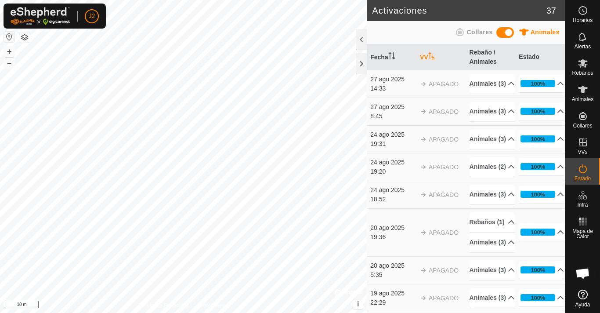
click at [430, 56] on icon "Activar para ordenar" at bounding box center [431, 55] width 7 height 7
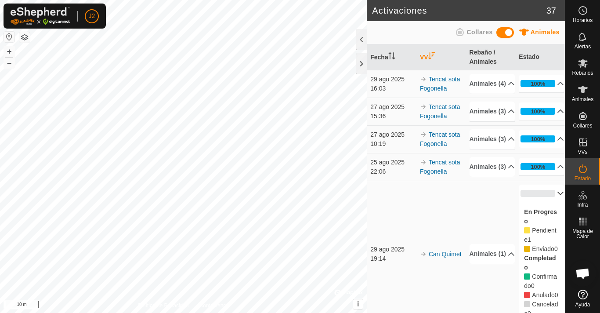
click at [432, 56] on icon "Activar para ordenar" at bounding box center [431, 55] width 7 height 7
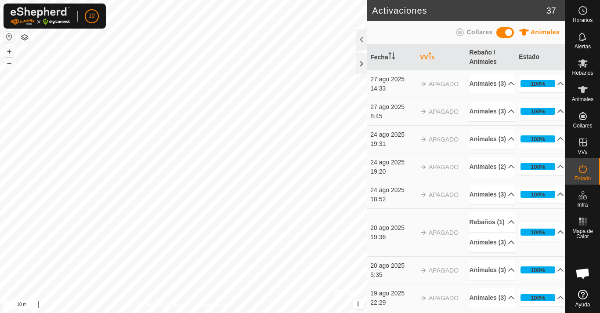
click at [430, 54] on icon "Activar para ordenar" at bounding box center [431, 55] width 7 height 7
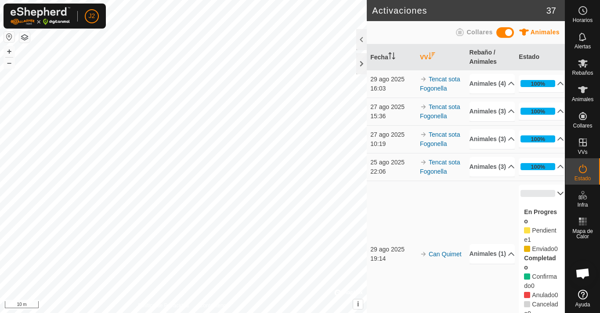
click at [430, 56] on icon "Activar para ordenar" at bounding box center [431, 55] width 7 height 7
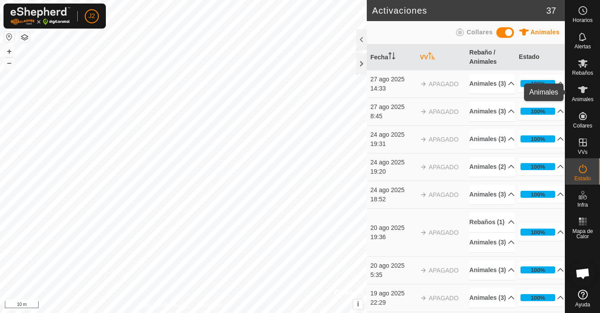
click at [582, 95] on es-animals-svg-icon at bounding box center [583, 90] width 16 height 14
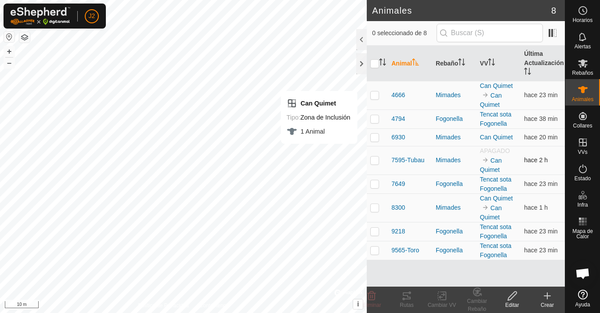
click at [377, 159] on p-checkbox at bounding box center [374, 159] width 9 height 7
click at [513, 294] on icon at bounding box center [512, 295] width 11 height 11
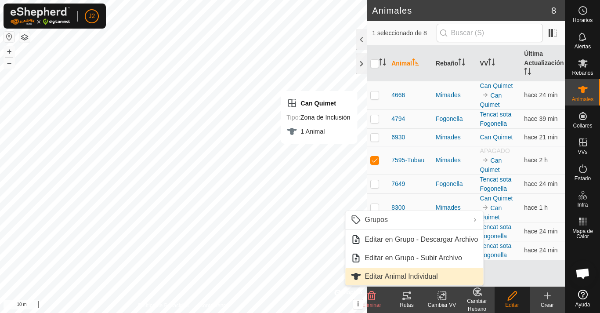
click at [427, 279] on span "Editar Animal Individual" at bounding box center [401, 276] width 73 height 11
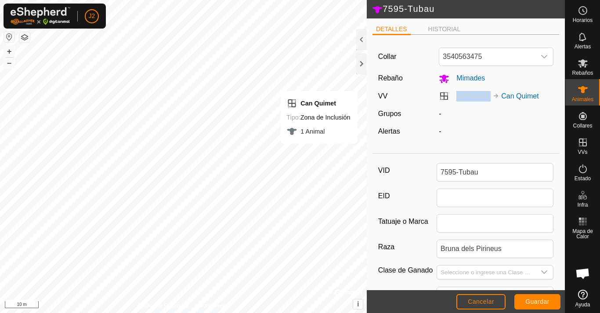
drag, startPoint x: 455, startPoint y: 98, endPoint x: 485, endPoint y: 97, distance: 30.3
click at [485, 97] on span "APAGADO" at bounding box center [473, 95] width 34 height 7
click at [539, 298] on span "Guardar" at bounding box center [537, 301] width 24 height 7
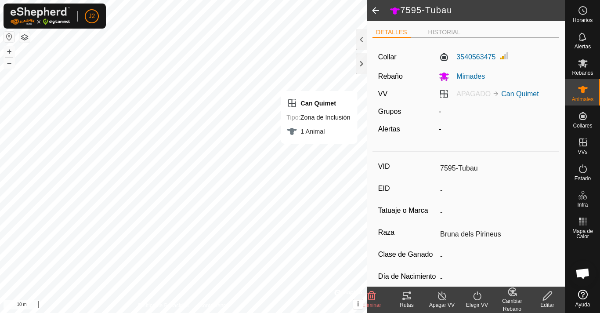
click at [471, 55] on label "3540563475" at bounding box center [467, 57] width 57 height 11
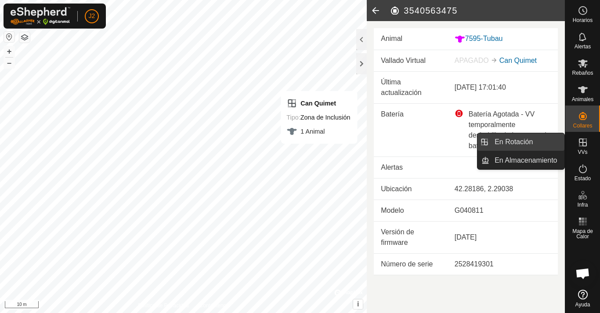
click at [541, 148] on link "En Rotación" at bounding box center [526, 142] width 75 height 18
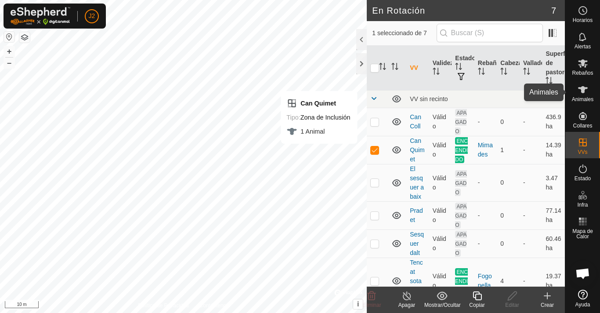
click at [590, 91] on es-animals-svg-icon at bounding box center [583, 90] width 16 height 14
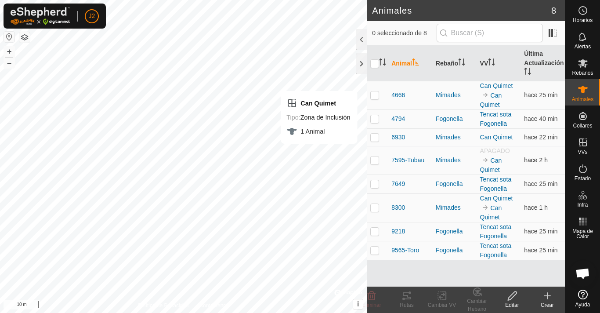
click at [376, 162] on p-checkbox at bounding box center [374, 159] width 9 height 7
click at [439, 300] on icon at bounding box center [442, 295] width 11 height 11
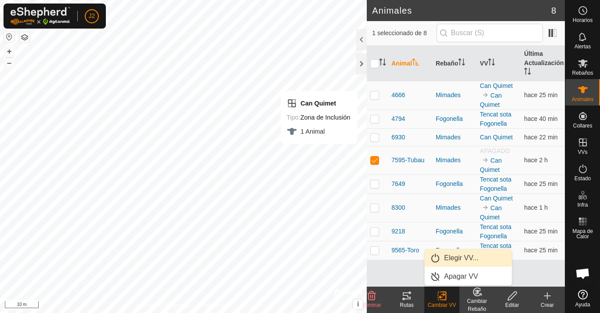
click at [436, 259] on span "Elegir VV..." at bounding box center [435, 258] width 11 height 11
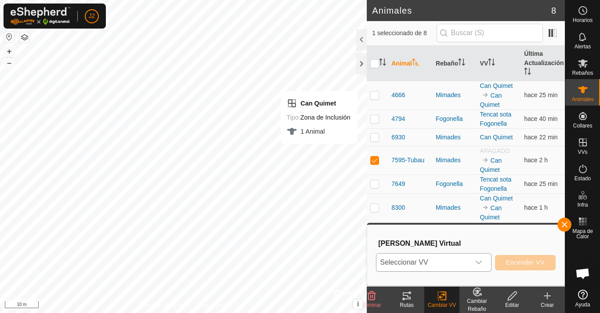
click at [427, 260] on span "Seleccionar VV" at bounding box center [423, 262] width 94 height 18
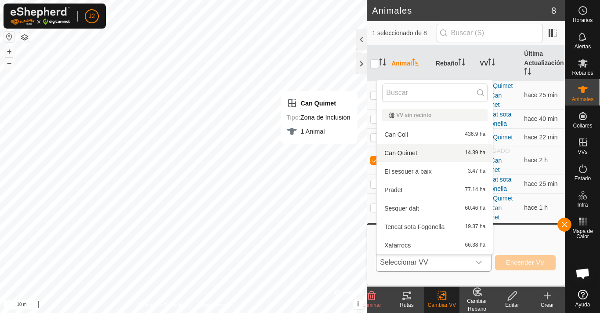
click at [401, 157] on li "Can Quimet 14.39 ha" at bounding box center [435, 153] width 116 height 18
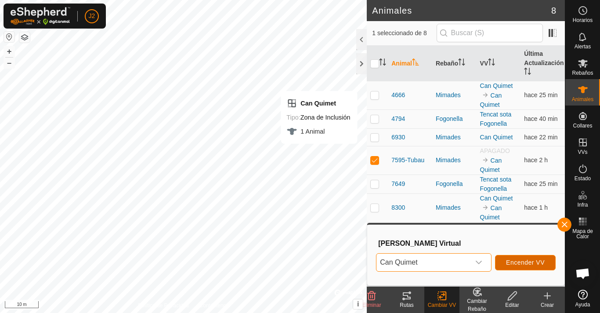
click at [517, 258] on button "Encender VV" at bounding box center [525, 262] width 61 height 15
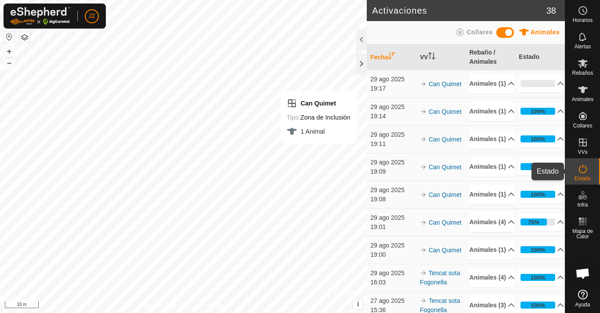
click at [583, 173] on icon at bounding box center [583, 168] width 11 height 11
click at [585, 169] on icon at bounding box center [583, 168] width 11 height 11
click at [501, 88] on p-accordion-header "Animales (1)" at bounding box center [492, 84] width 45 height 20
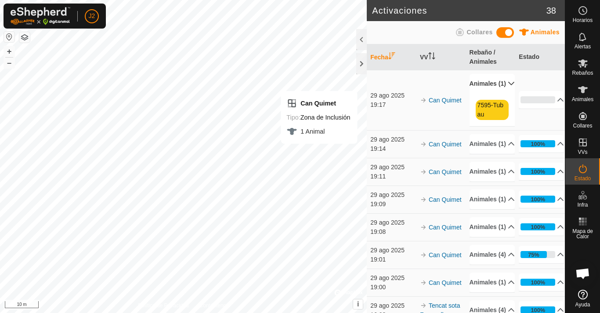
click at [501, 88] on p-accordion-header "Animales (1)" at bounding box center [492, 84] width 45 height 20
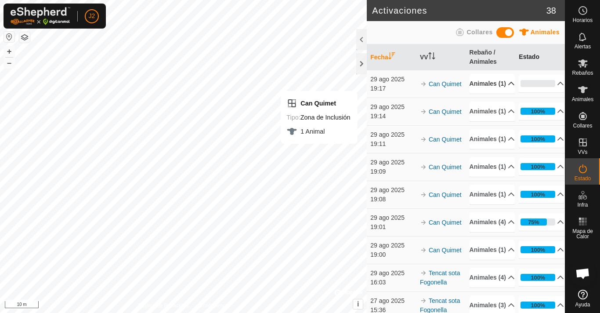
click at [526, 56] on th "Estado" at bounding box center [540, 57] width 50 height 26
click at [549, 87] on p-accordion-header "0%" at bounding box center [541, 84] width 45 height 18
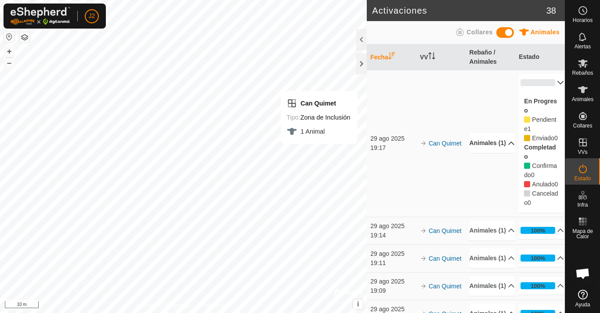
click at [537, 206] on span "Cancelado" at bounding box center [541, 198] width 34 height 16
click at [540, 180] on div "Confirmado 0" at bounding box center [541, 170] width 35 height 18
click at [533, 160] on div "En Progreso Pendiente 1 Enviado 0 Completado Confirmado 0 Anulado 0 Cancelado 0" at bounding box center [541, 151] width 45 height 121
click at [533, 160] on label "Completado" at bounding box center [540, 152] width 32 height 16
click at [536, 139] on span "Enviado" at bounding box center [543, 137] width 22 height 7
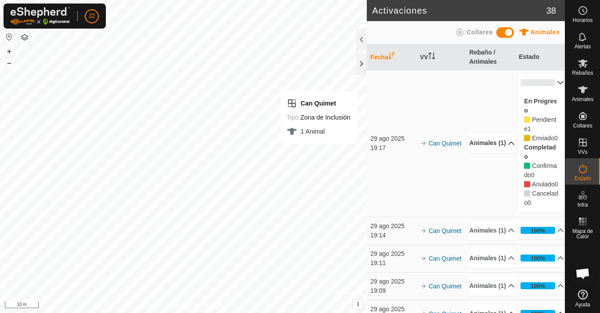
click at [494, 153] on p-accordion-header "Animales (1)" at bounding box center [492, 143] width 45 height 20
click at [501, 129] on span at bounding box center [501, 129] width 0 height 0
click at [550, 83] on p-accordion-header "0%" at bounding box center [541, 83] width 45 height 18
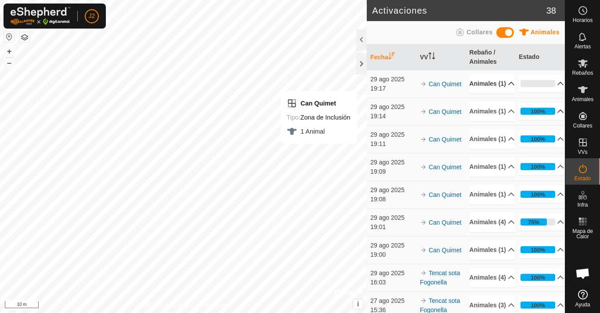
click at [551, 120] on p-accordion-header "100%" at bounding box center [541, 111] width 45 height 18
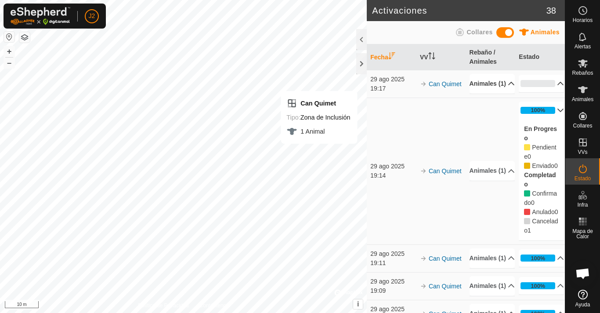
click at [548, 91] on p-accordion-header "0%" at bounding box center [541, 84] width 45 height 18
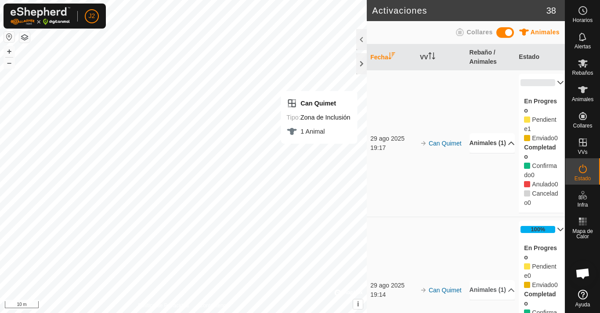
click at [550, 80] on p-accordion-header "0%" at bounding box center [541, 83] width 45 height 18
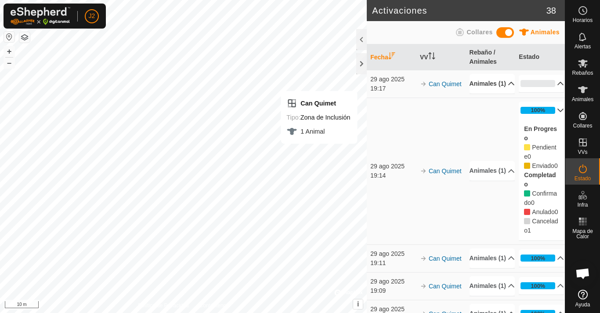
click at [551, 85] on p-accordion-header "0%" at bounding box center [541, 84] width 45 height 18
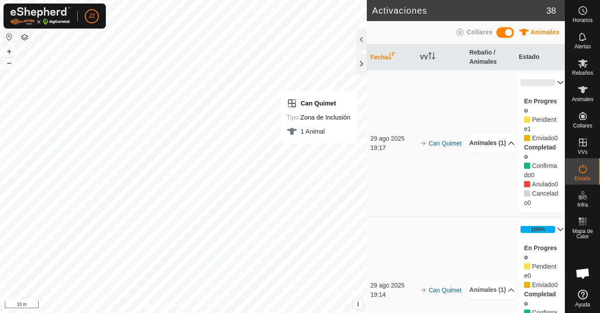
click at [551, 86] on p-accordion-header "0%" at bounding box center [541, 83] width 45 height 18
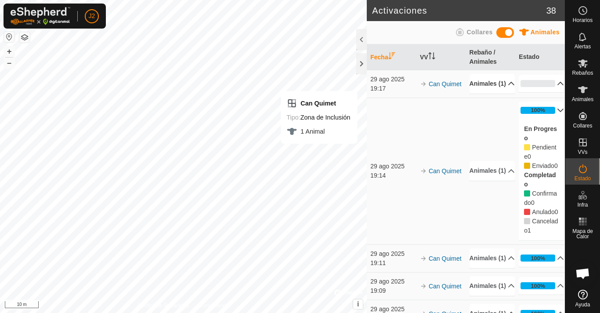
click at [552, 119] on p-accordion-header "100%" at bounding box center [541, 110] width 45 height 18
